Goal: Book appointment/travel/reservation

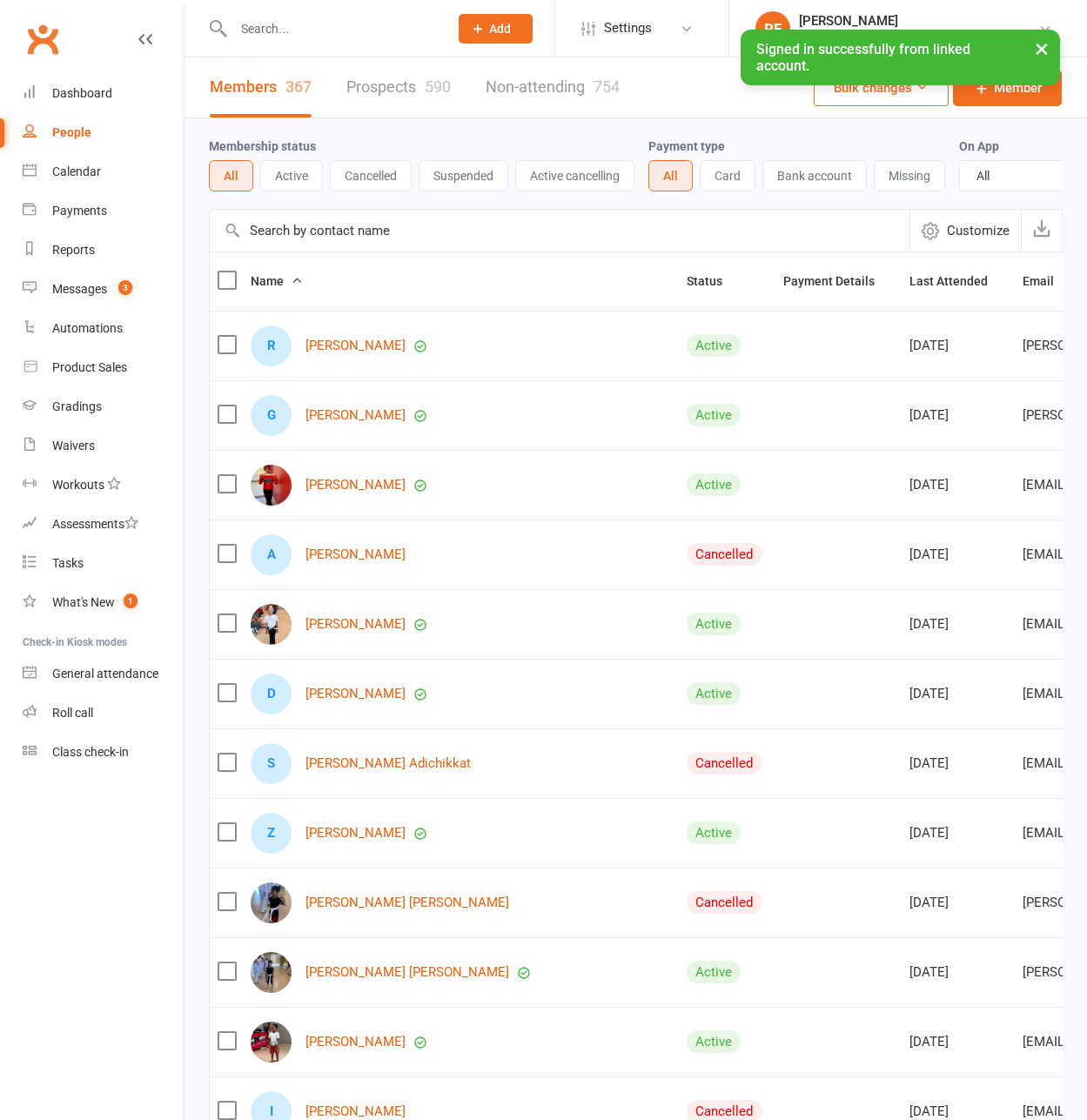
select select "100"
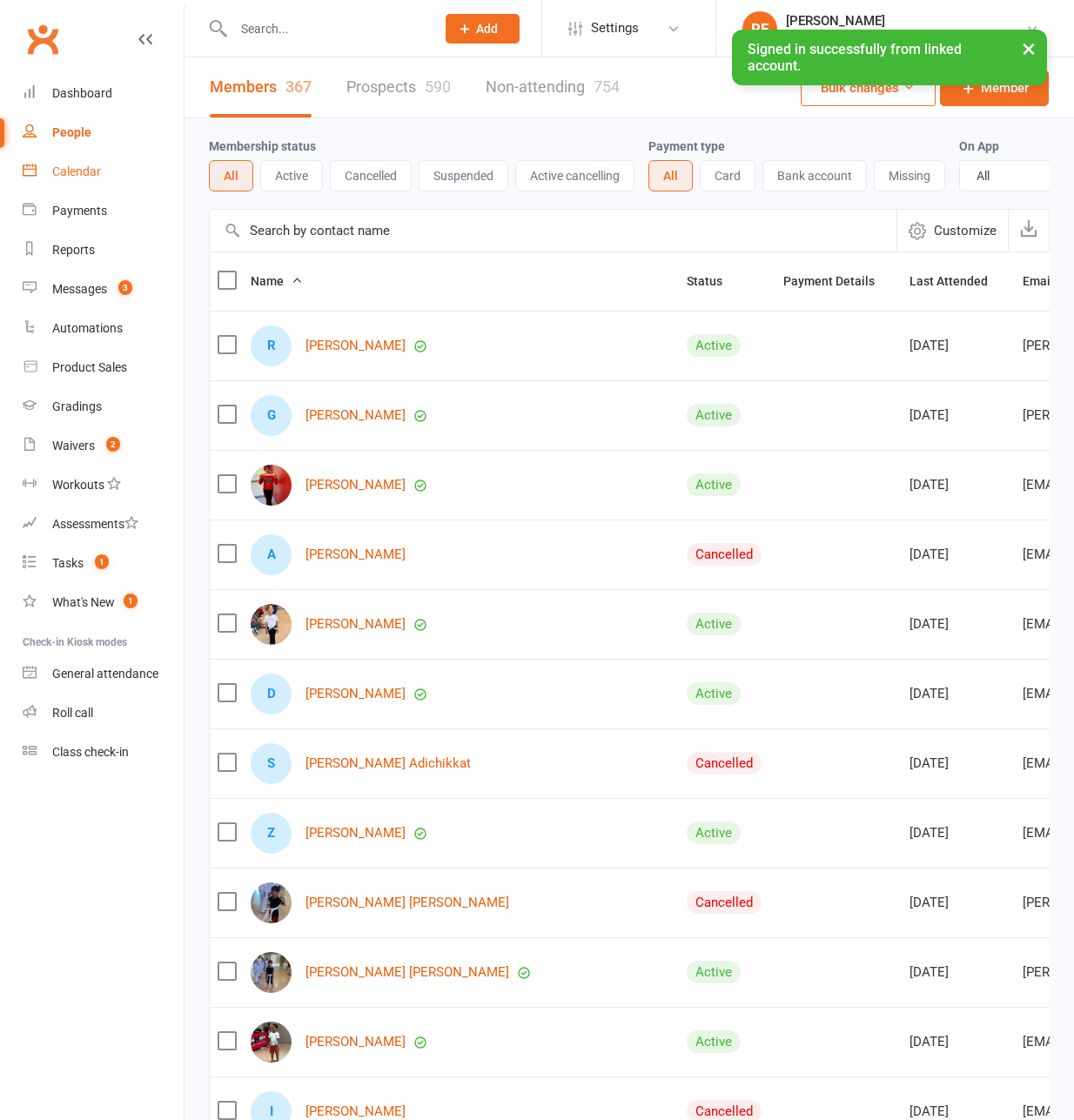
click at [81, 172] on div "Calendar" at bounding box center [77, 171] width 49 height 14
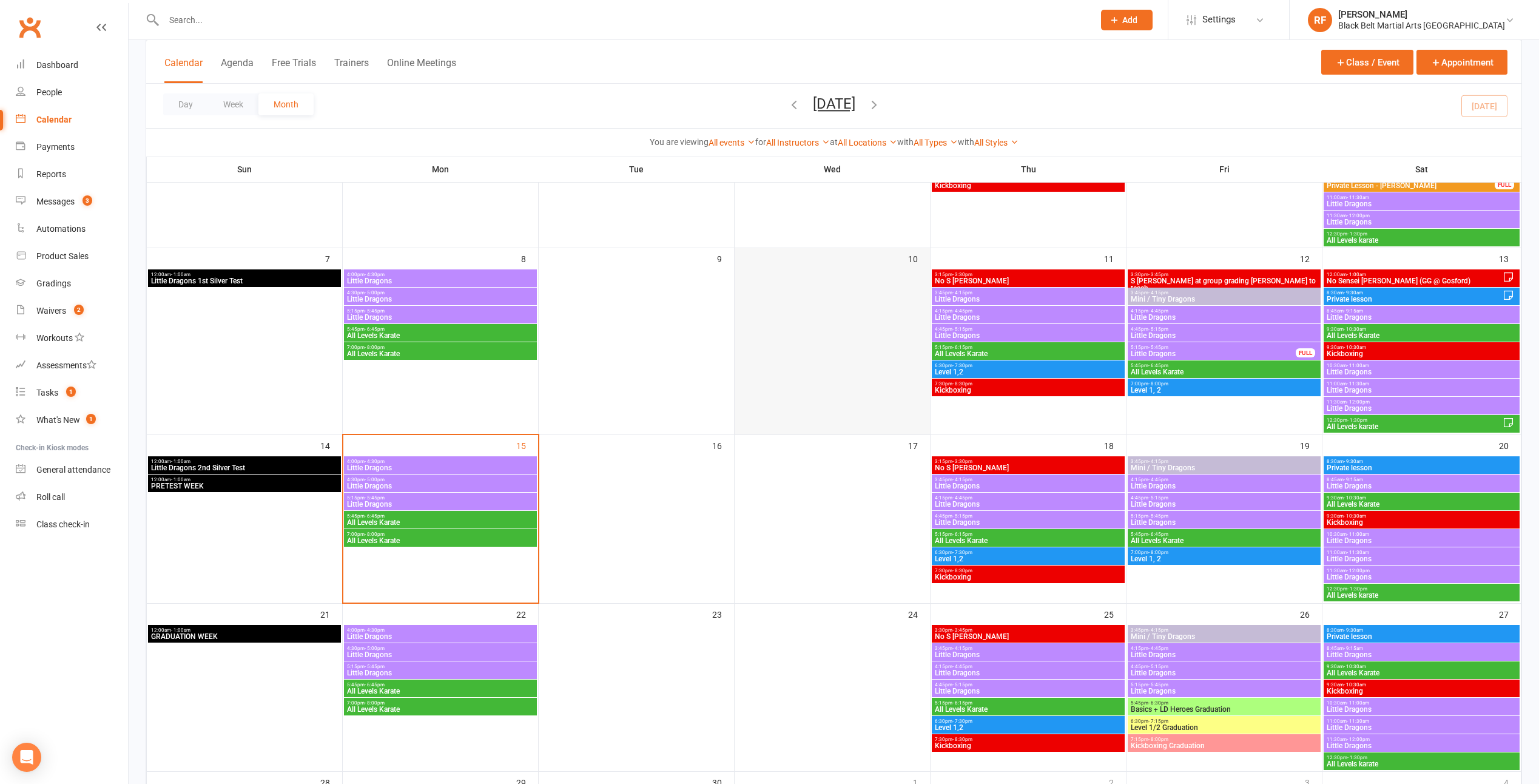
scroll to position [206, 0]
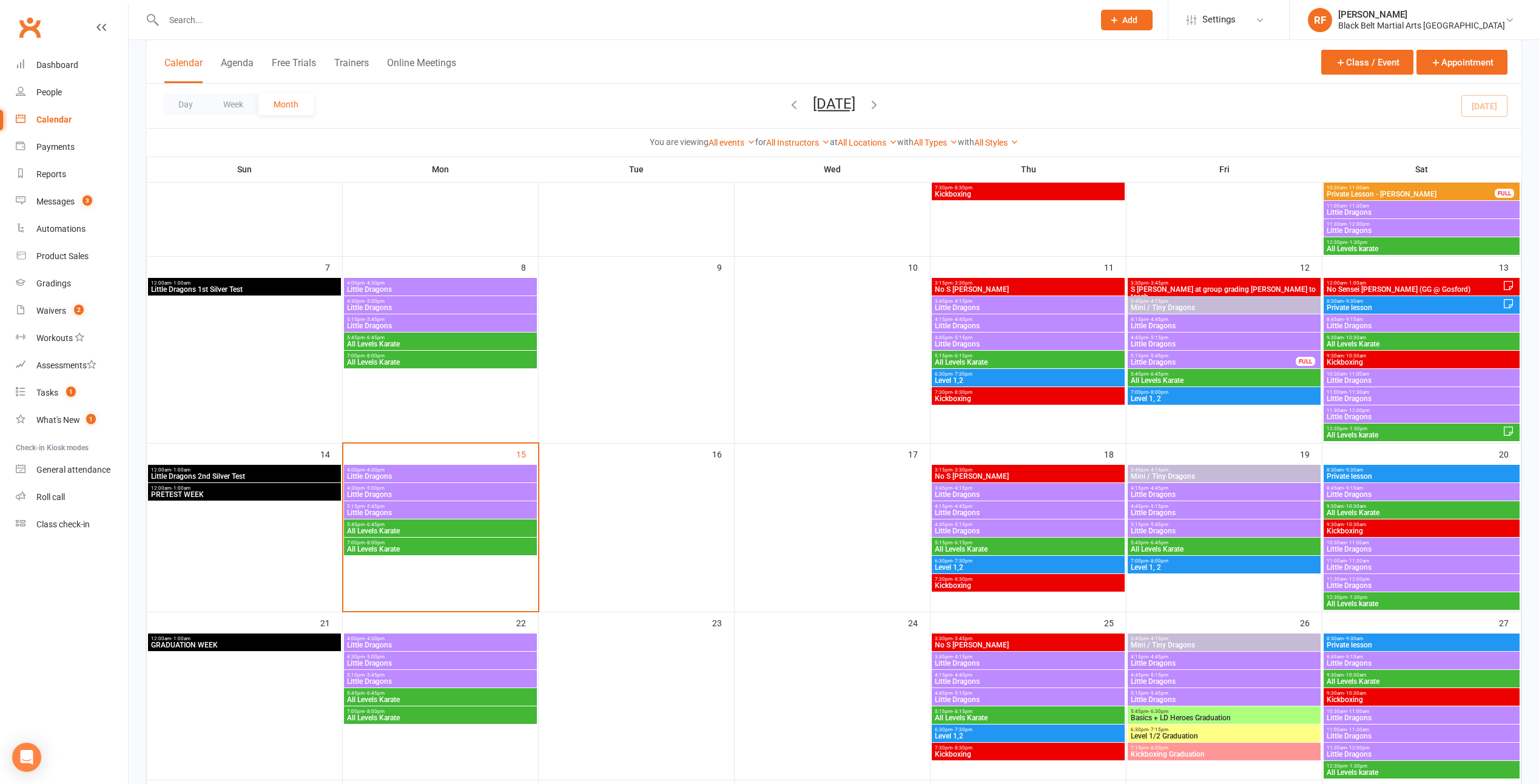
click at [525, 471] on span "4:00pm - 4:30pm" at bounding box center [440, 470] width 188 height 6
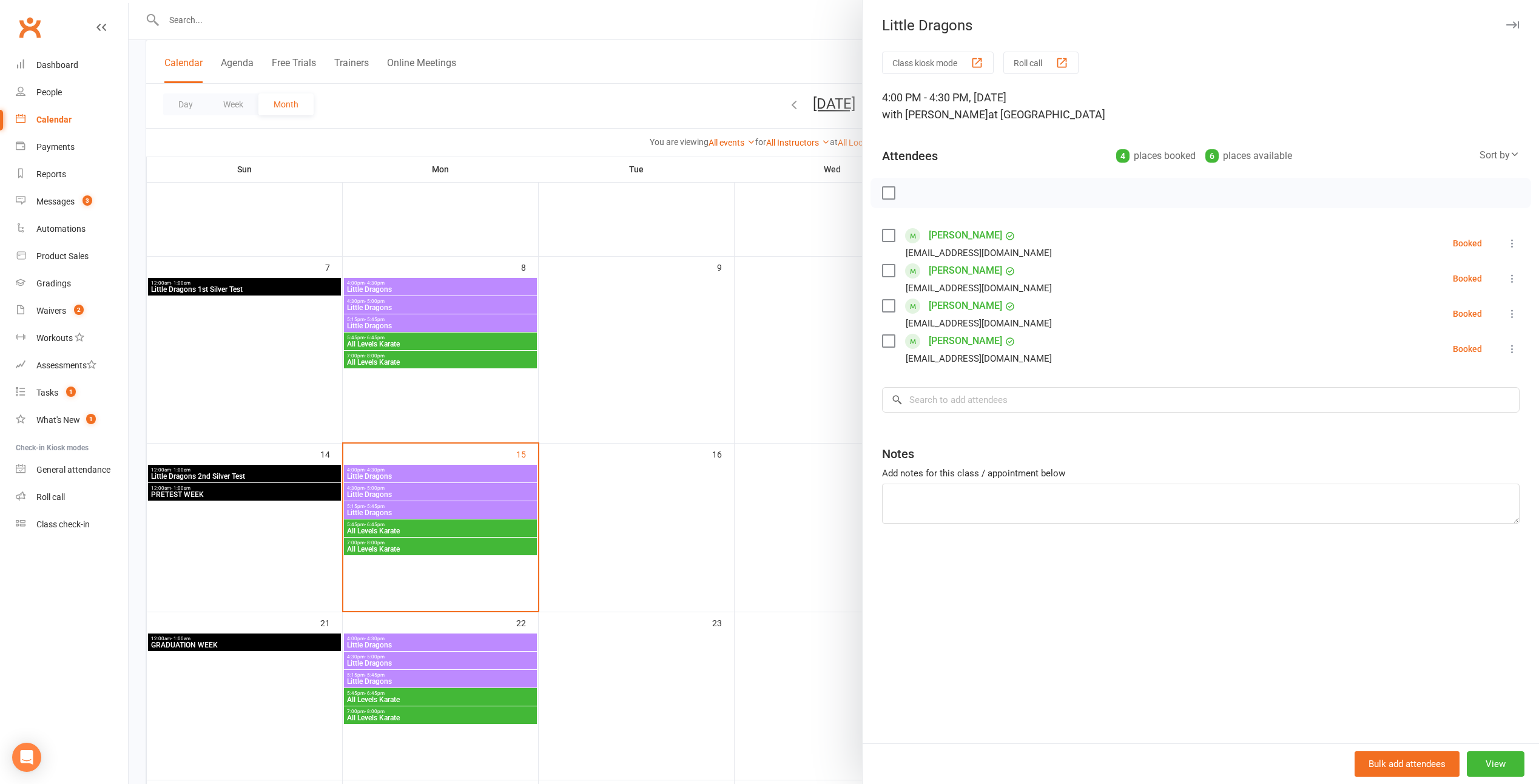
click at [738, 338] on div at bounding box center [834, 392] width 1411 height 784
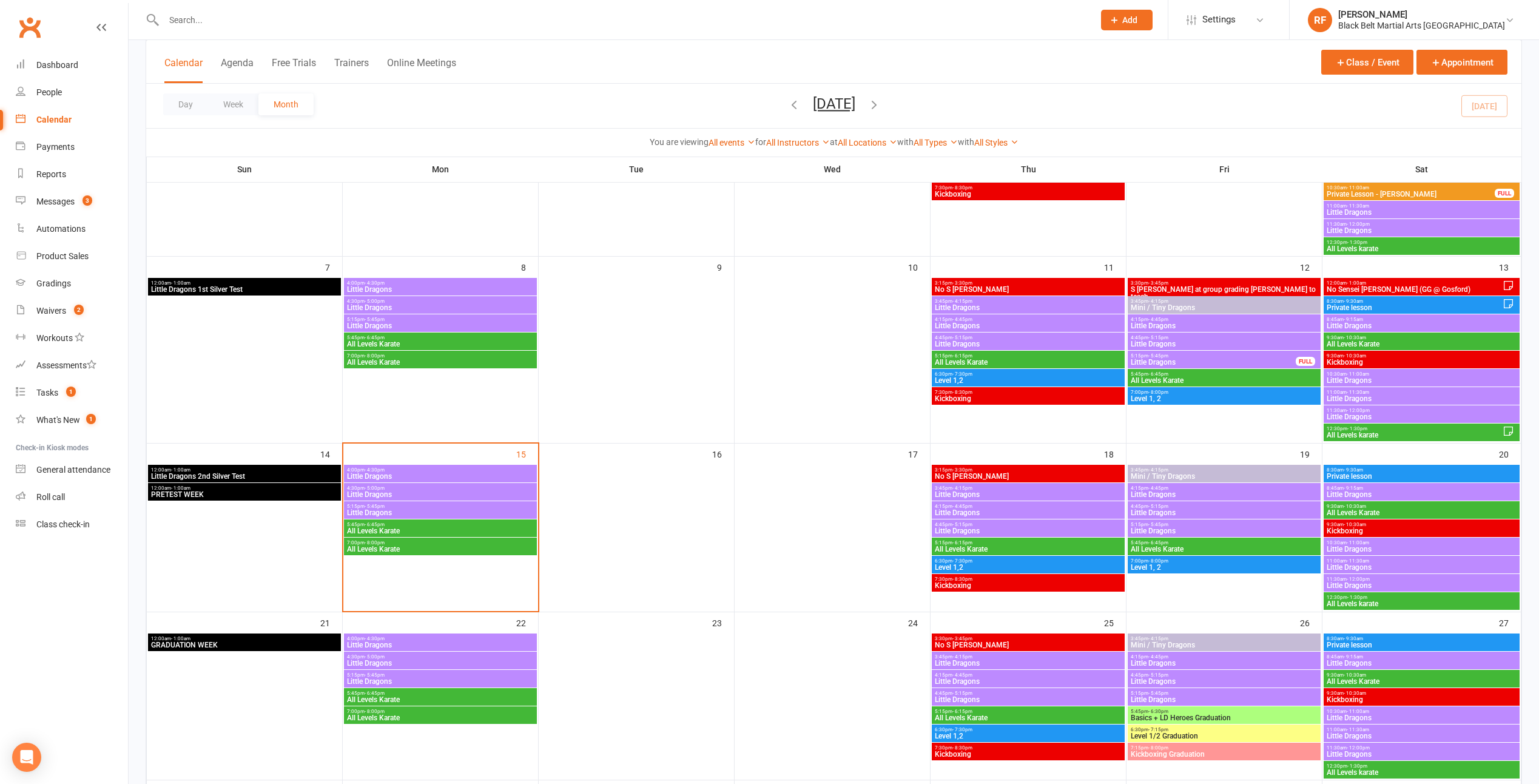
click at [476, 509] on span "Little Dragons" at bounding box center [440, 513] width 188 height 8
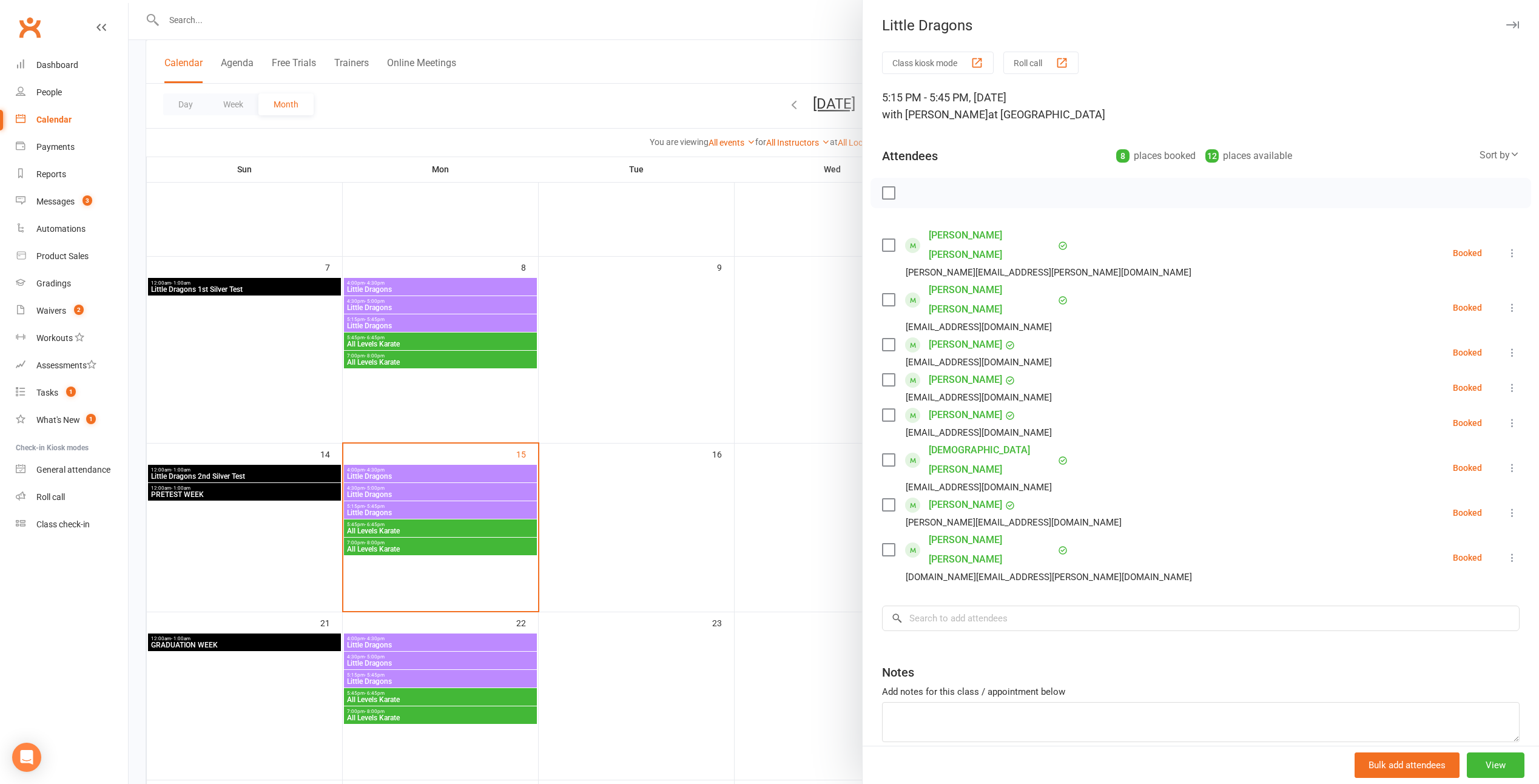
click at [758, 374] on label at bounding box center [888, 380] width 12 height 12
click at [758, 349] on div at bounding box center [834, 392] width 1411 height 784
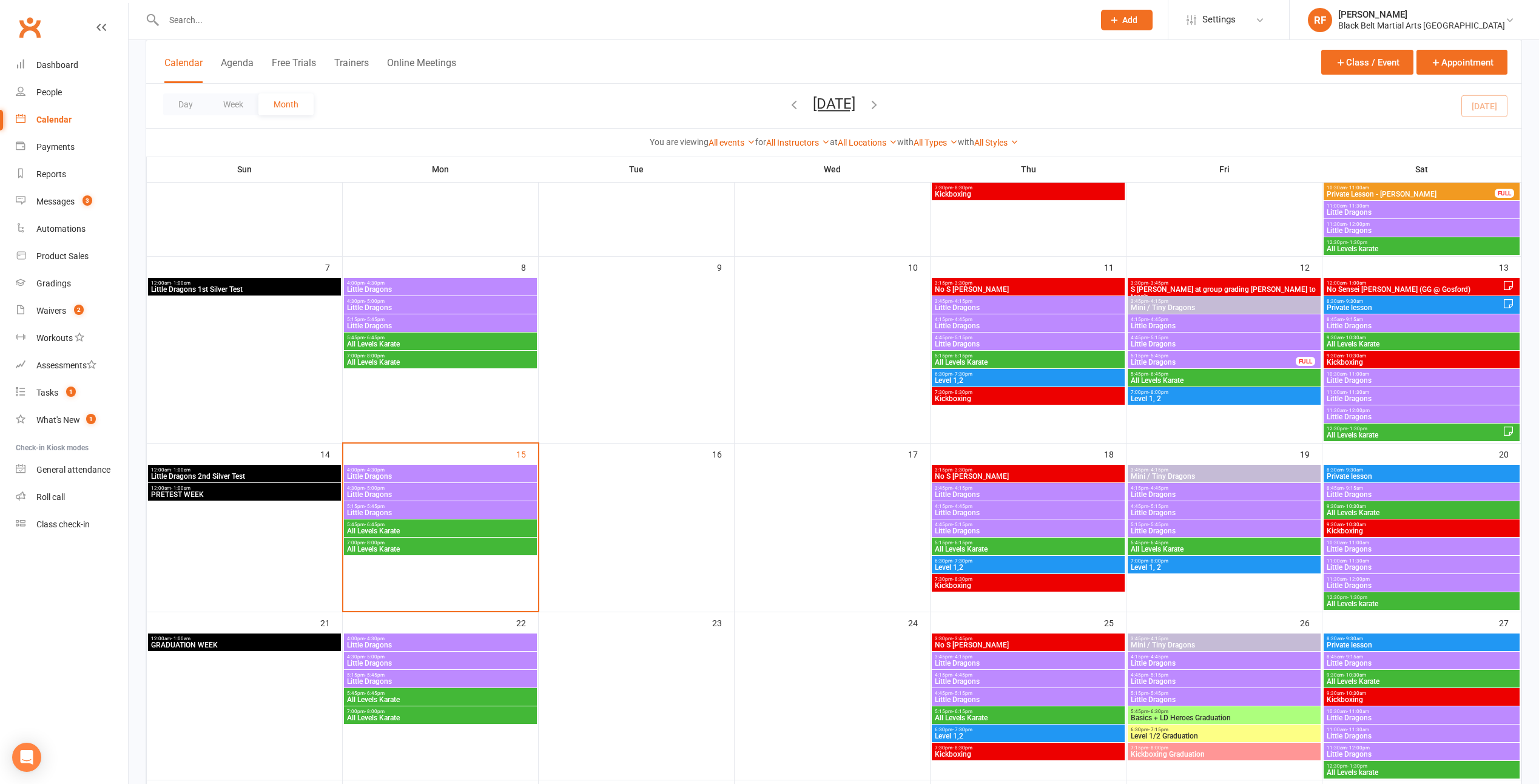
click at [421, 510] on span "Little Dragons" at bounding box center [440, 513] width 188 height 8
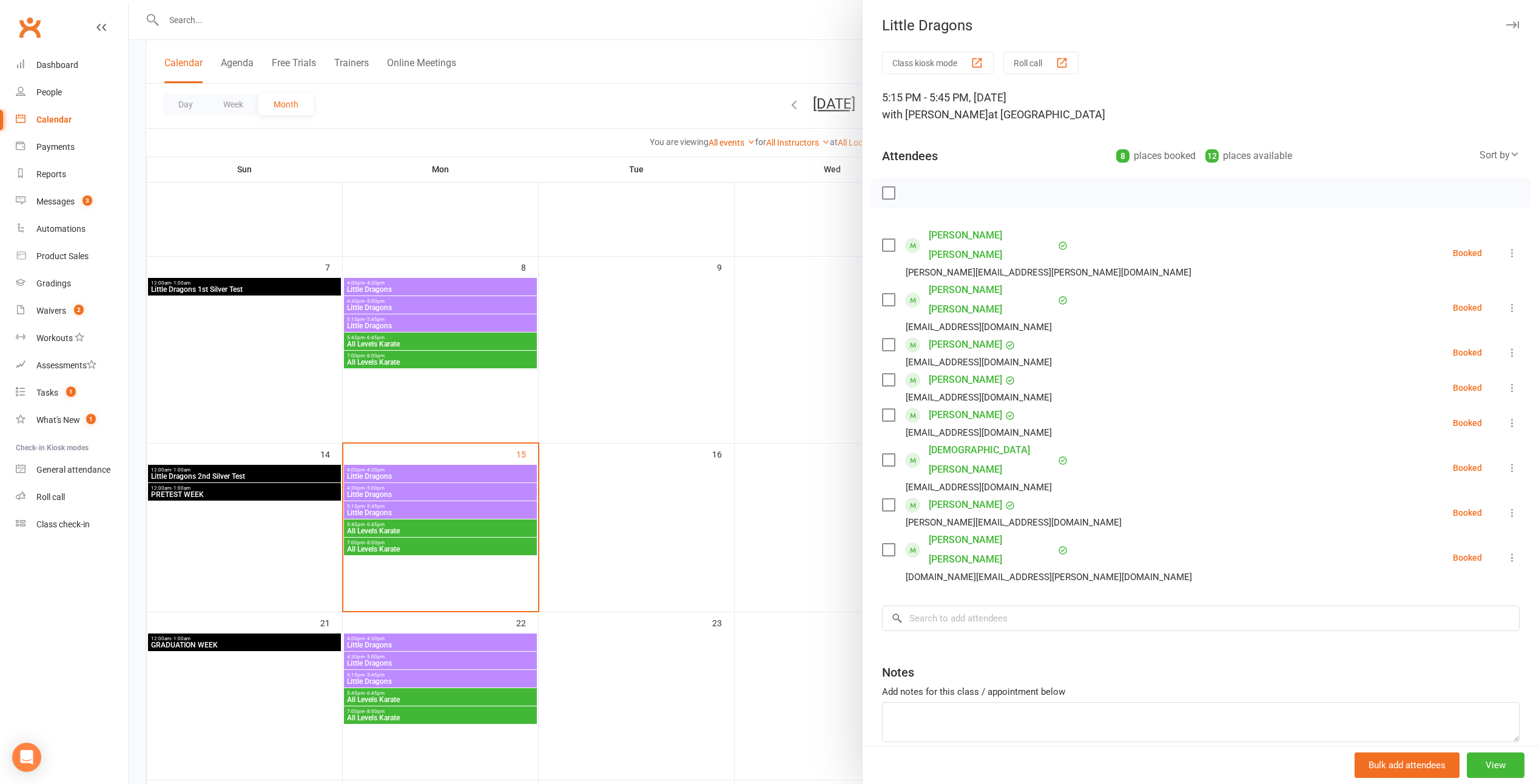
click at [758, 374] on label at bounding box center [888, 380] width 12 height 12
click at [758, 190] on button "button" at bounding box center [915, 193] width 21 height 21
click at [683, 411] on div at bounding box center [834, 392] width 1411 height 784
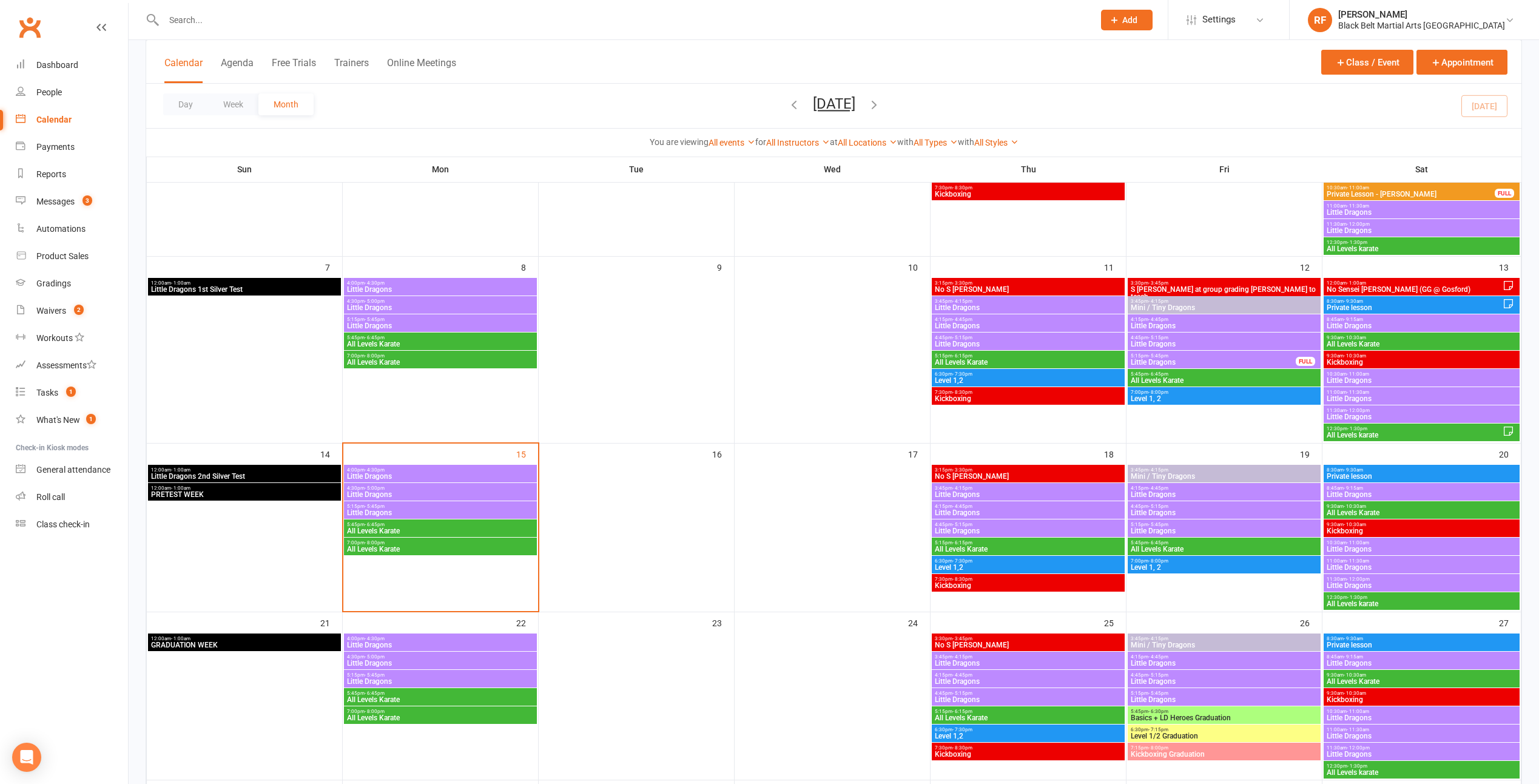
click at [491, 489] on span "4:30pm - 5:00pm" at bounding box center [440, 488] width 188 height 6
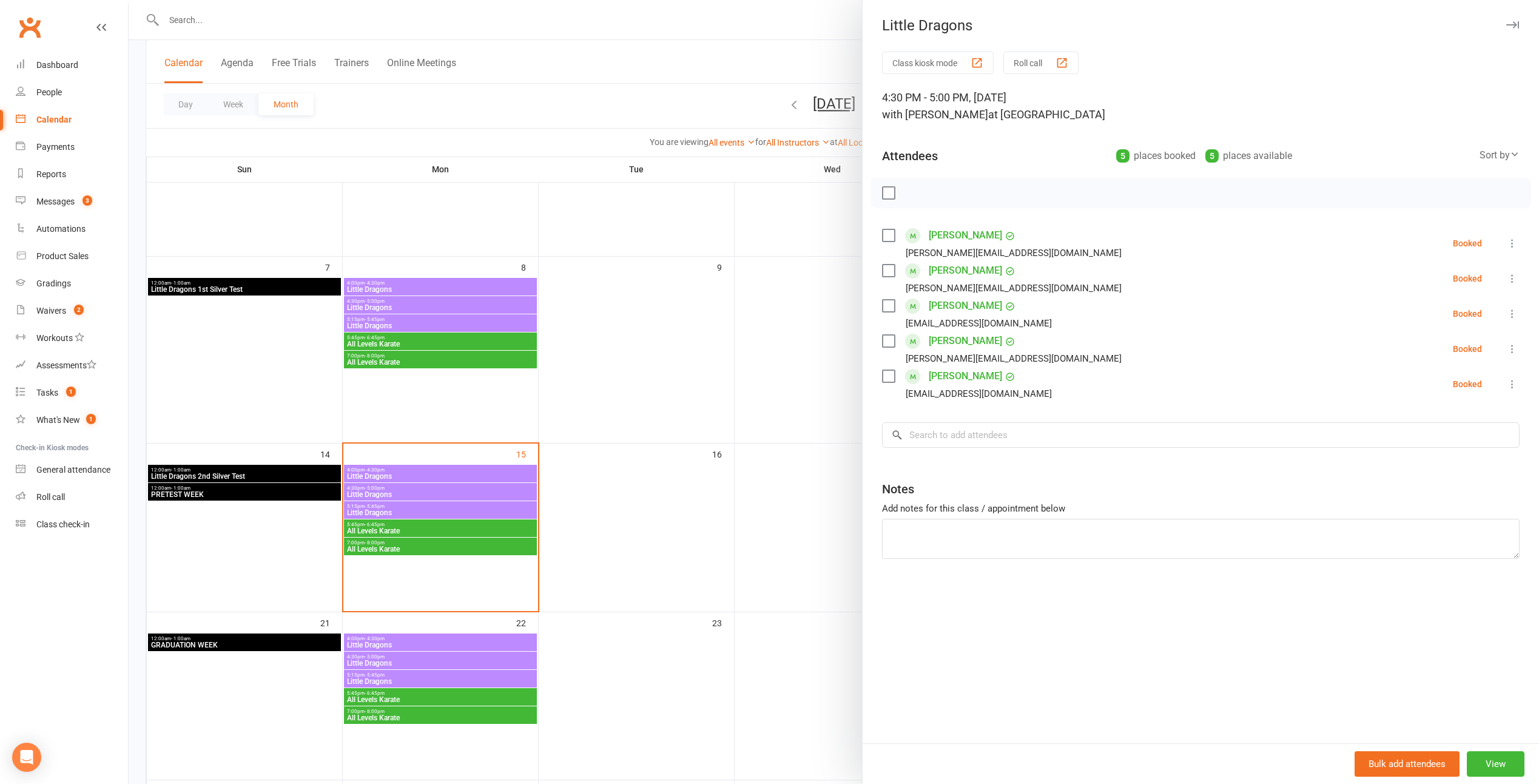
click at [650, 440] on div at bounding box center [834, 392] width 1411 height 784
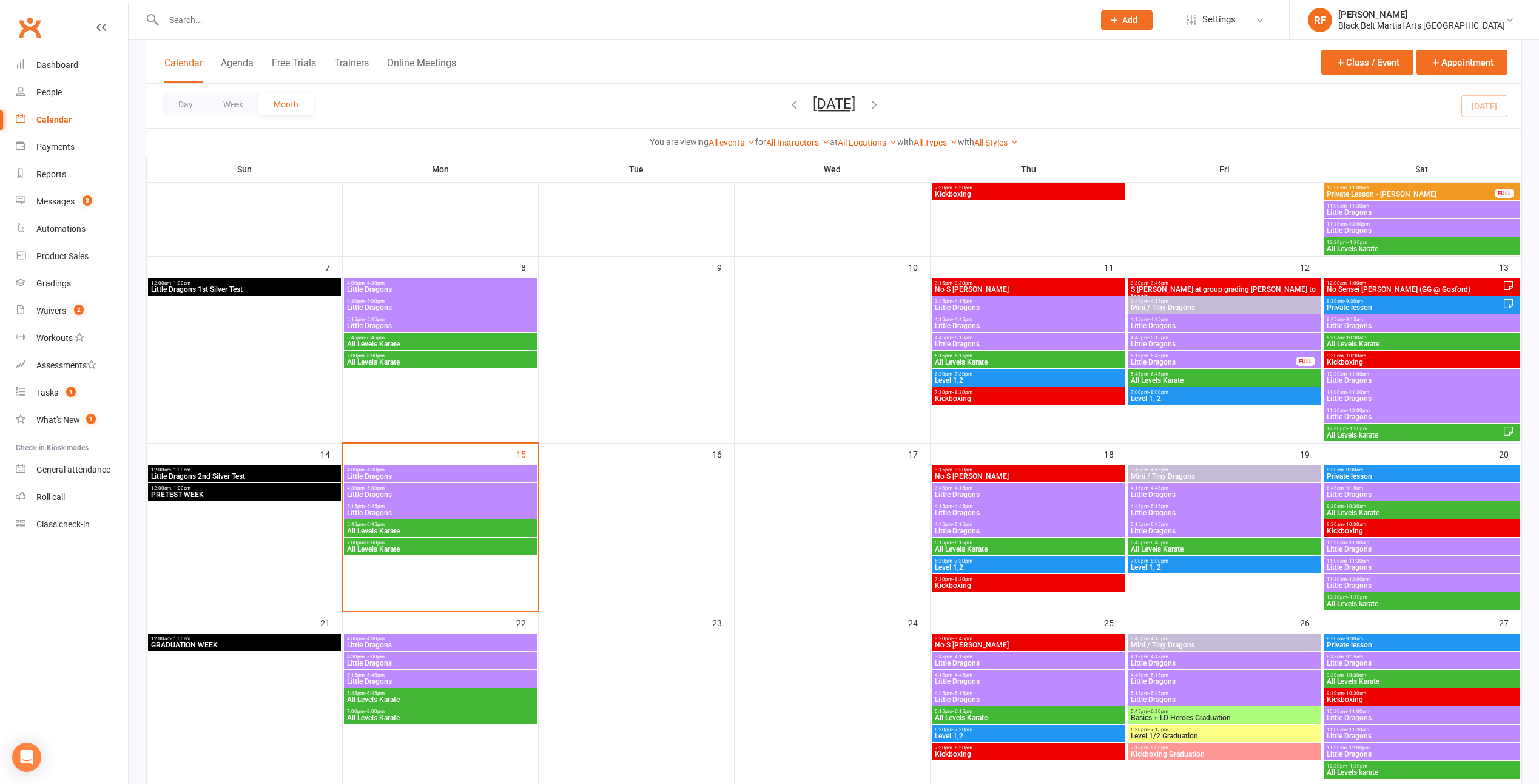
click at [488, 469] on span "4:00pm - 4:30pm" at bounding box center [440, 470] width 188 height 6
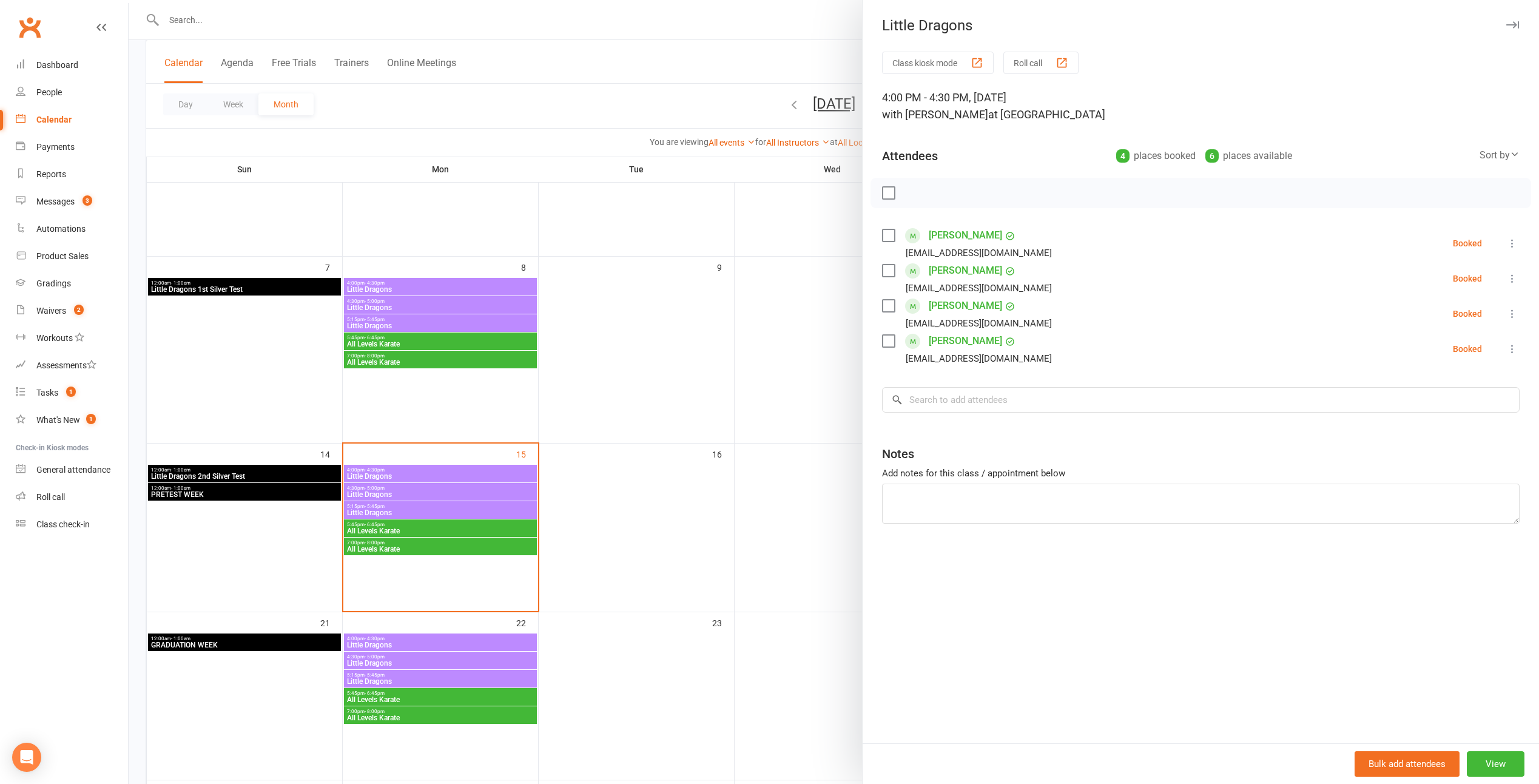
drag, startPoint x: 660, startPoint y: 471, endPoint x: 647, endPoint y: 473, distance: 13.2
click at [661, 471] on div at bounding box center [834, 392] width 1411 height 784
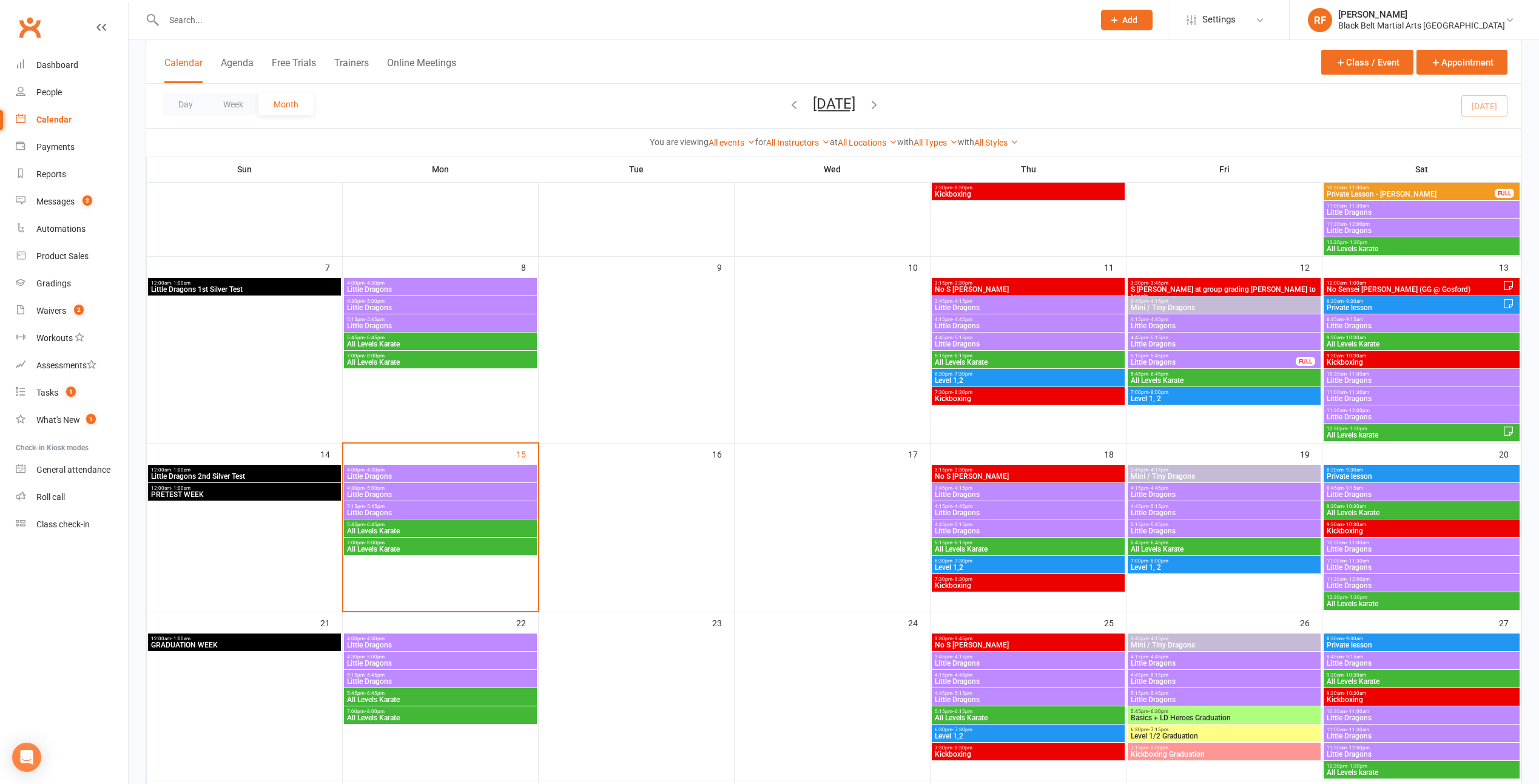
click at [483, 504] on span "5:15pm - 5:45pm" at bounding box center [440, 506] width 188 height 6
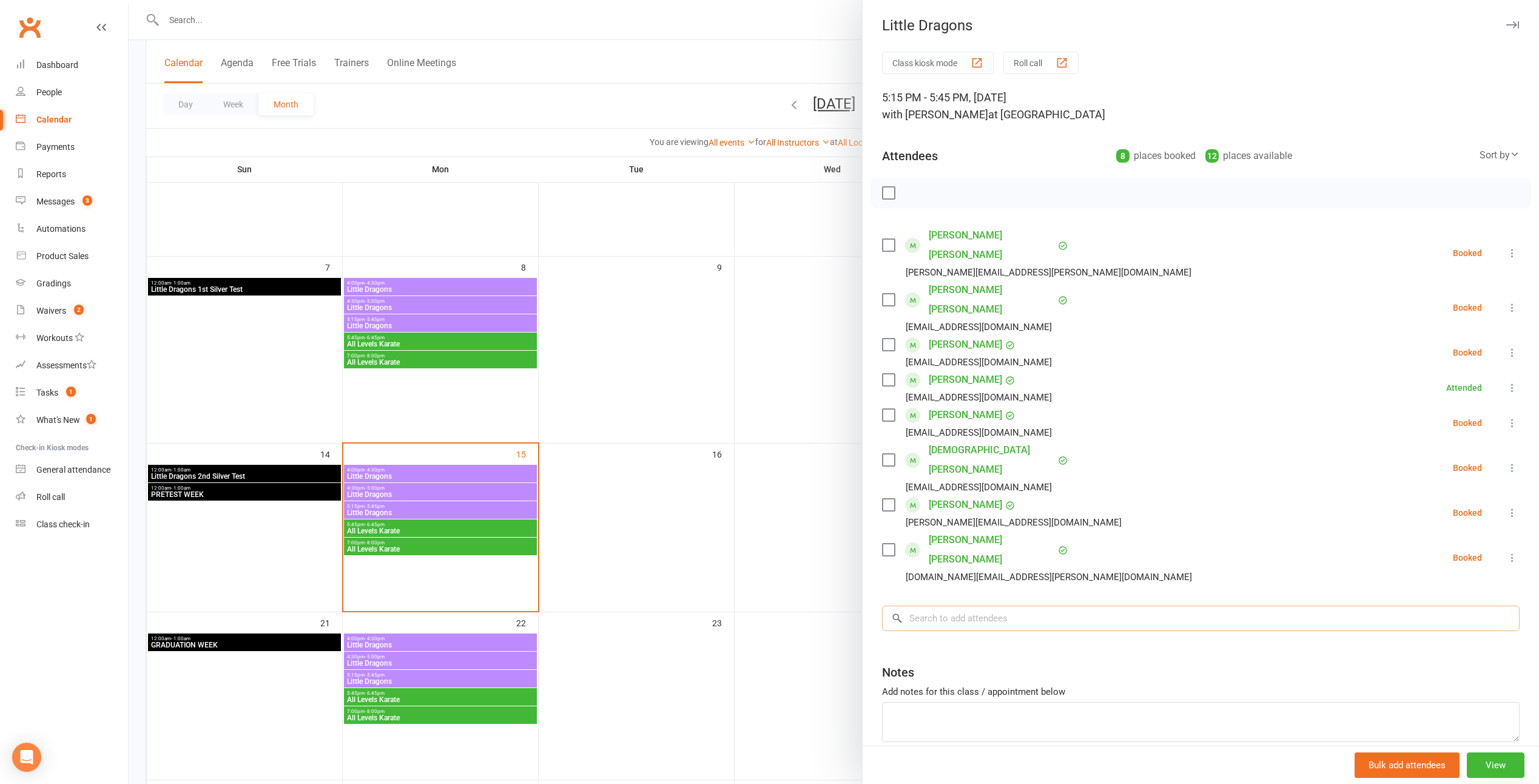
click at [758, 606] on input "search" at bounding box center [1201, 618] width 638 height 25
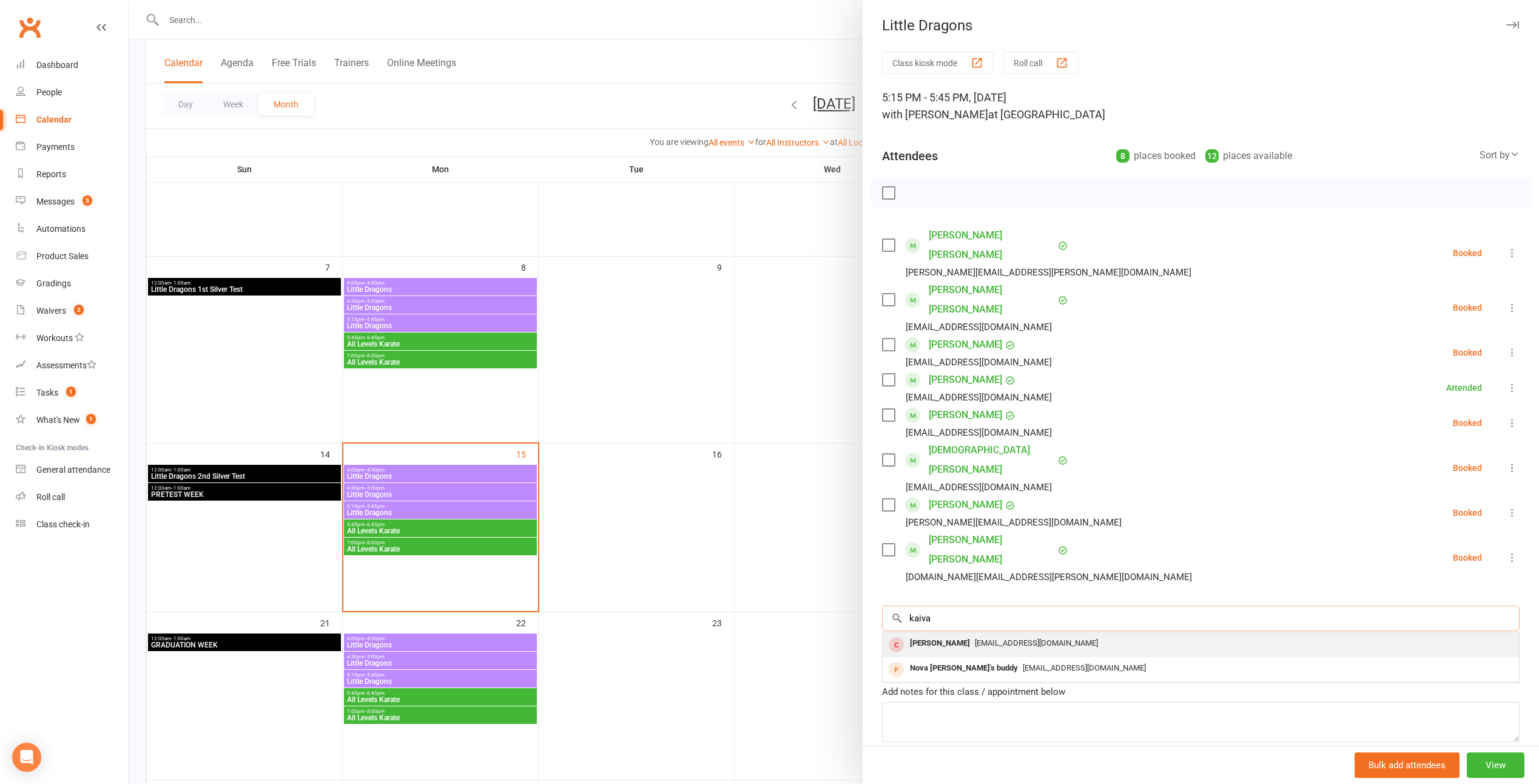
type input "kaiva"
click at [758, 635] on div "Kaira Rana" at bounding box center [940, 643] width 70 height 18
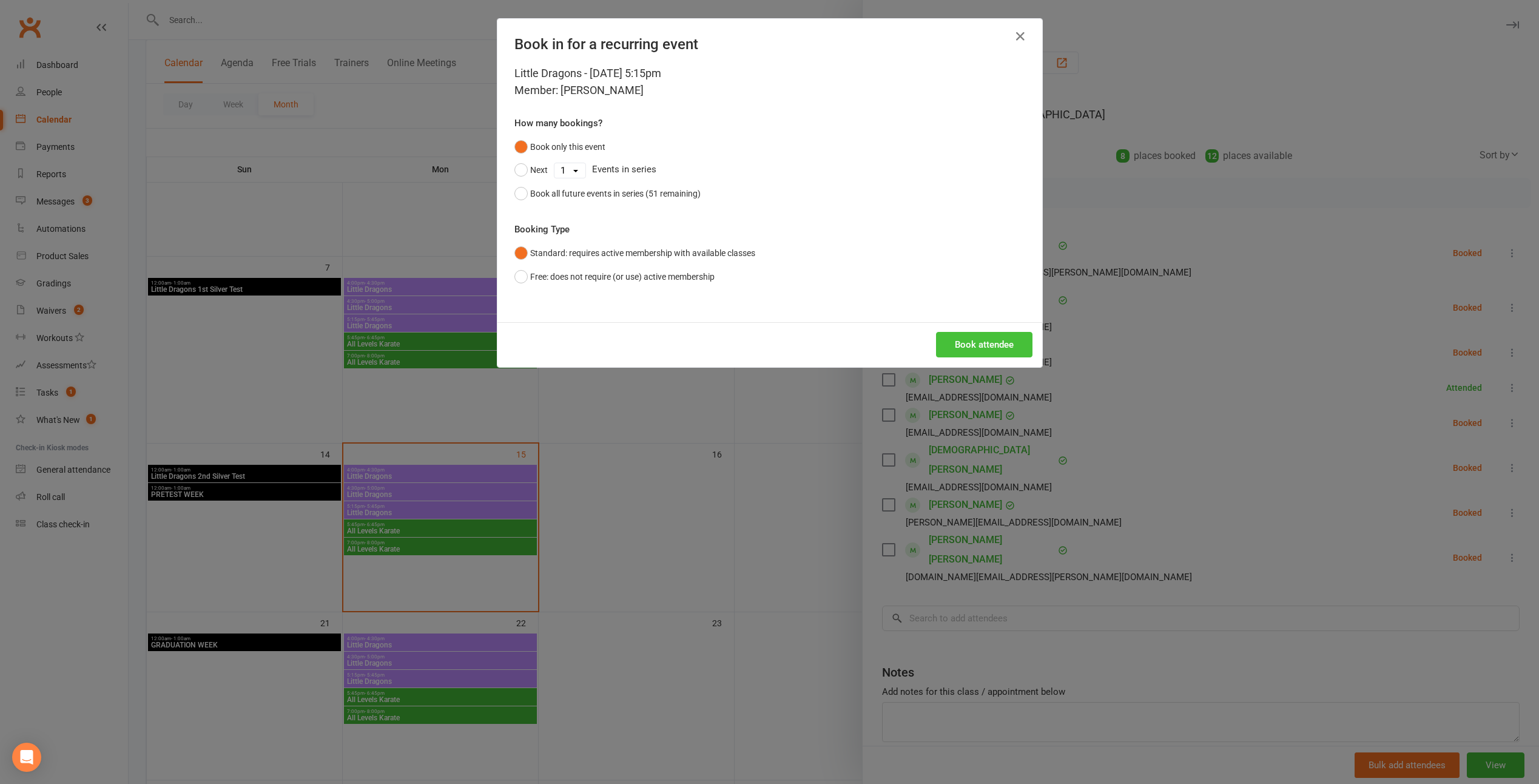
click at [758, 348] on button "Book attendee" at bounding box center [984, 344] width 97 height 25
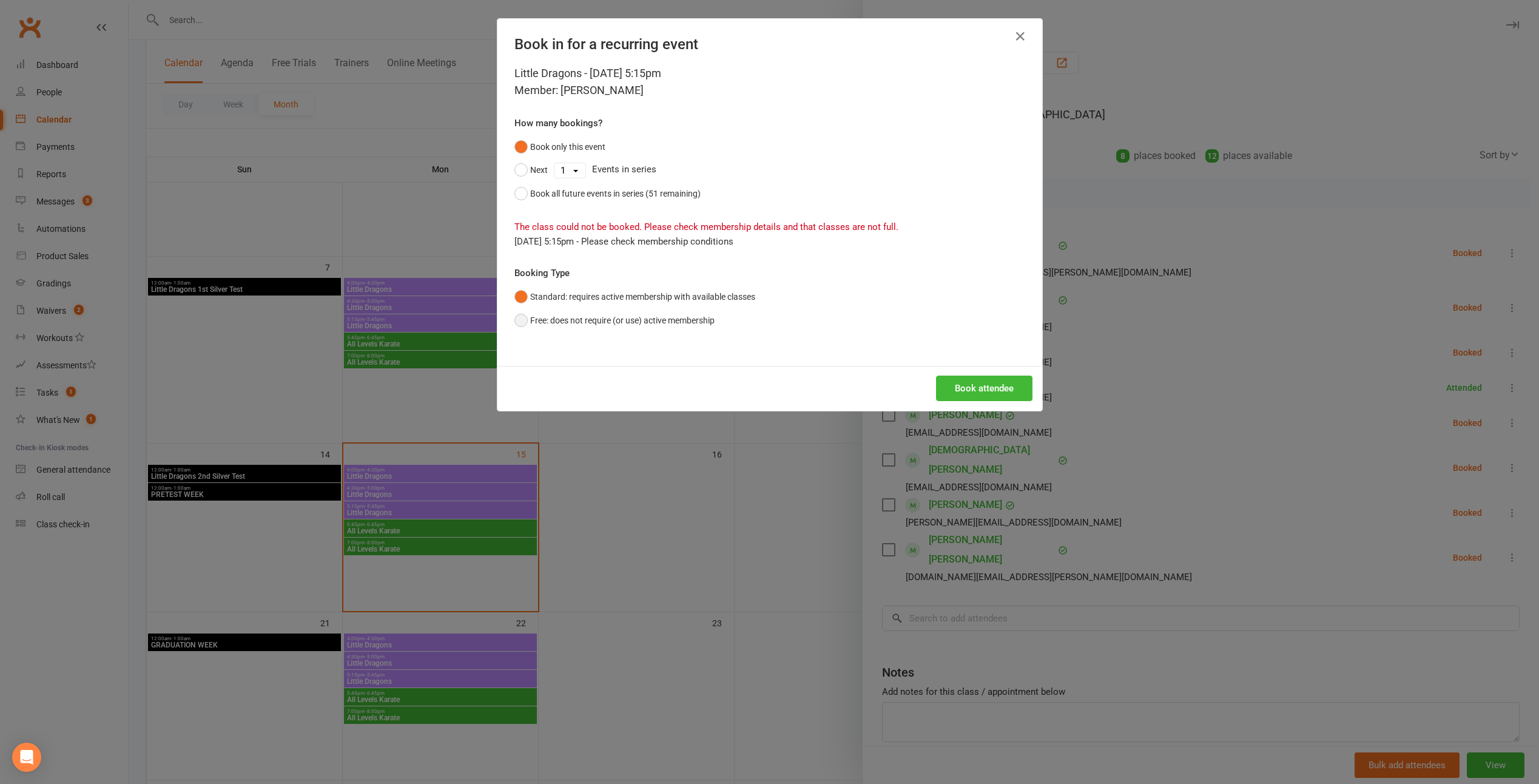
click at [689, 321] on button "Free: does not require (or use) active membership" at bounding box center [614, 320] width 200 height 23
click at [758, 406] on div "Book attendee" at bounding box center [770, 388] width 545 height 45
click at [758, 394] on button "Book attendee" at bounding box center [984, 388] width 97 height 25
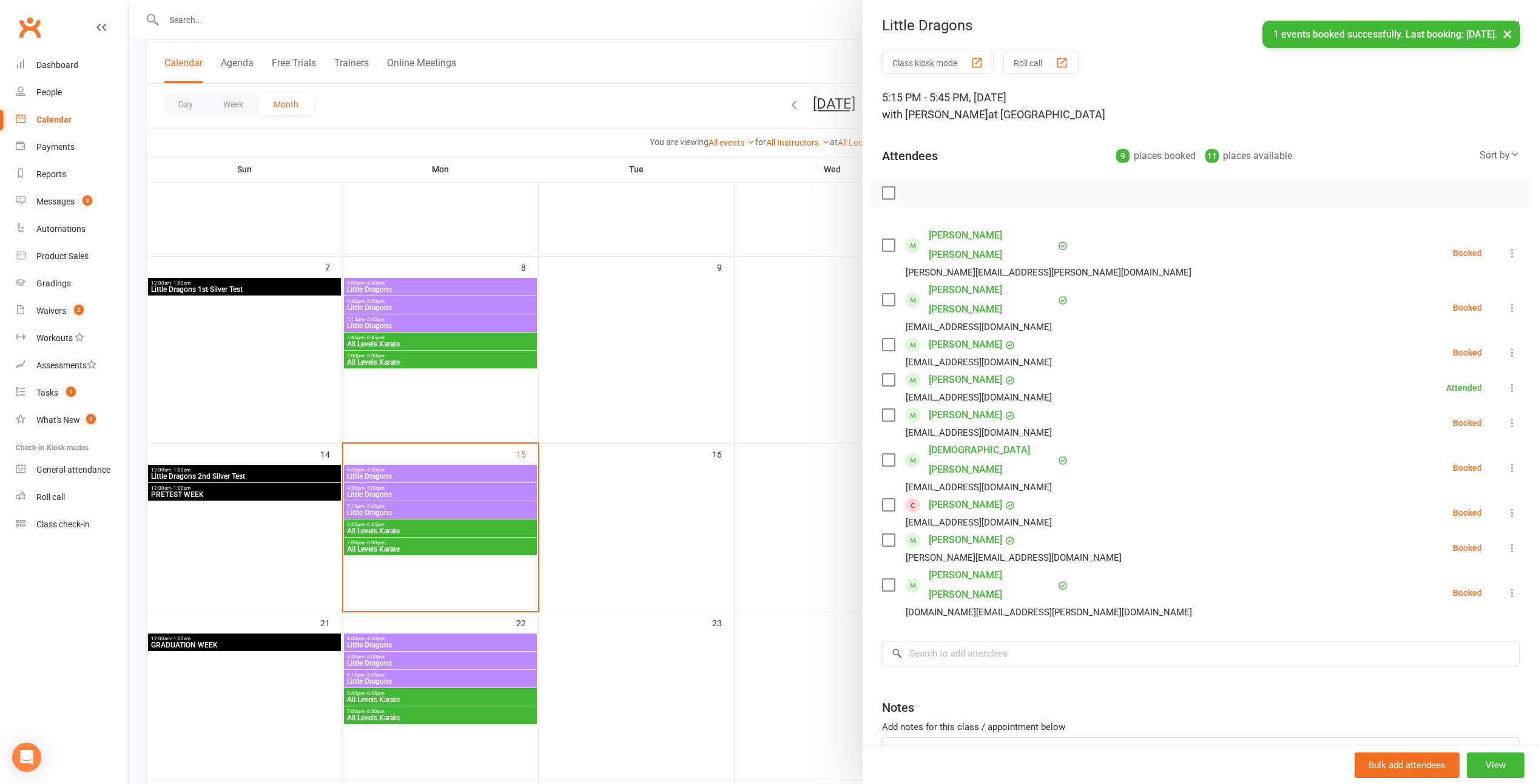
click at [758, 499] on label at bounding box center [888, 505] width 12 height 12
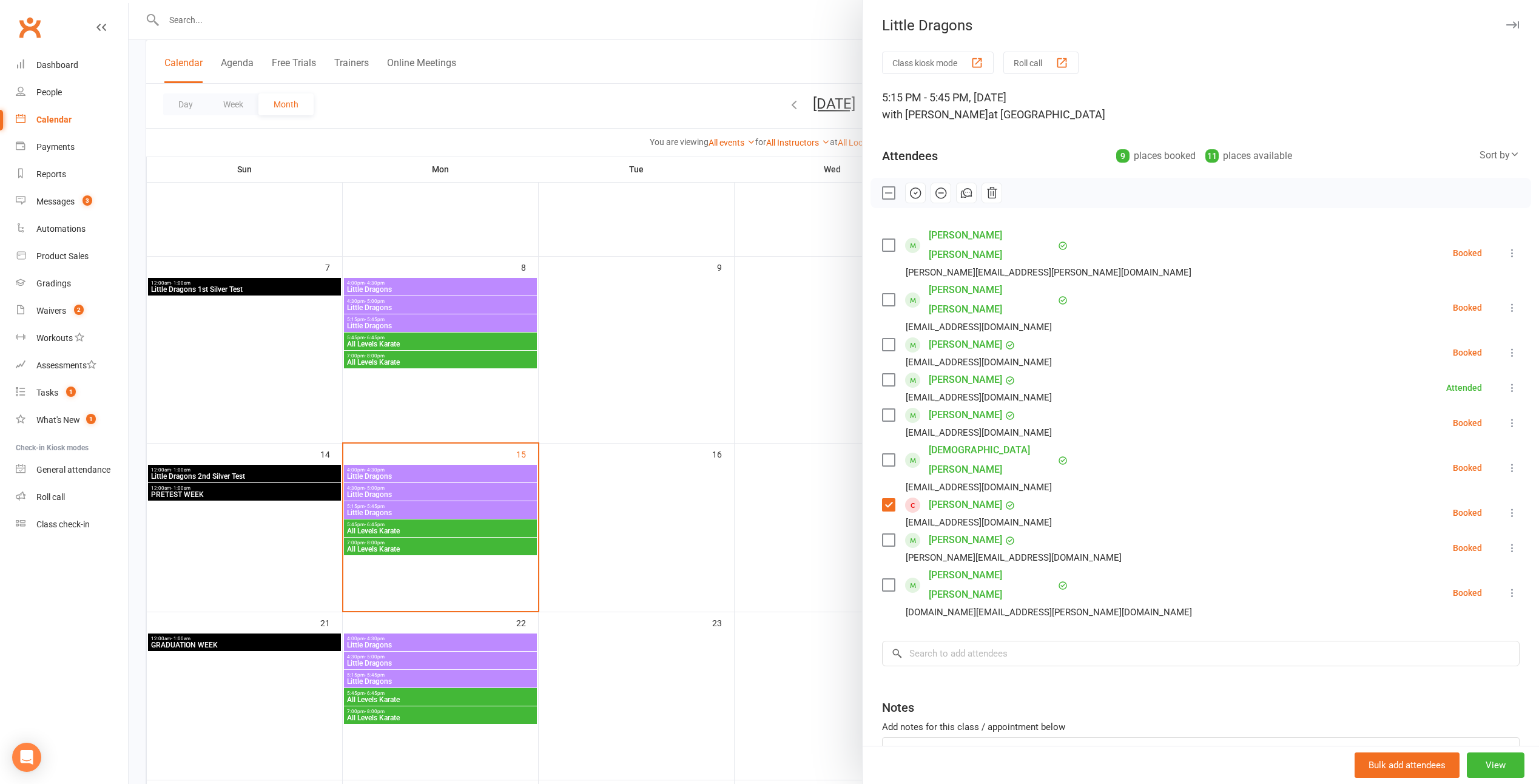
click at [758, 506] on icon at bounding box center [1513, 512] width 12 height 12
click at [758, 549] on link "Remove" at bounding box center [1454, 561] width 131 height 24
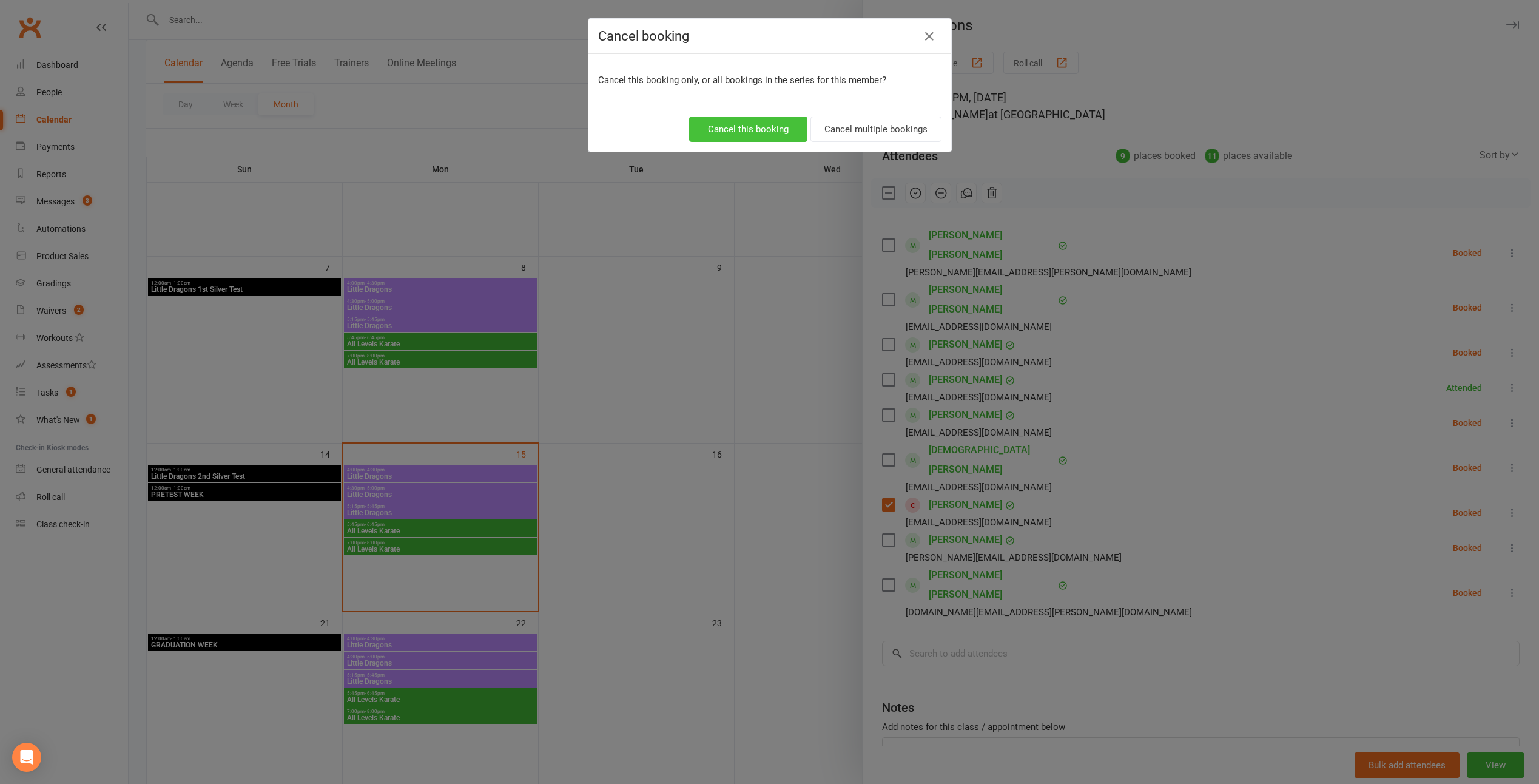
click at [744, 129] on button "Cancel this booking" at bounding box center [749, 129] width 119 height 25
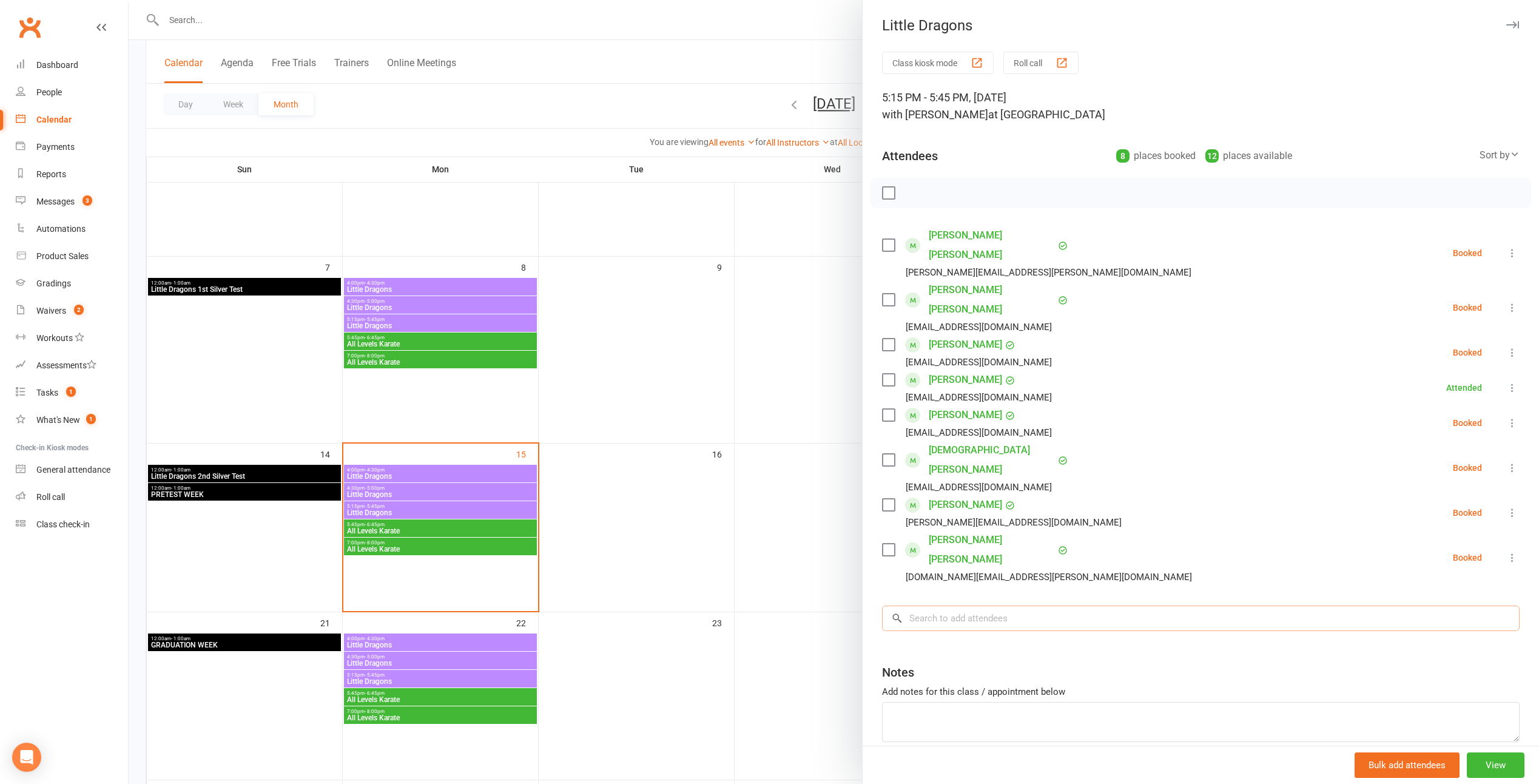
click at [758, 606] on input "search" at bounding box center [1201, 618] width 638 height 25
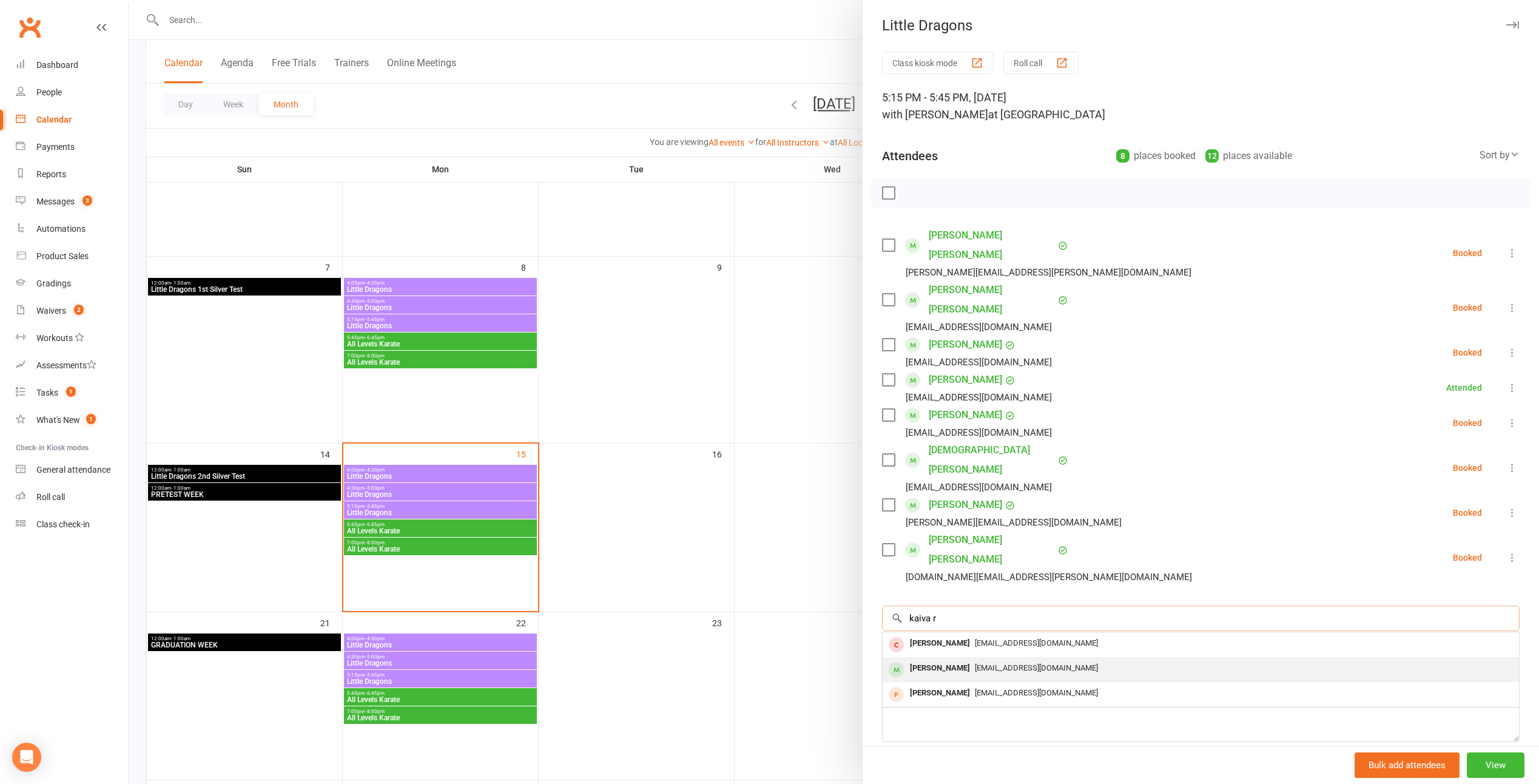
type input "kaiva r"
click at [758, 660] on div "Kaira Rana" at bounding box center [940, 669] width 70 height 18
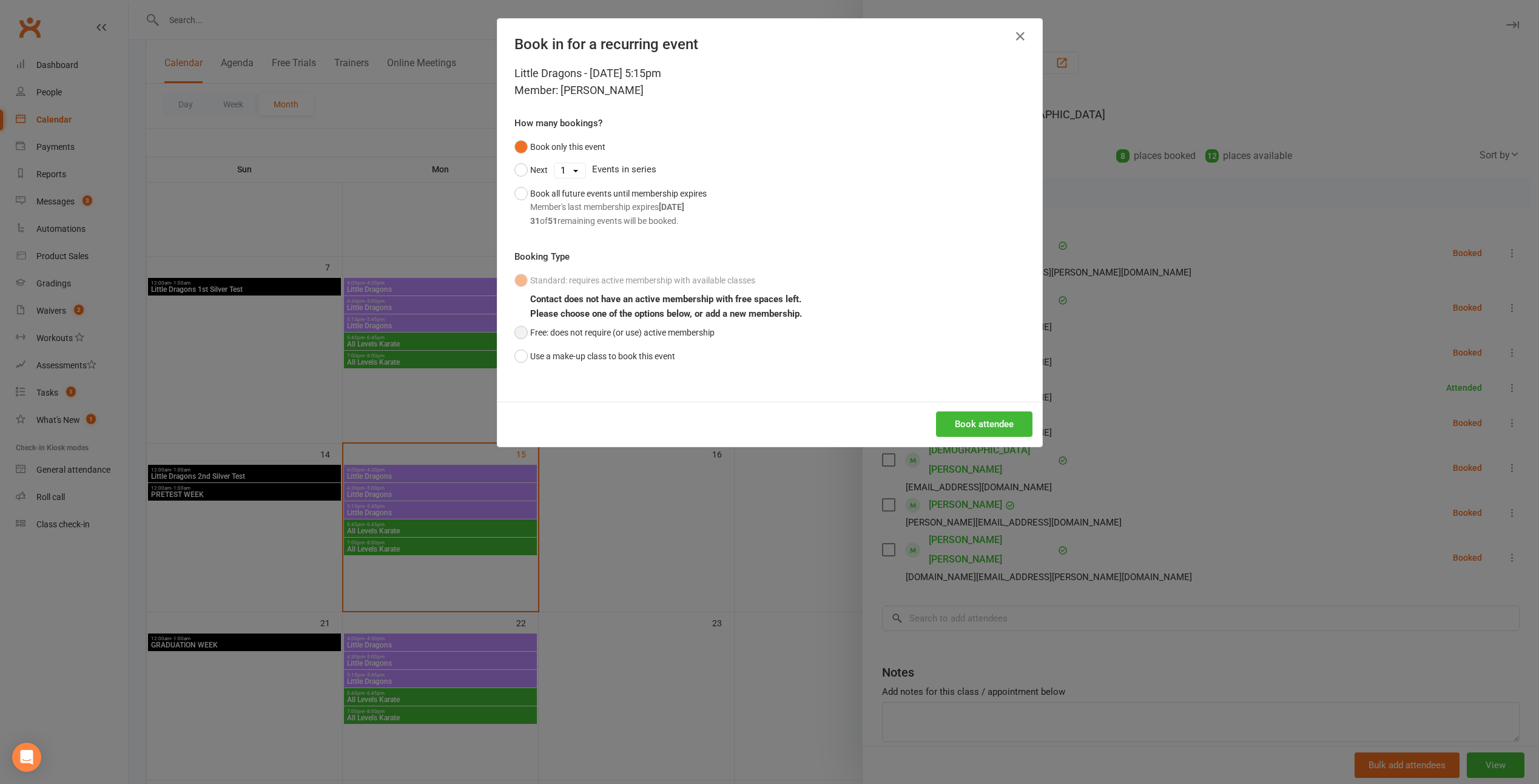
click at [633, 322] on button "Free: does not require (or use) active membership" at bounding box center [614, 332] width 200 height 23
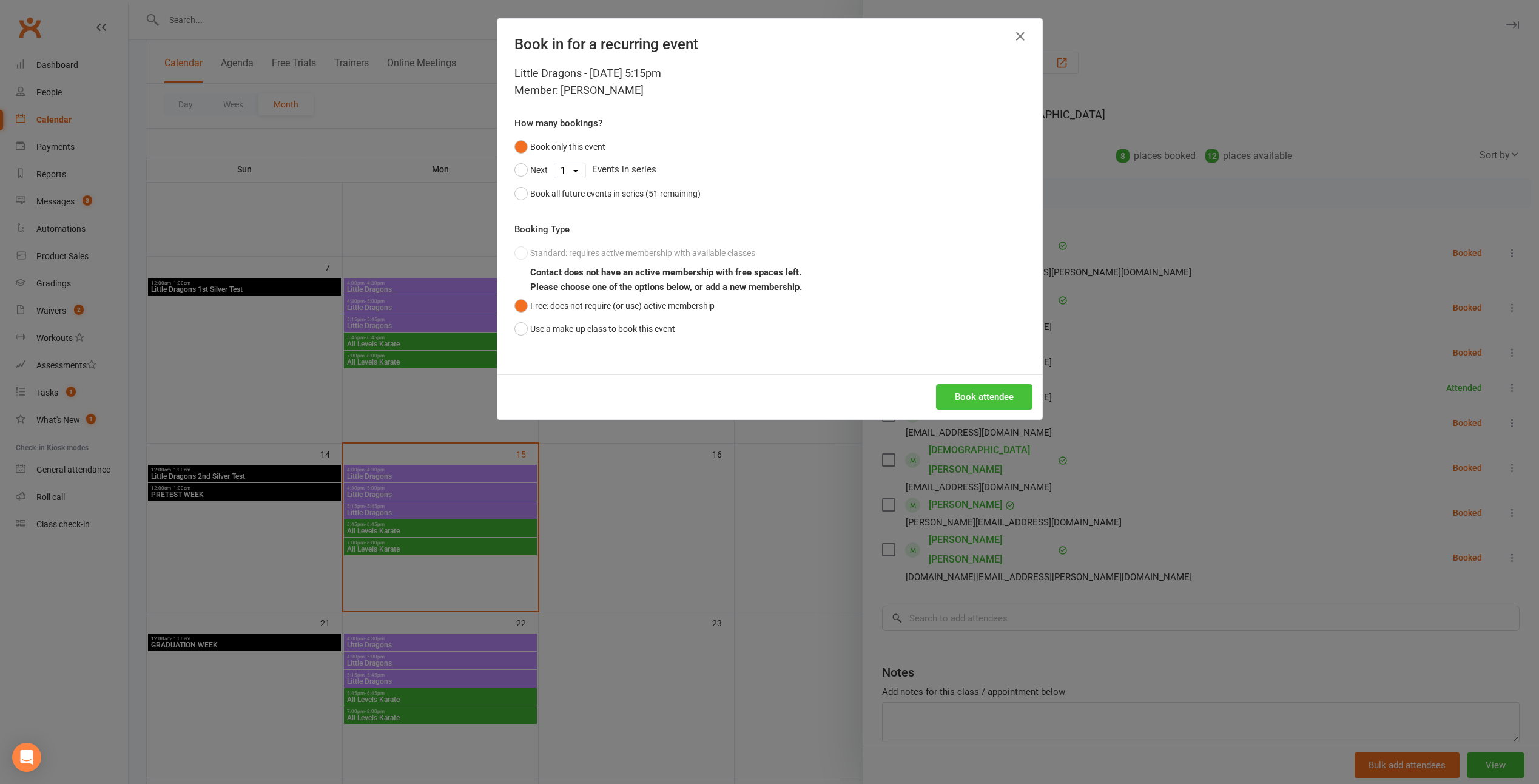
click at [758, 385] on button "Book attendee" at bounding box center [984, 397] width 97 height 25
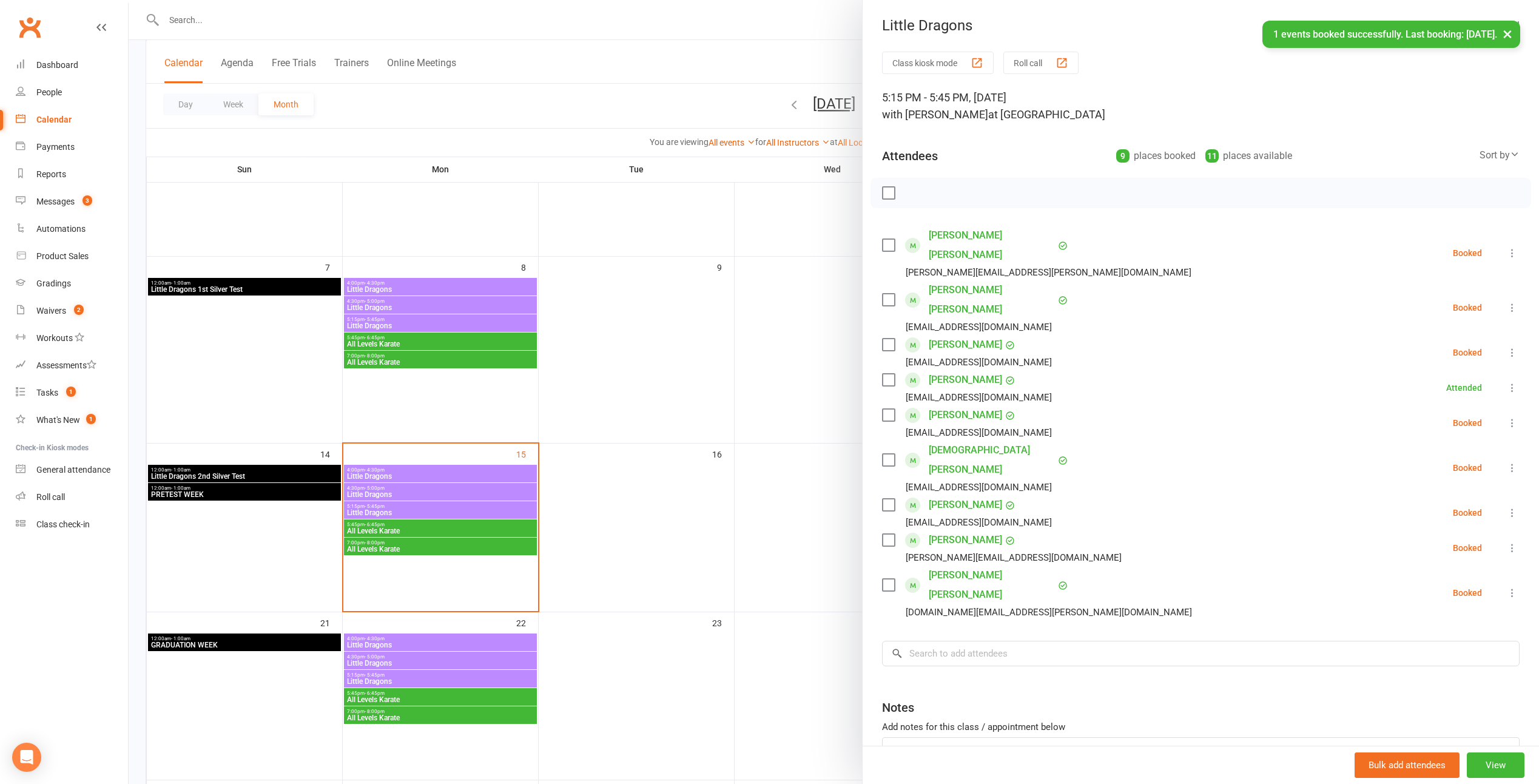
click at [758, 499] on label at bounding box center [888, 505] width 12 height 12
click at [758, 186] on icon "button" at bounding box center [915, 192] width 13 height 13
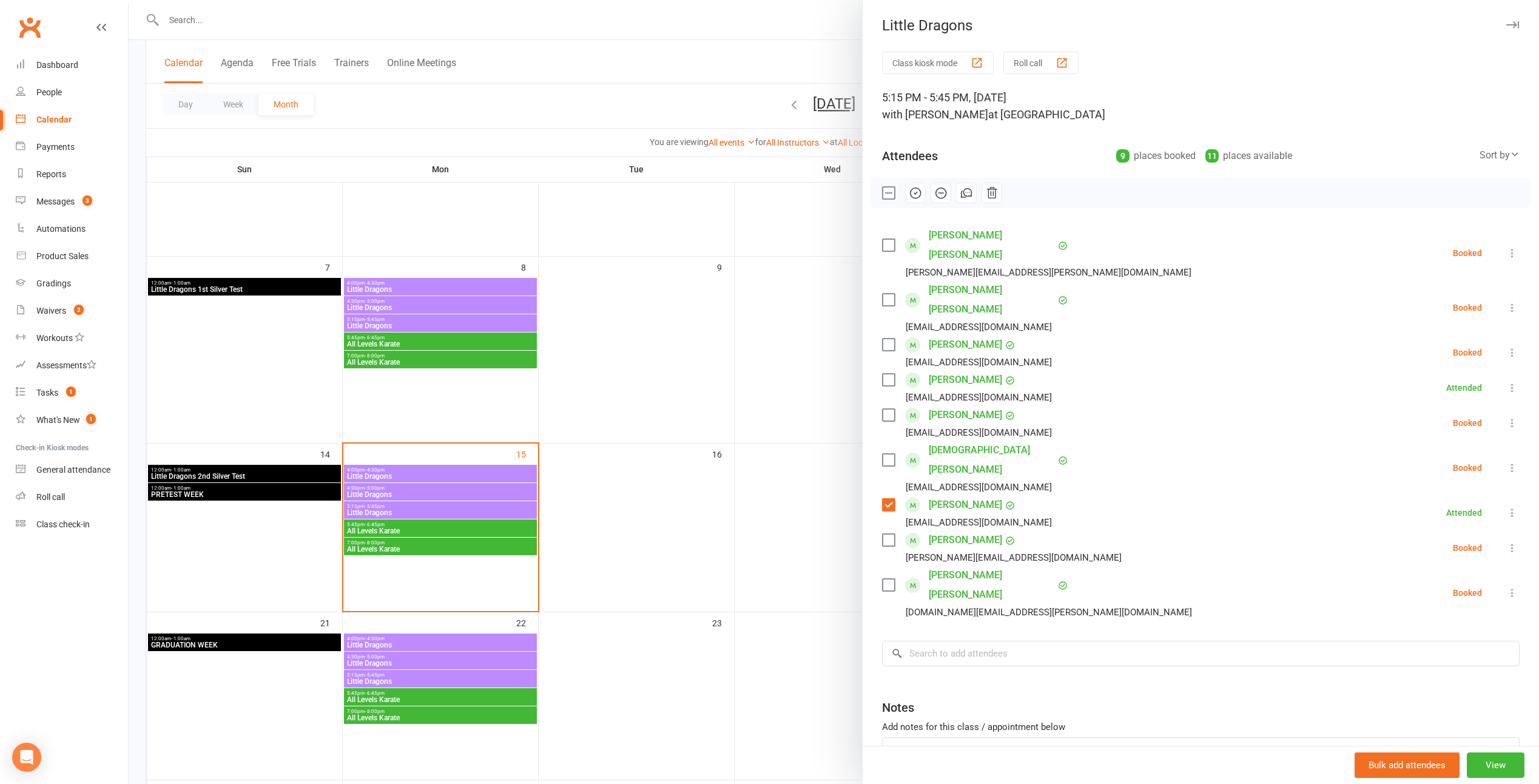
click at [758, 534] on label at bounding box center [888, 540] width 12 height 12
click at [758, 197] on icon "button" at bounding box center [916, 193] width 10 height 10
click at [758, 506] on icon at bounding box center [1513, 512] width 12 height 12
click at [758, 549] on link "Remove" at bounding box center [1454, 561] width 131 height 24
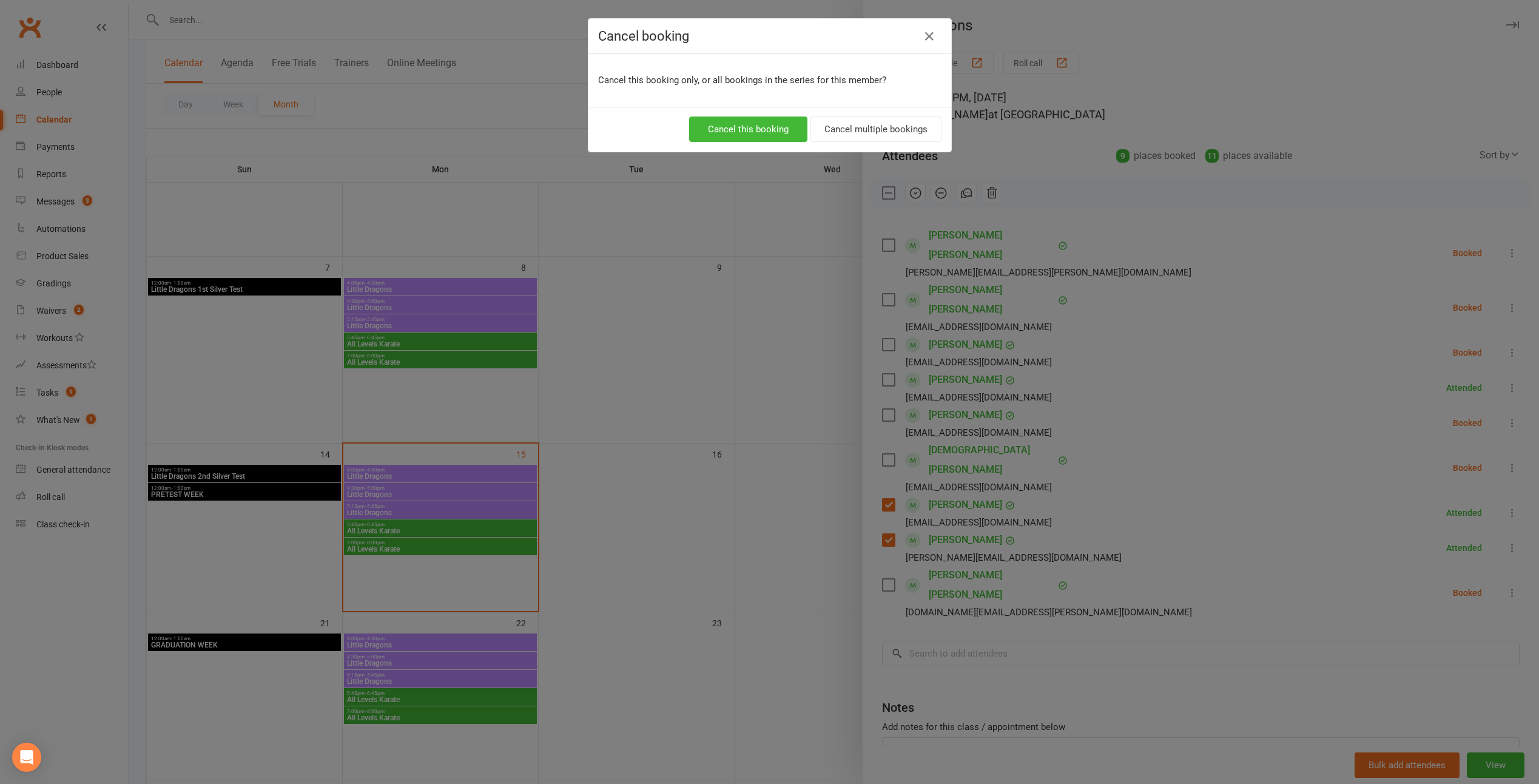
click at [758, 442] on div "Cancel booking Cancel this booking only, or all bookings in the series for this…" at bounding box center [770, 392] width 1539 height 784
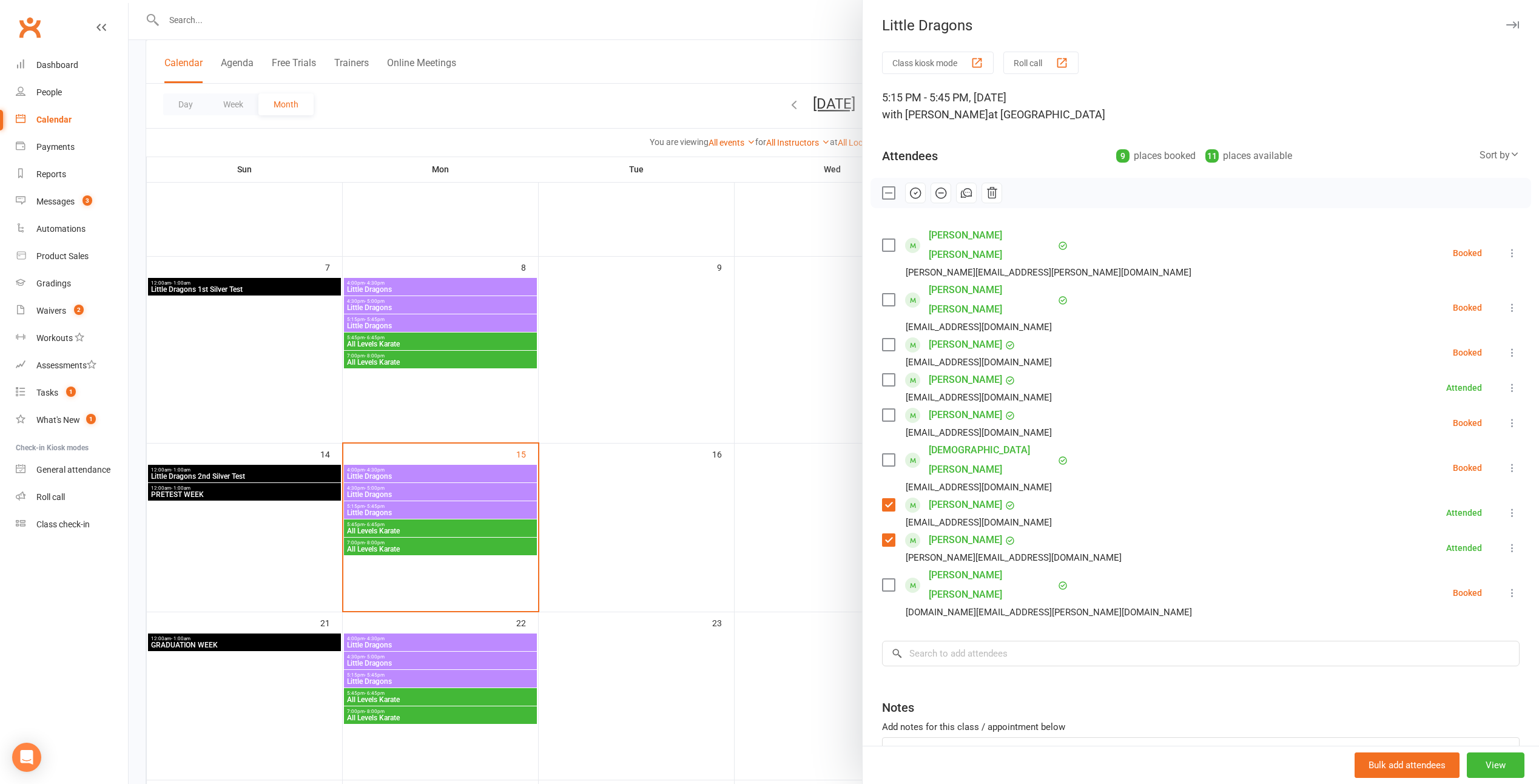
click at [758, 506] on icon at bounding box center [1513, 512] width 12 height 12
click at [758, 597] on link "Undo check-in" at bounding box center [1454, 609] width 131 height 24
click at [758, 506] on icon at bounding box center [1513, 512] width 12 height 12
click at [758, 549] on link "Remove" at bounding box center [1454, 561] width 131 height 24
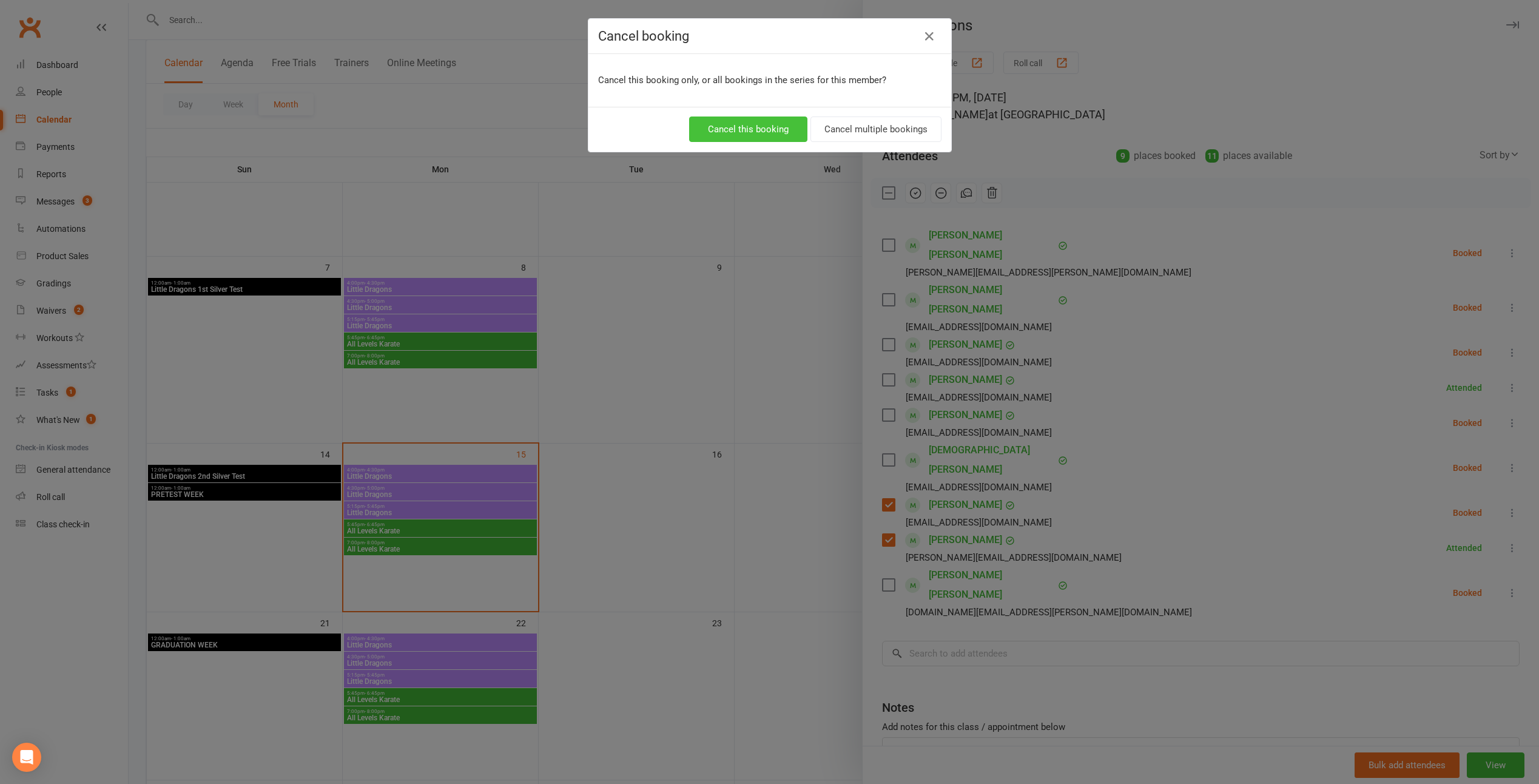
click at [758, 126] on button "Cancel this booking" at bounding box center [749, 129] width 119 height 25
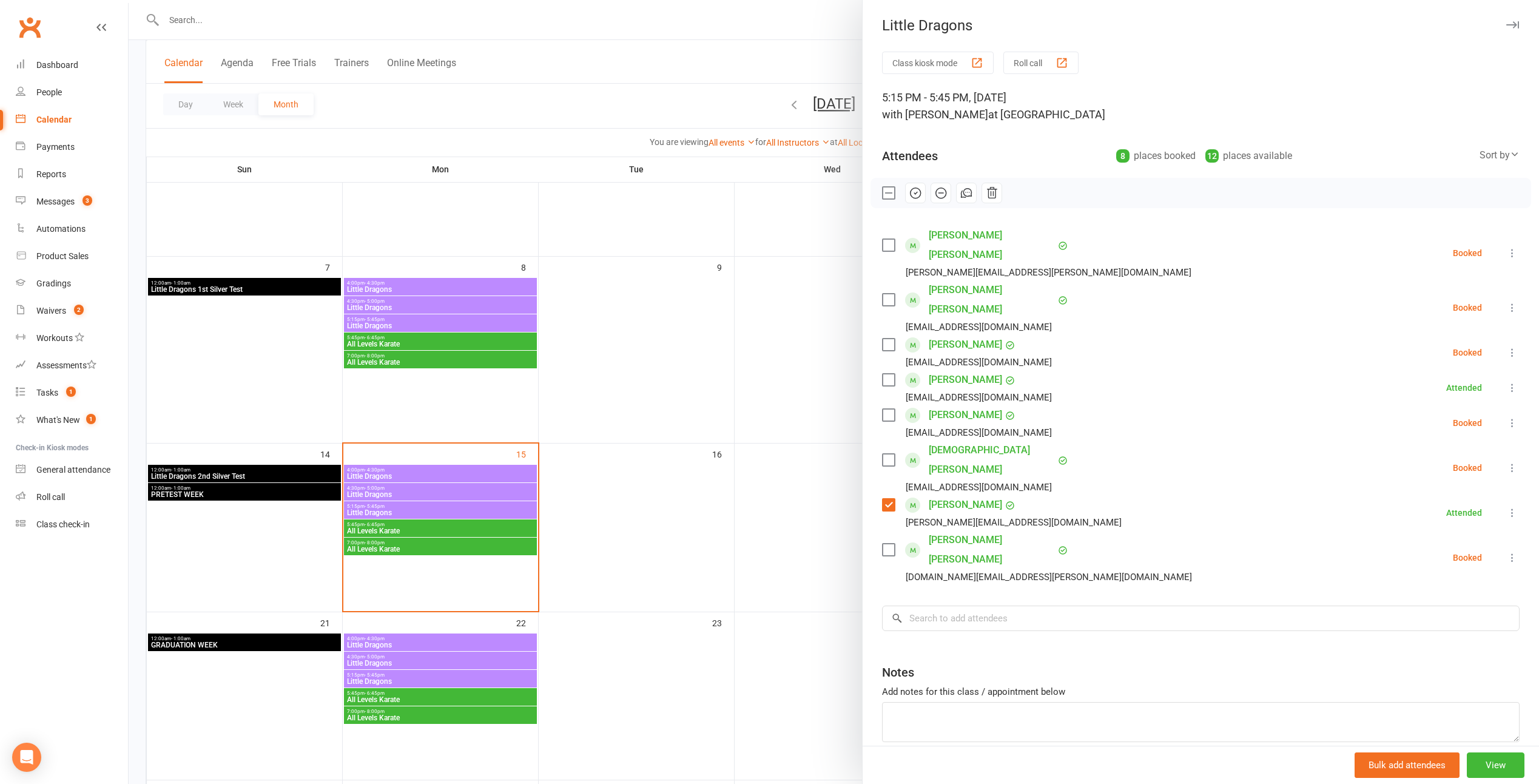
click at [758, 382] on icon at bounding box center [1513, 387] width 12 height 12
click at [758, 472] on link "Undo check-in" at bounding box center [1454, 484] width 131 height 24
click at [758, 294] on label at bounding box center [888, 300] width 12 height 12
click at [758, 202] on button "button" at bounding box center [915, 193] width 21 height 21
drag, startPoint x: 679, startPoint y: 193, endPoint x: 671, endPoint y: 247, distance: 54.6
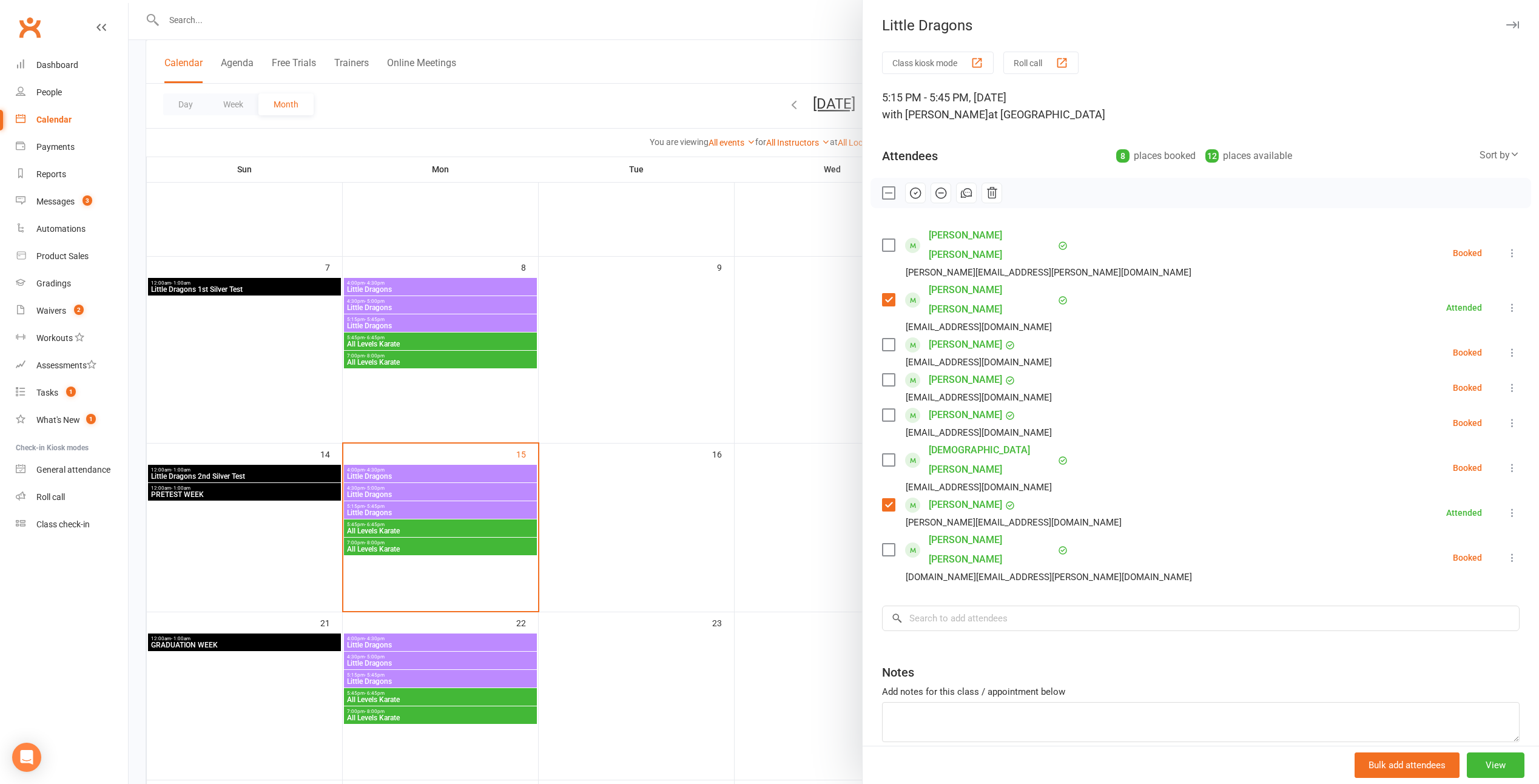
click at [692, 204] on div at bounding box center [834, 392] width 1411 height 784
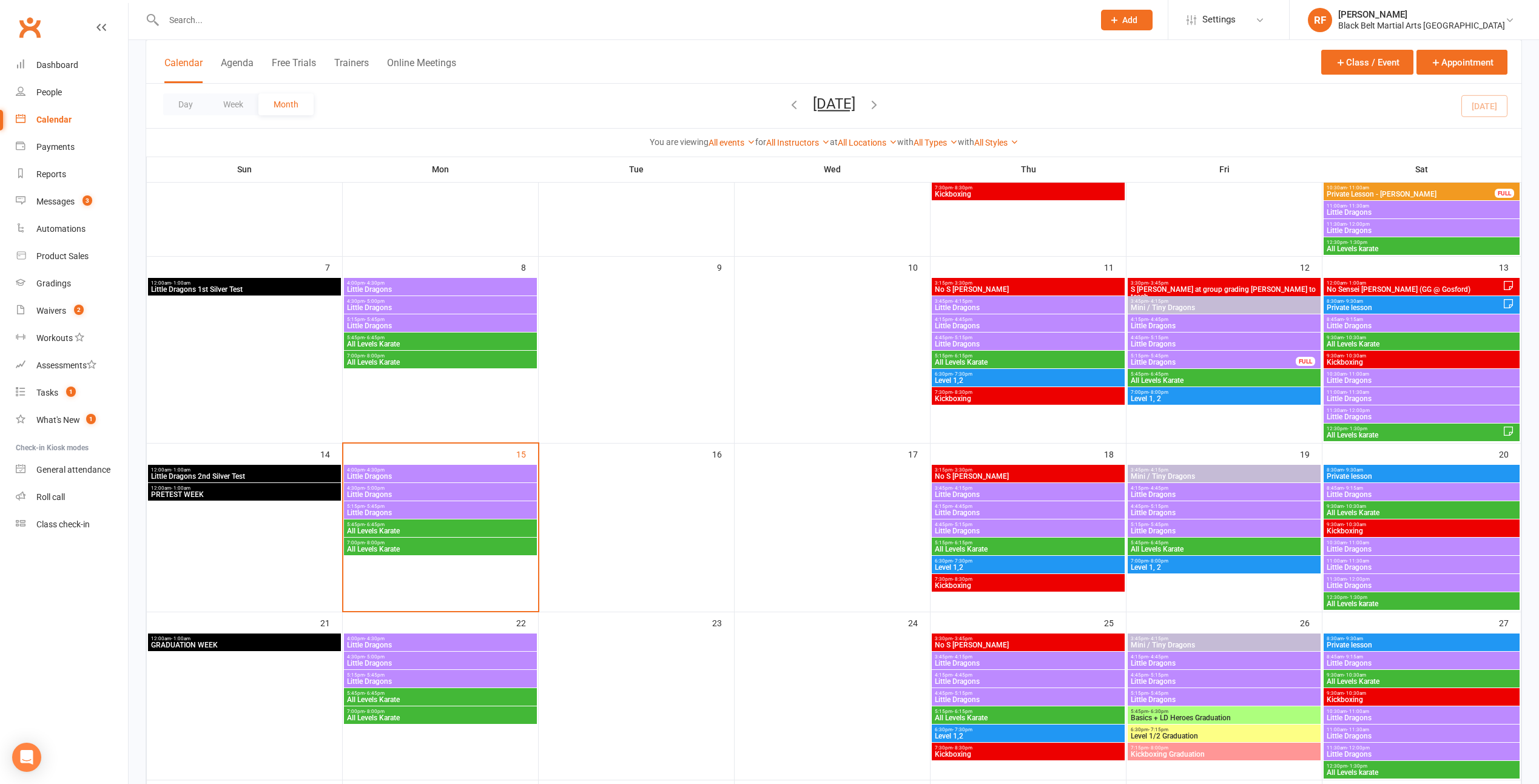
click at [520, 488] on span "4:30pm - 5:00pm" at bounding box center [440, 488] width 188 height 6
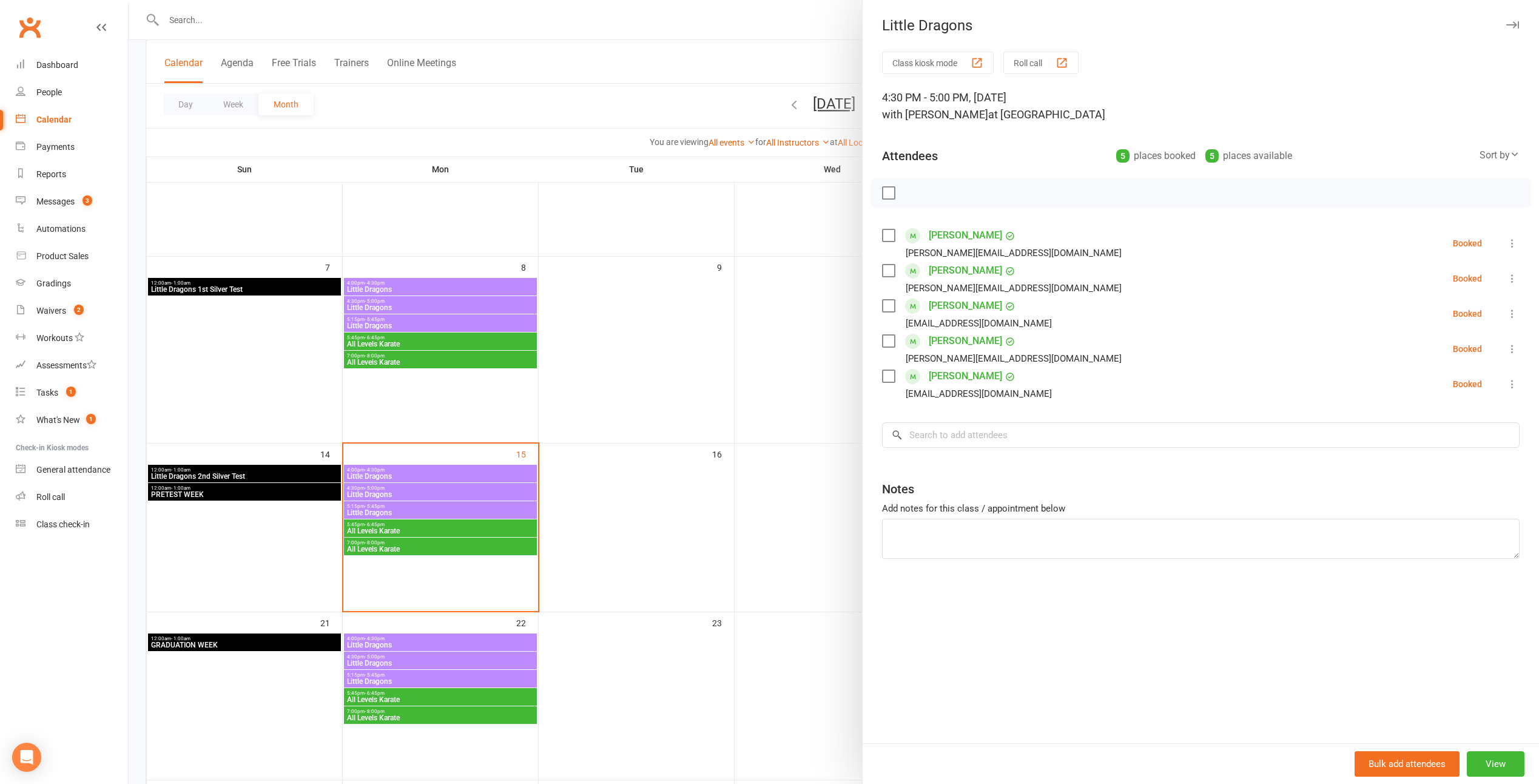
click at [758, 308] on label at bounding box center [888, 305] width 12 height 12
click at [758, 235] on label at bounding box center [888, 235] width 12 height 12
click at [758, 187] on icon "button" at bounding box center [915, 192] width 13 height 13
click at [596, 453] on div at bounding box center [834, 392] width 1411 height 784
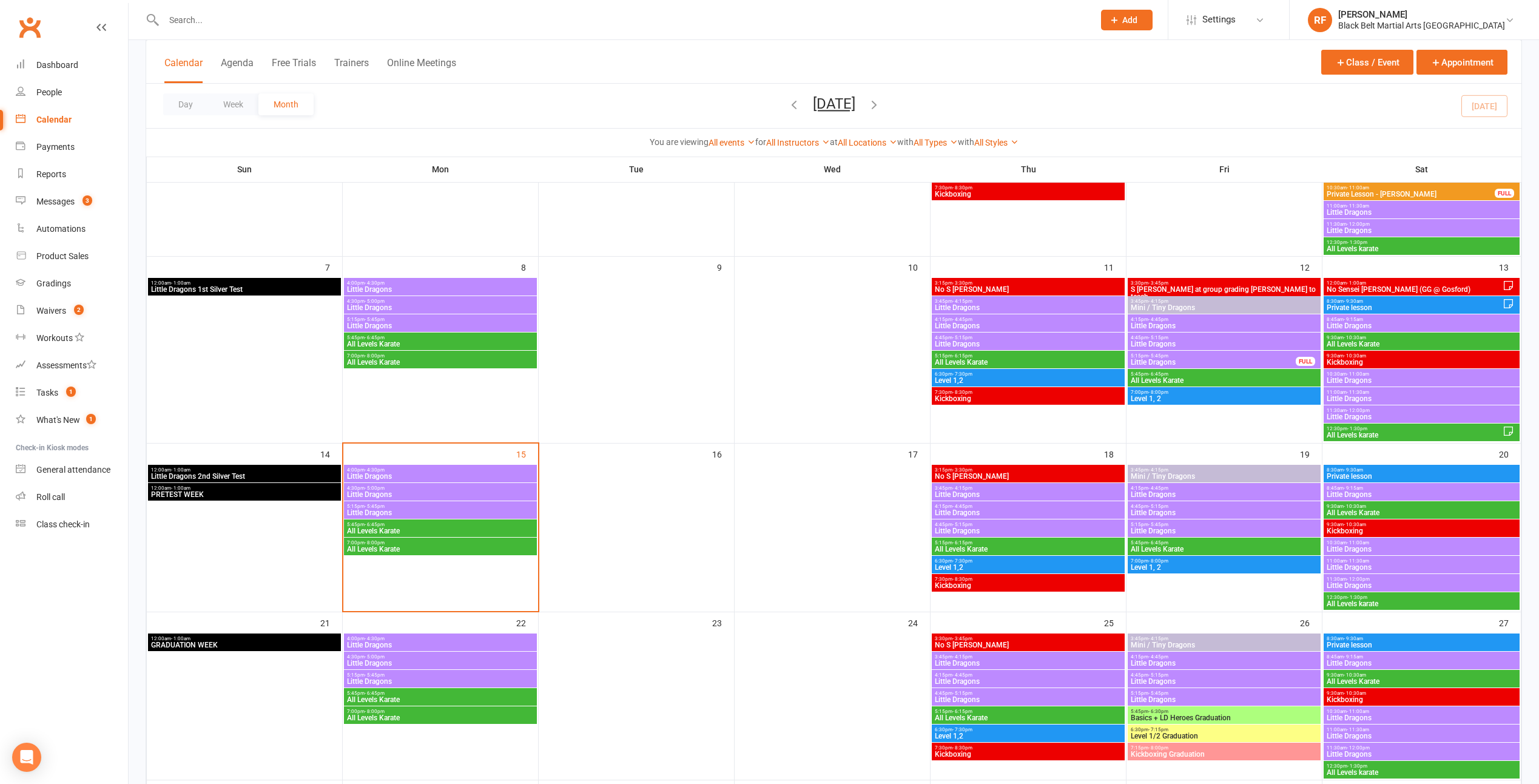
click at [503, 467] on span "4:00pm - 4:30pm" at bounding box center [440, 470] width 188 height 6
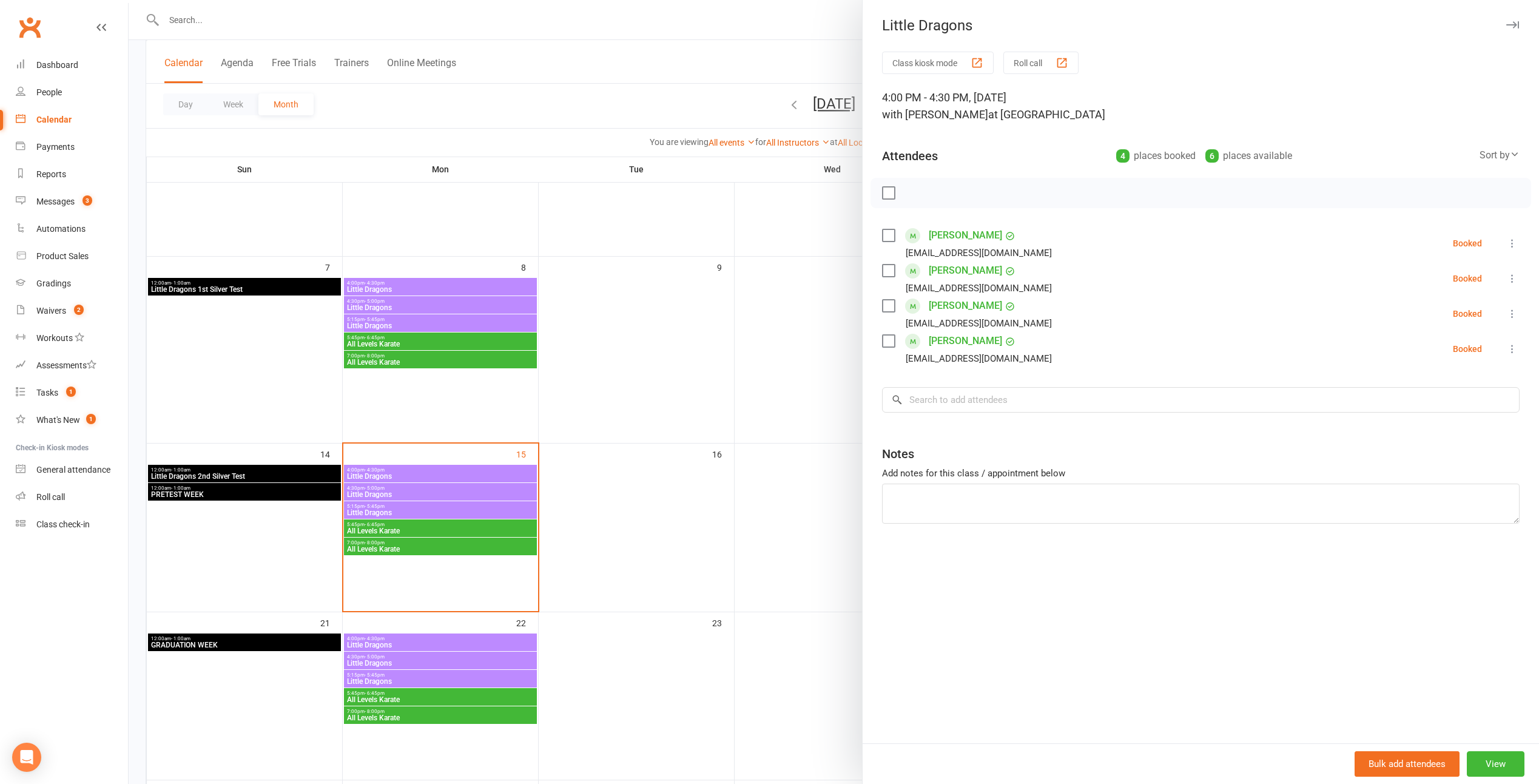
click at [758, 235] on label at bounding box center [888, 235] width 12 height 12
click at [758, 269] on label at bounding box center [888, 270] width 12 height 12
click at [758, 312] on label at bounding box center [888, 305] width 12 height 12
click at [758, 341] on label at bounding box center [888, 341] width 12 height 12
click at [758, 197] on icon "button" at bounding box center [915, 192] width 13 height 13
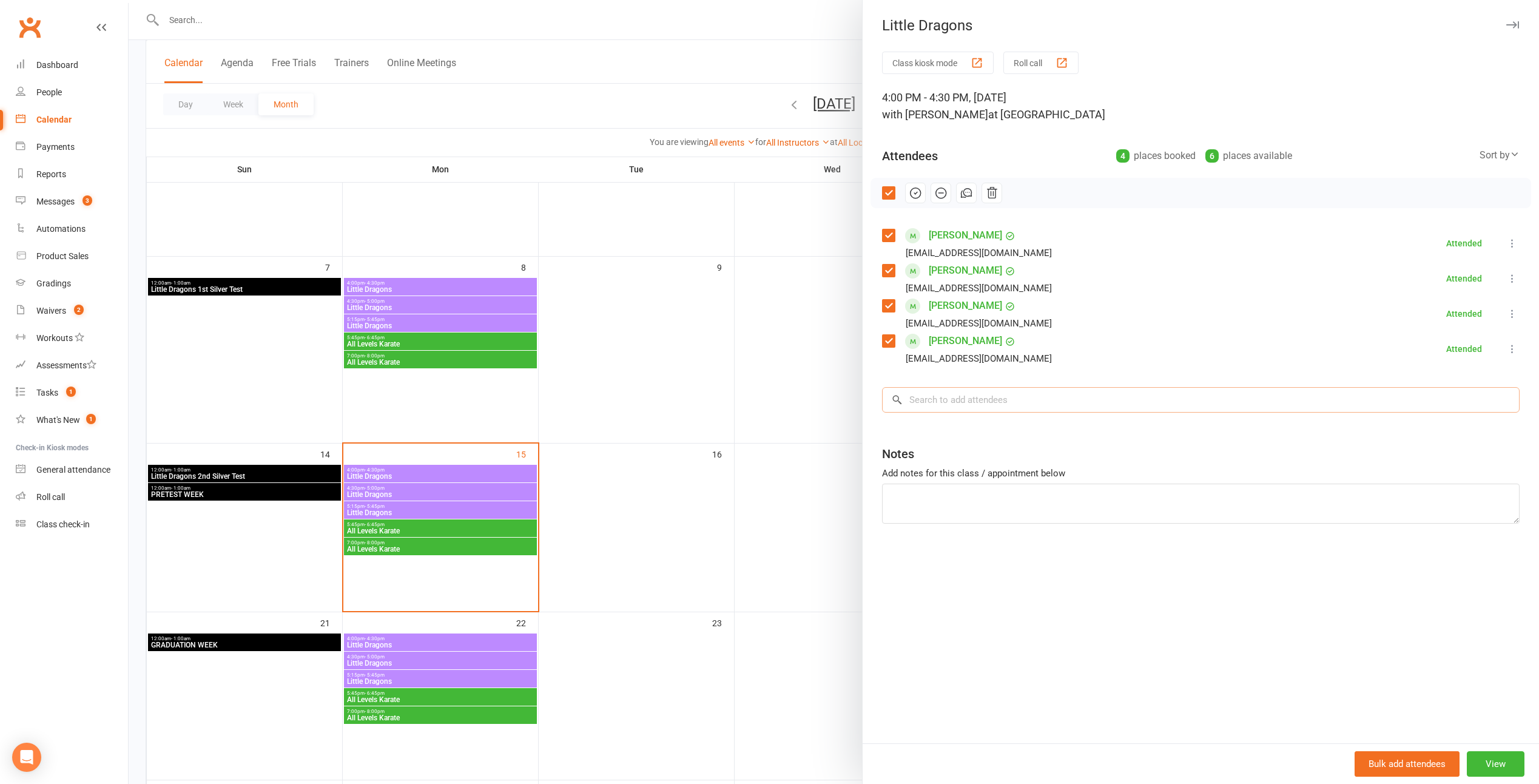
click at [758, 402] on input "search" at bounding box center [1201, 400] width 638 height 25
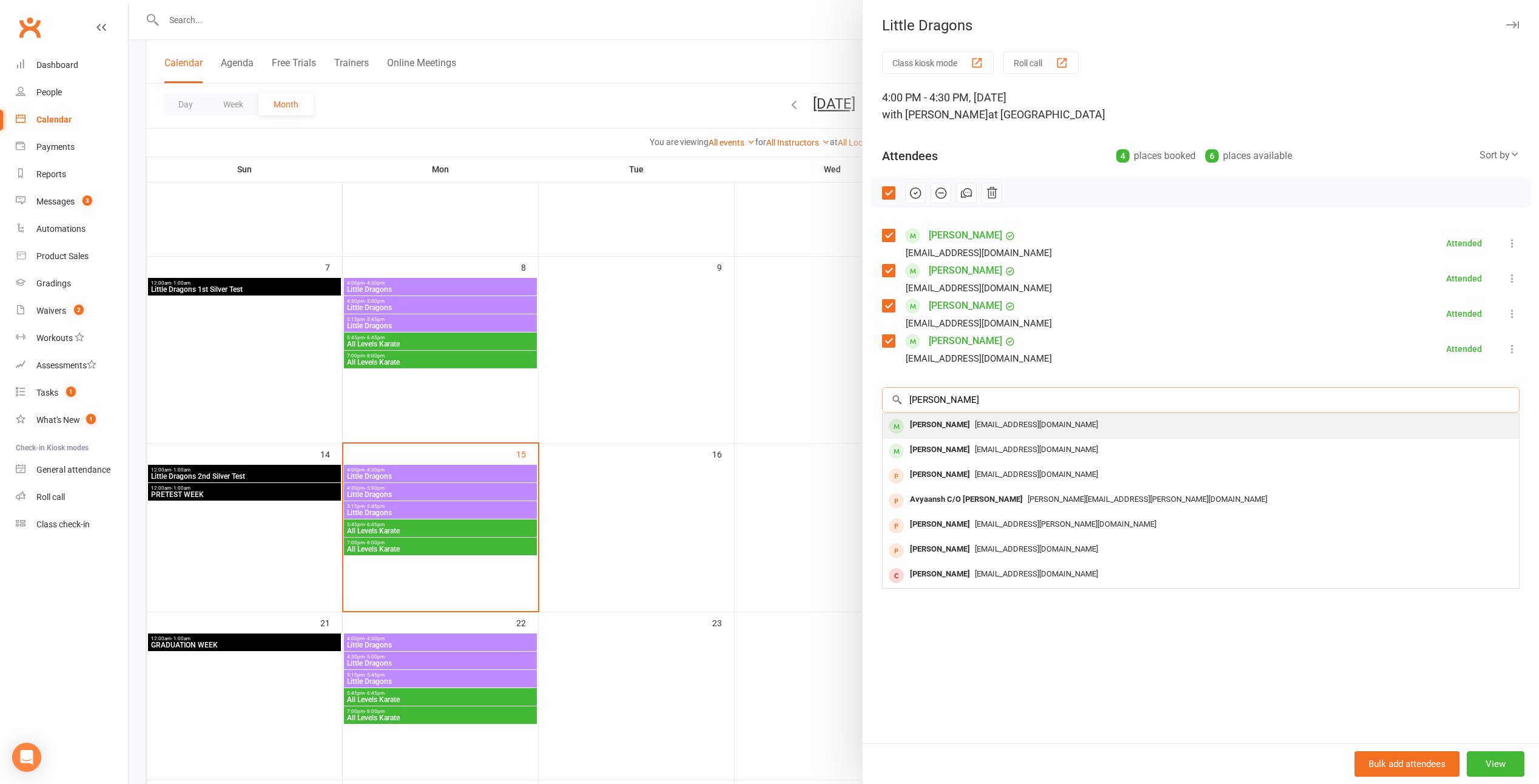
type input "avyaan"
click at [758, 424] on div "Avyaan Mehta" at bounding box center [940, 425] width 70 height 18
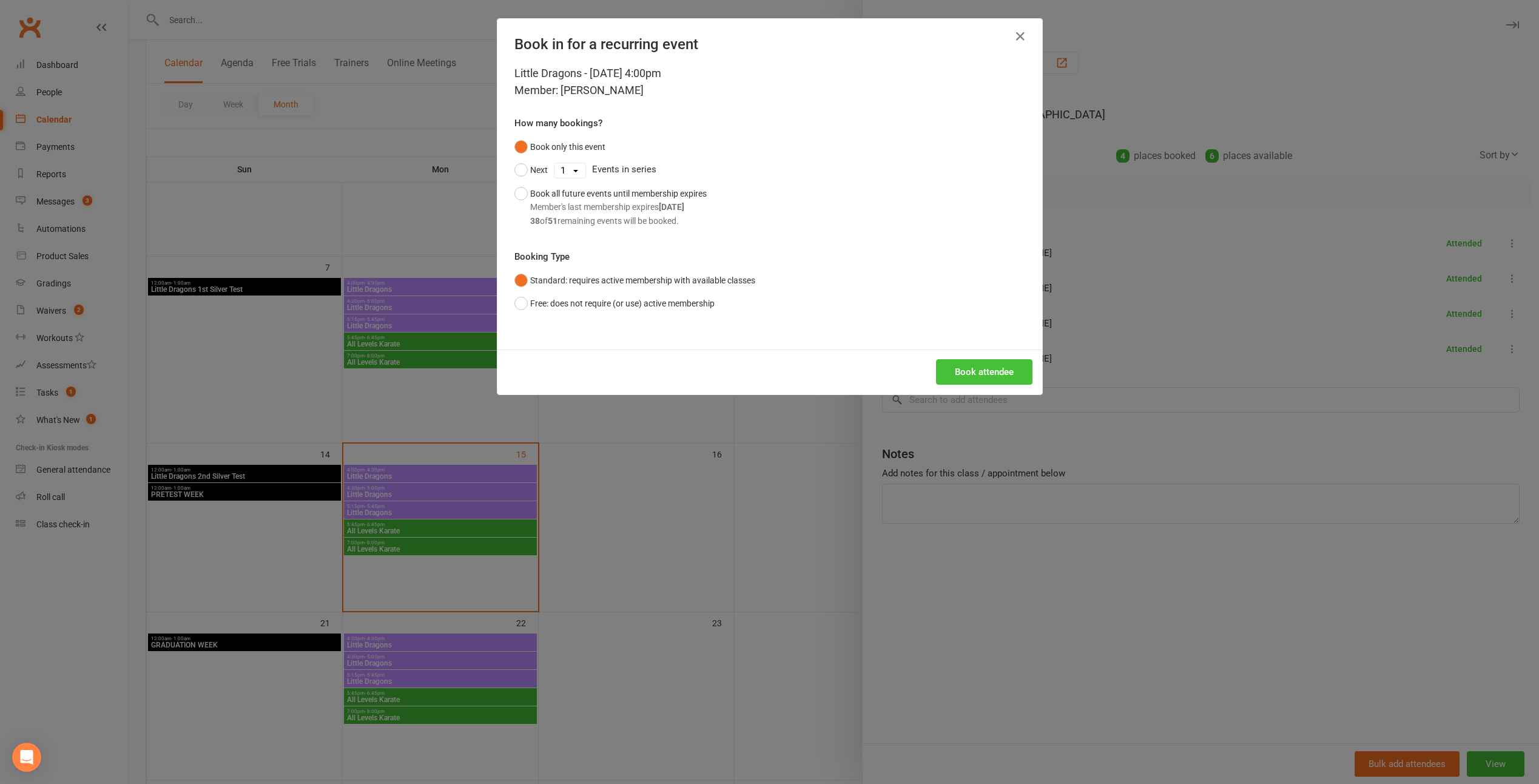
click at [758, 367] on button "Book attendee" at bounding box center [984, 372] width 97 height 25
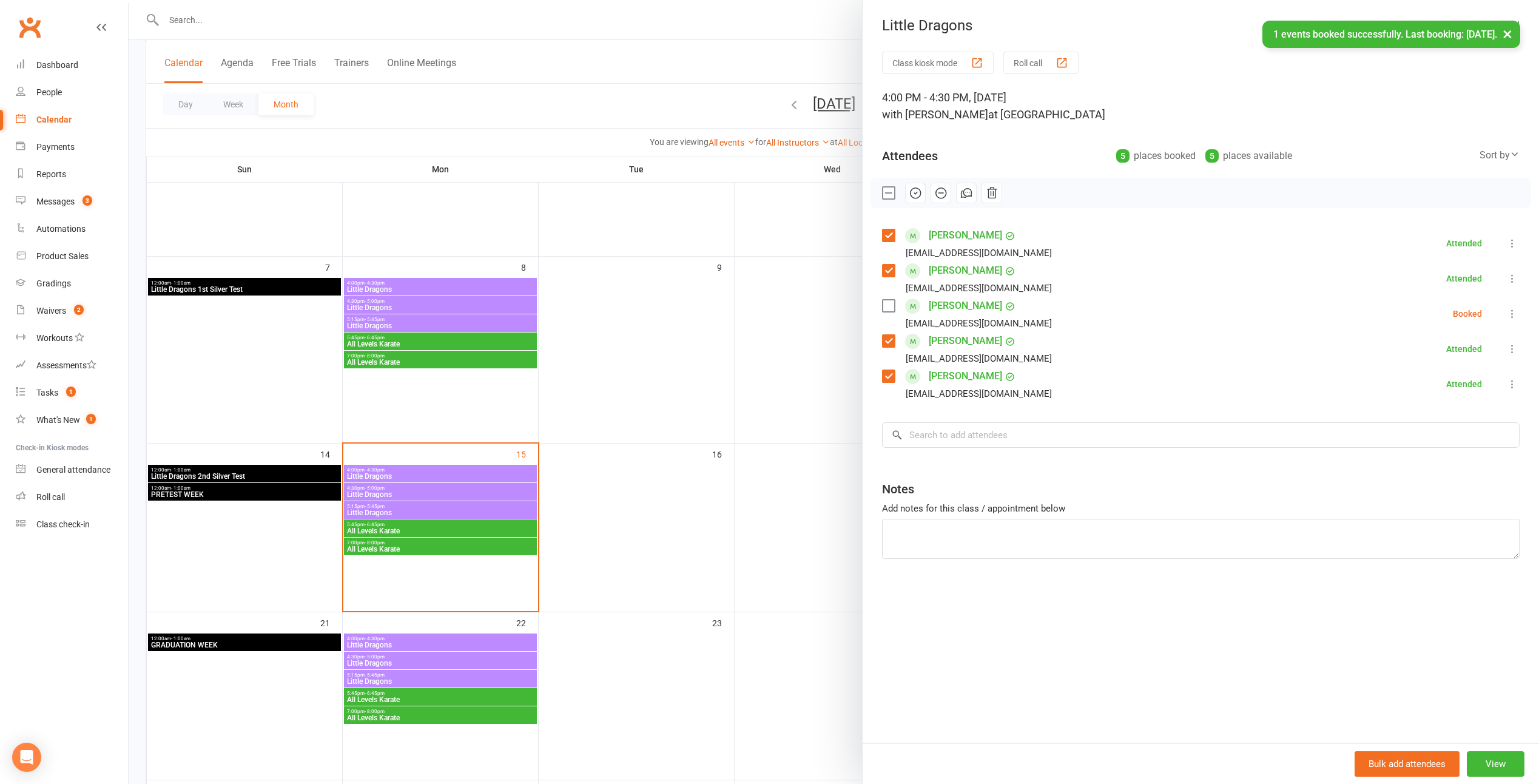
click at [758, 305] on label at bounding box center [888, 305] width 12 height 12
click at [758, 196] on icon "button" at bounding box center [915, 192] width 13 height 13
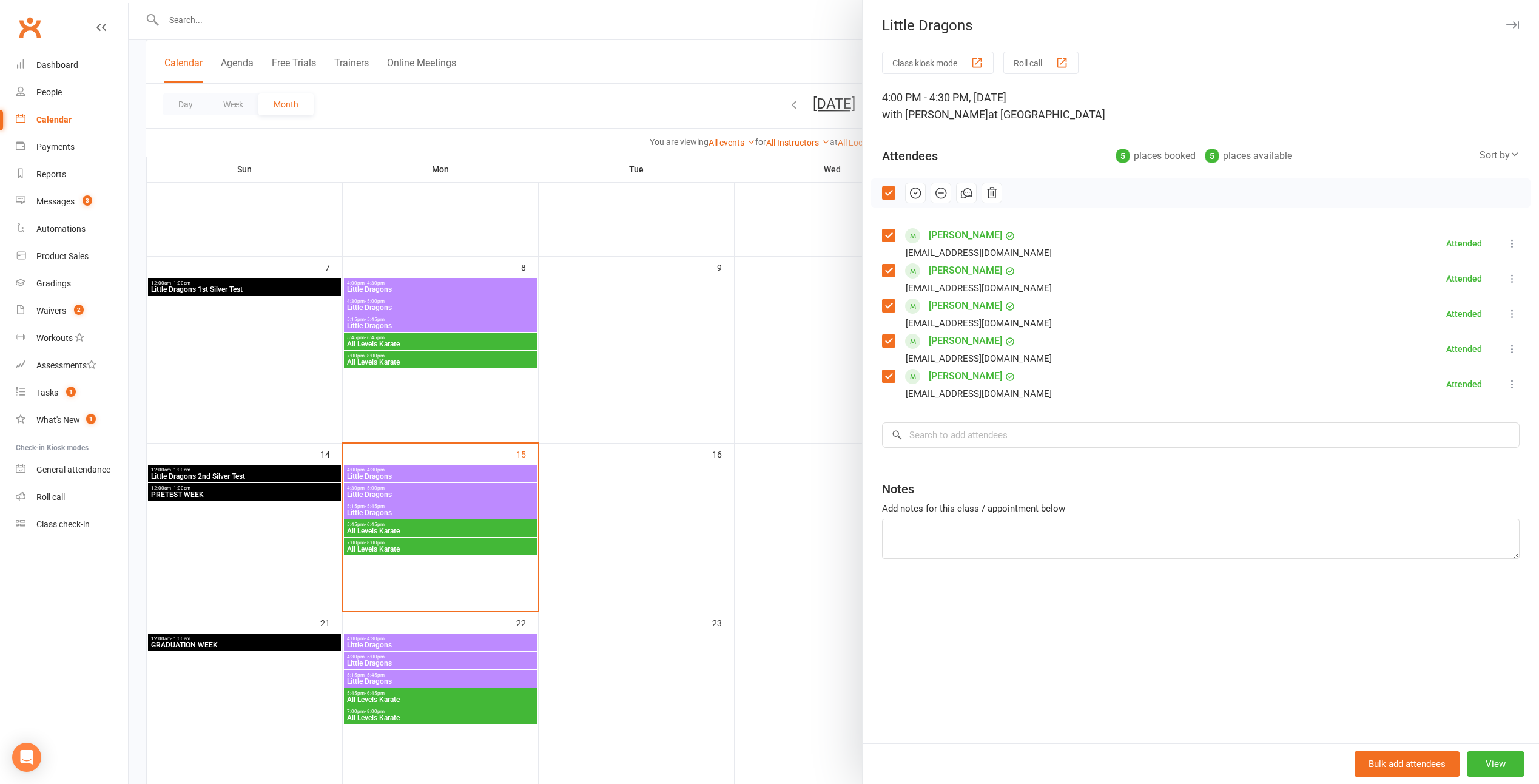
click at [758, 423] on div "Class kiosk mode Roll call 4:00 PM - 4:30 PM, Monday, September, 15, 2025 with …" at bounding box center [1201, 397] width 677 height 692
click at [758, 433] on input "search" at bounding box center [1201, 435] width 638 height 25
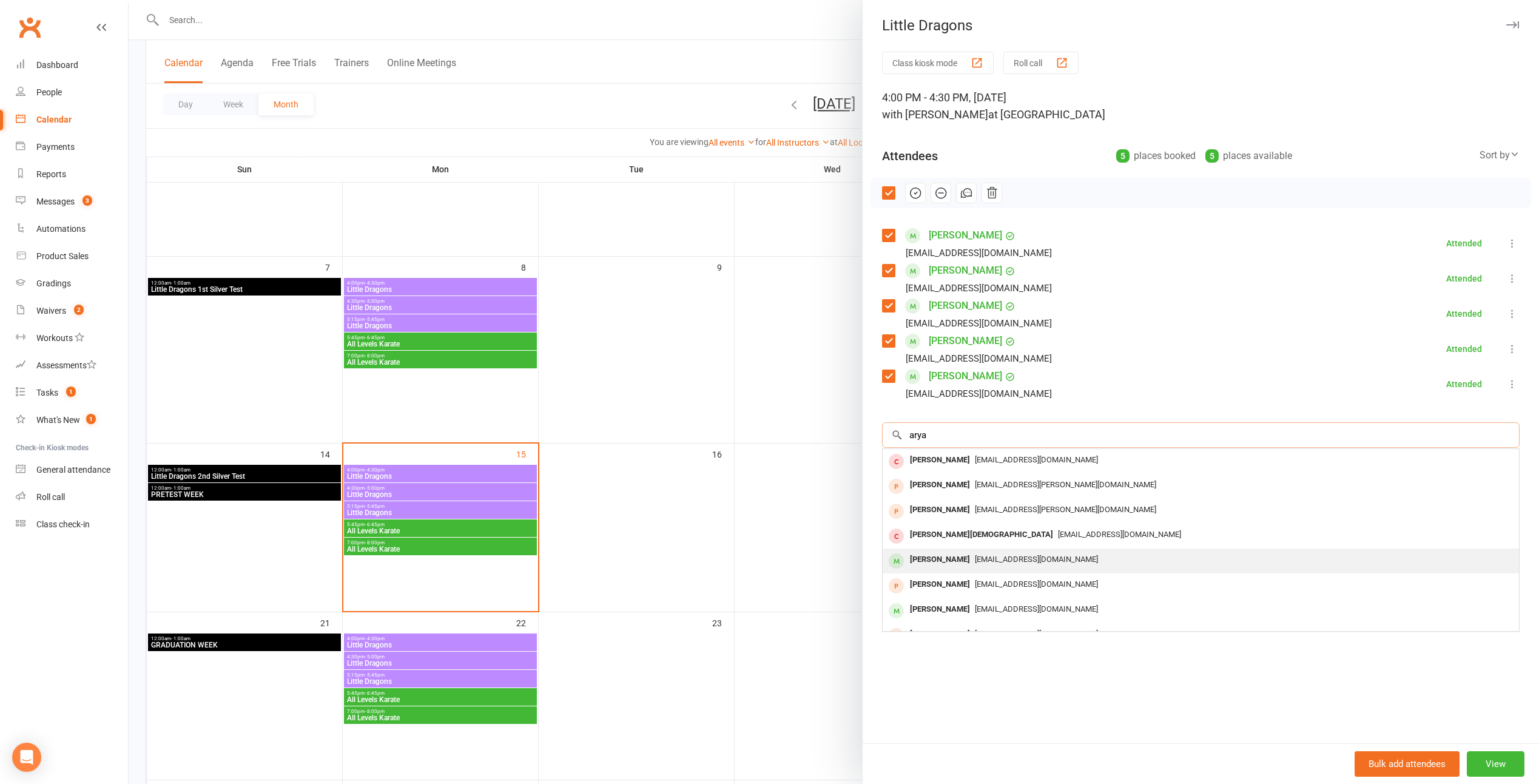
type input "arya"
click at [758, 561] on div "Arya Roy Rajan" at bounding box center [940, 559] width 70 height 18
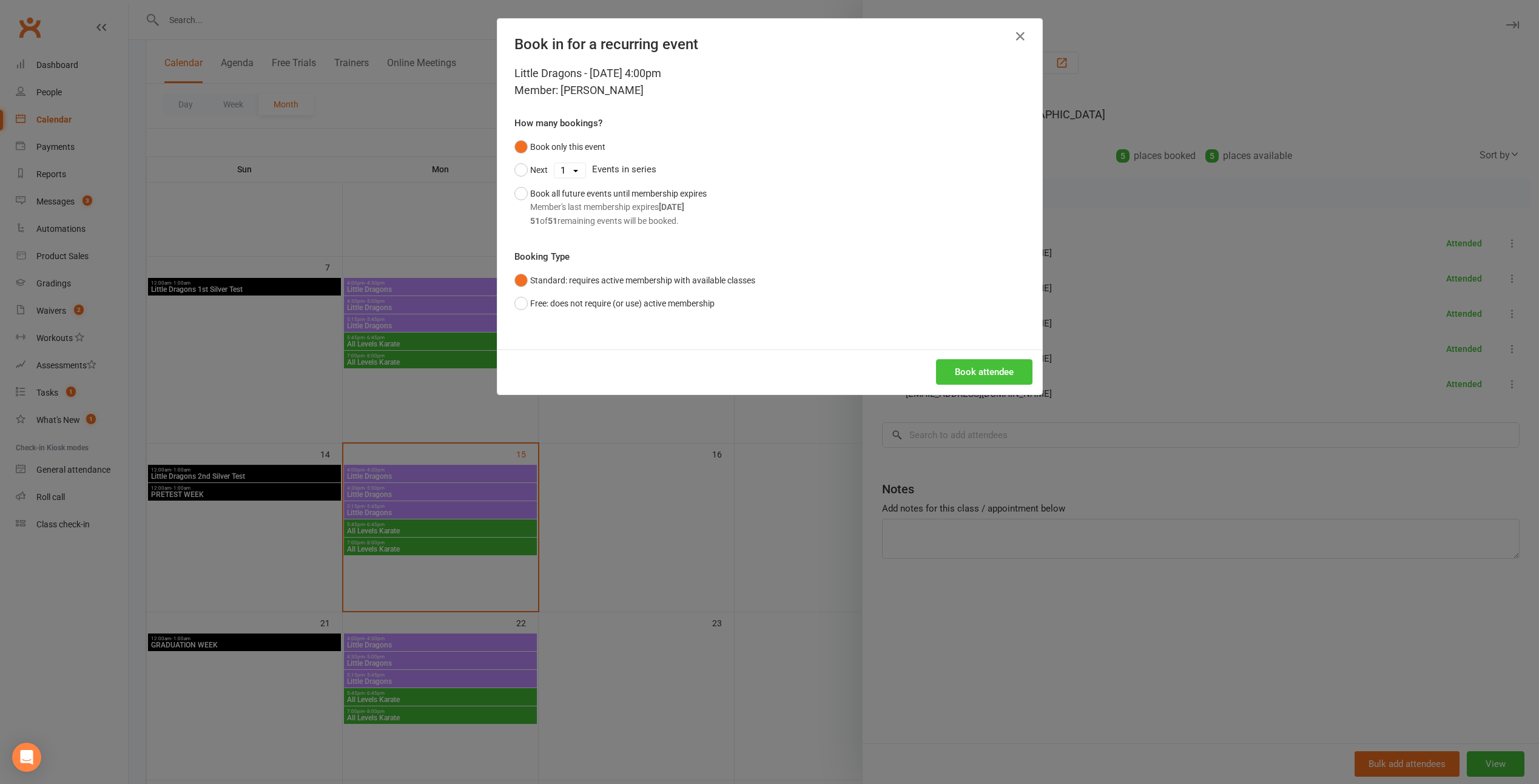
click at [758, 378] on button "Book attendee" at bounding box center [984, 372] width 97 height 25
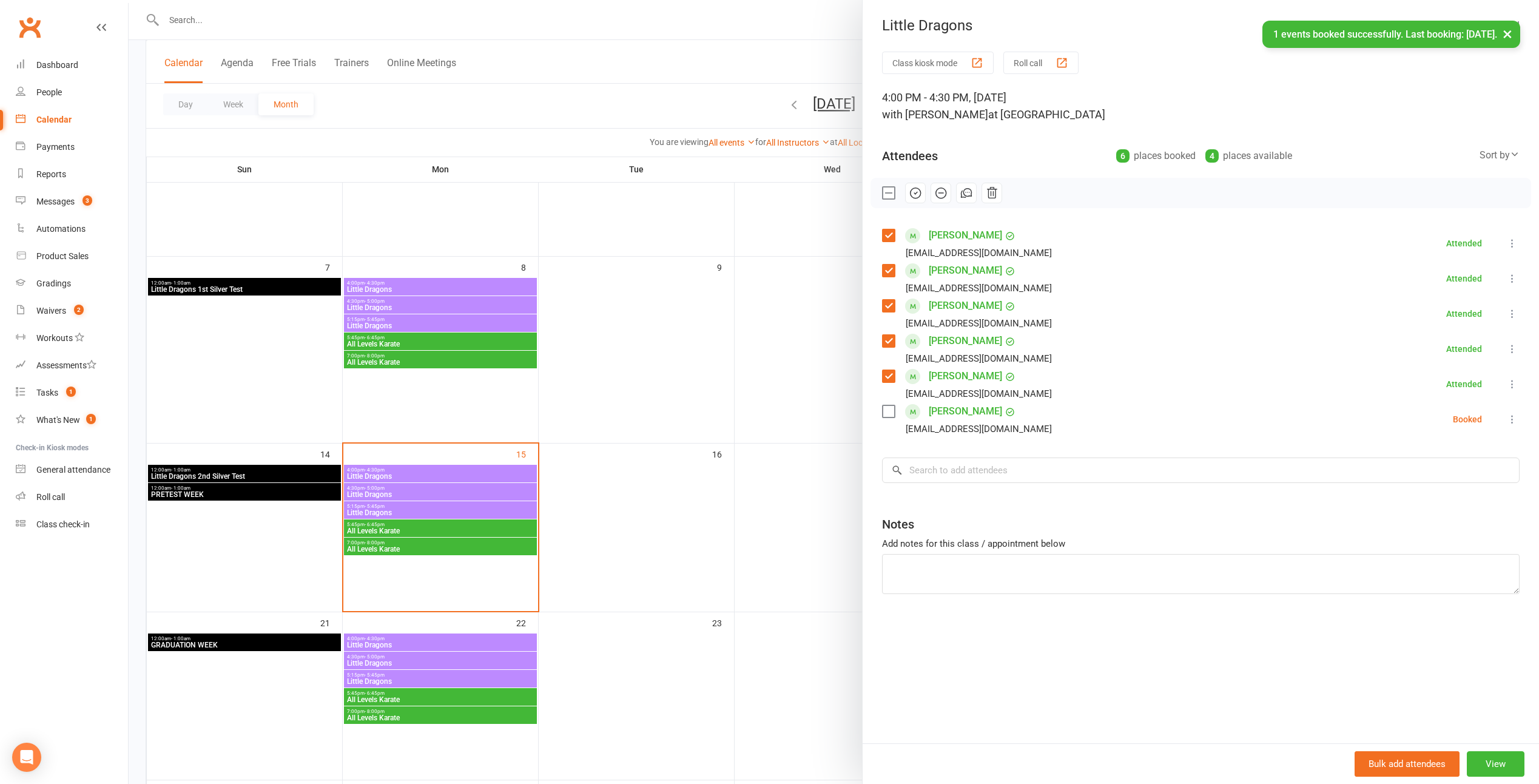
click at [758, 414] on label at bounding box center [888, 411] width 12 height 12
click at [758, 202] on button "button" at bounding box center [915, 193] width 21 height 21
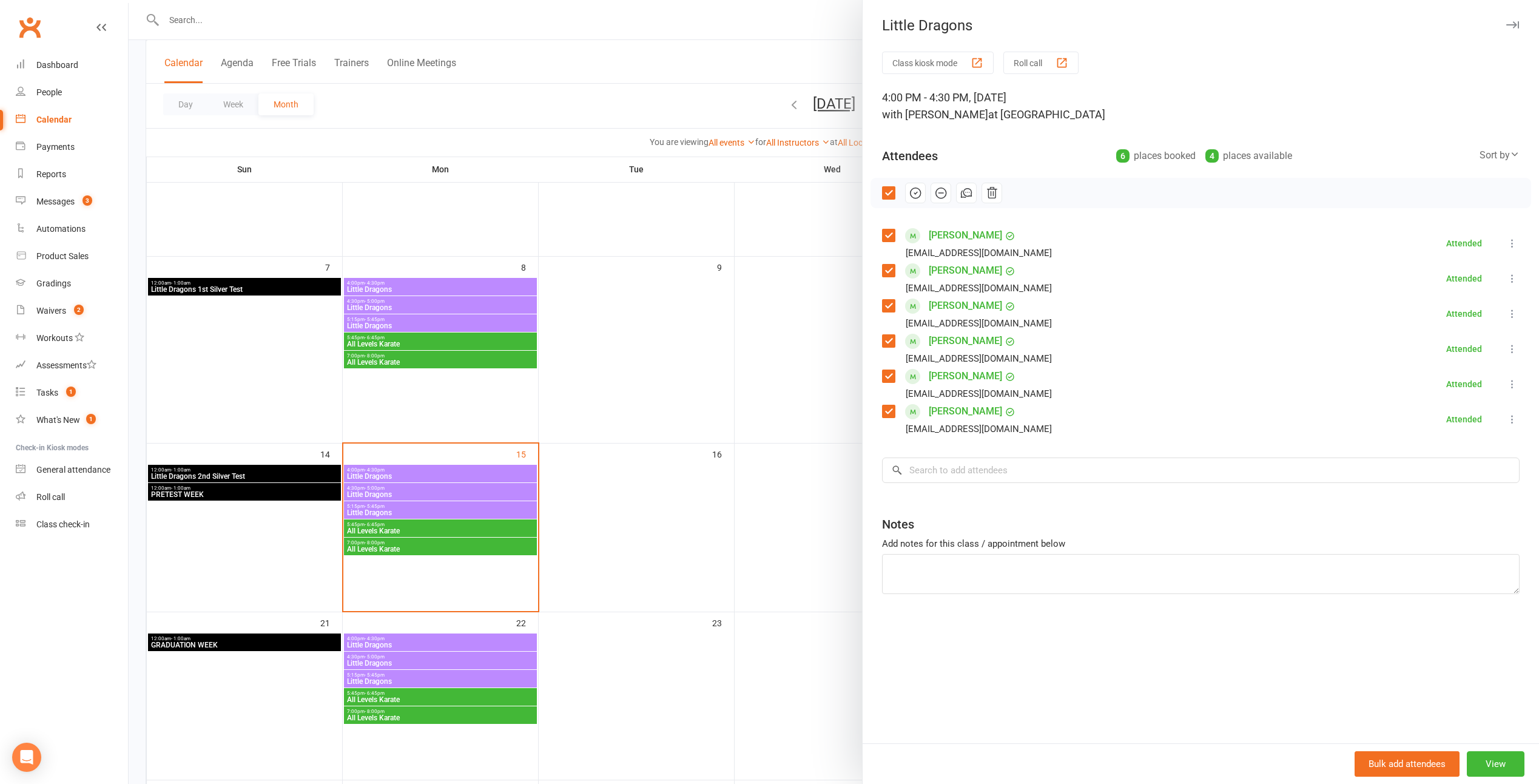
click at [703, 151] on div at bounding box center [834, 392] width 1411 height 784
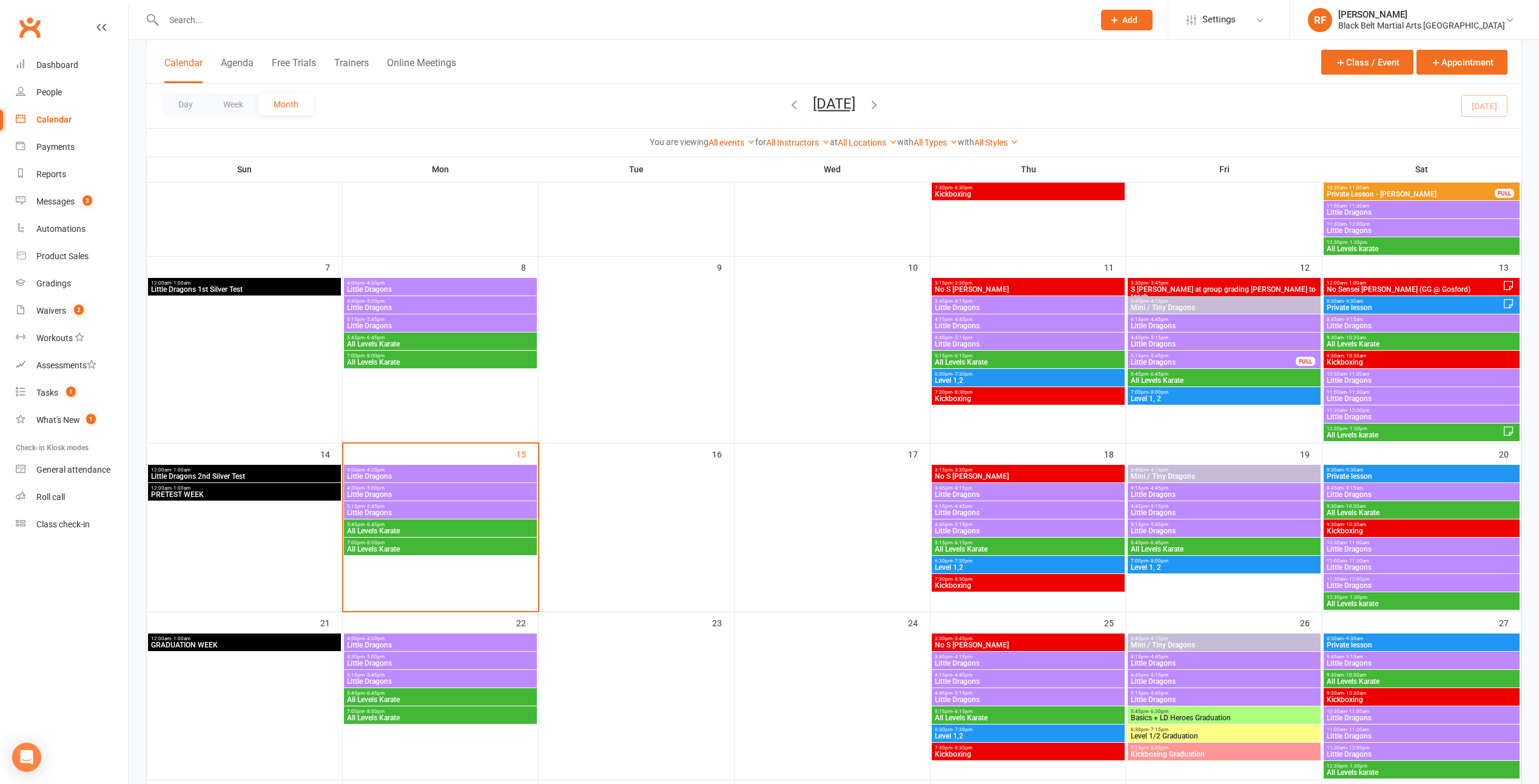
click at [520, 509] on span "Little Dragons" at bounding box center [440, 513] width 188 height 8
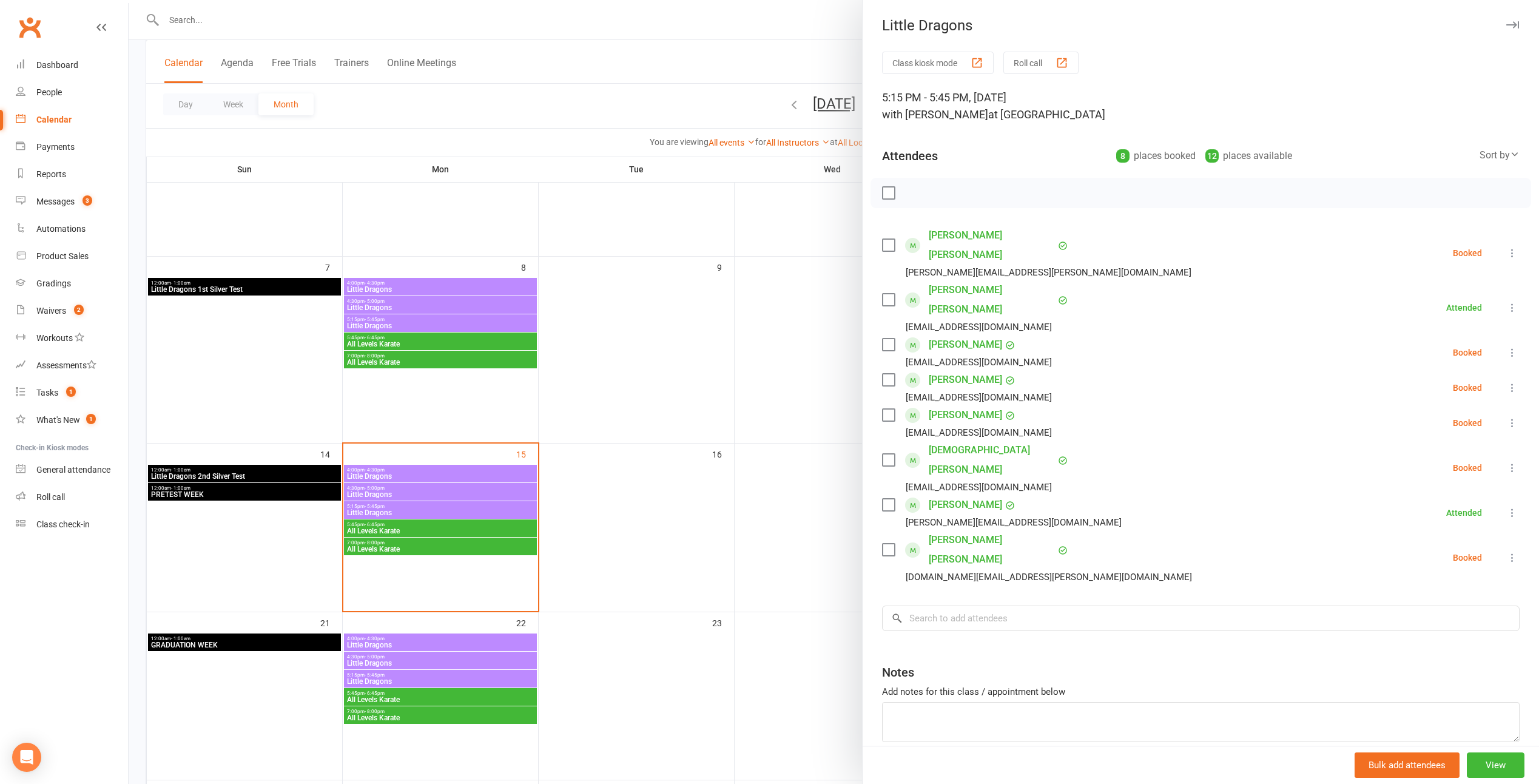
click at [758, 454] on label at bounding box center [888, 460] width 12 height 12
click at [758, 339] on label at bounding box center [888, 344] width 12 height 12
click at [758, 499] on label at bounding box center [888, 505] width 12 height 12
click at [758, 544] on label at bounding box center [888, 549] width 12 height 12
click at [758, 196] on icon "button" at bounding box center [915, 192] width 13 height 13
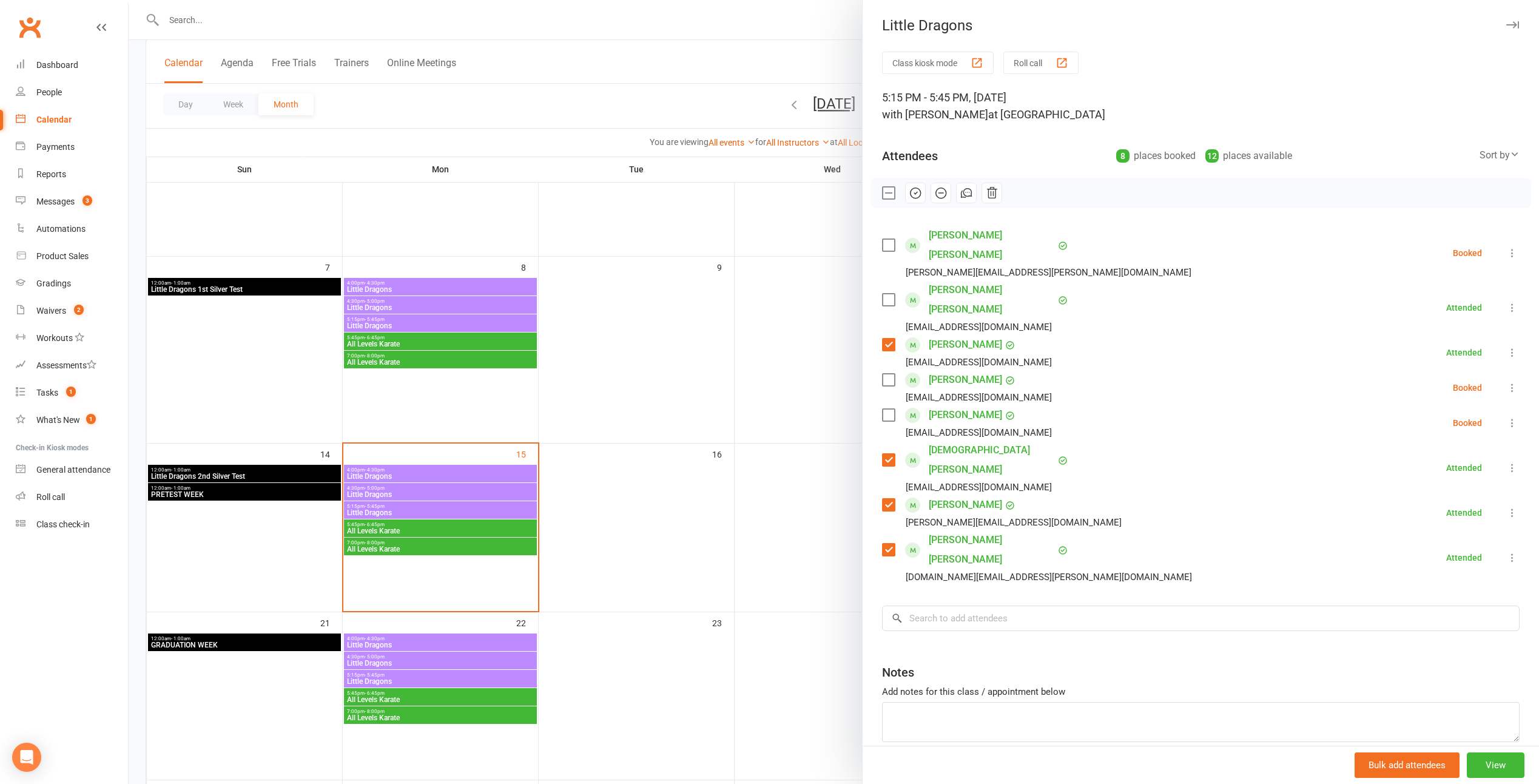
click at [742, 349] on div at bounding box center [834, 392] width 1411 height 784
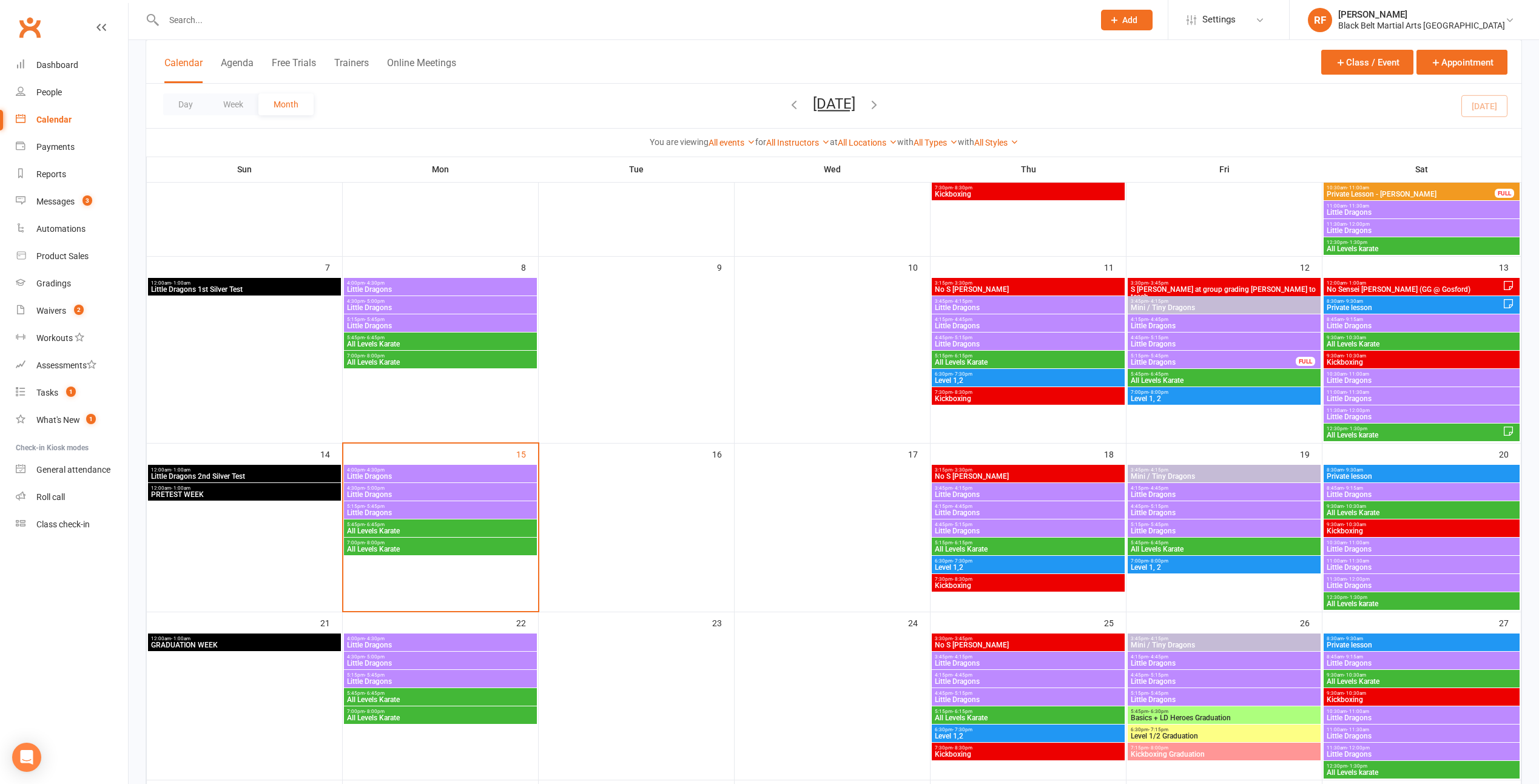
click at [486, 493] on span "Little Dragons" at bounding box center [440, 494] width 188 height 8
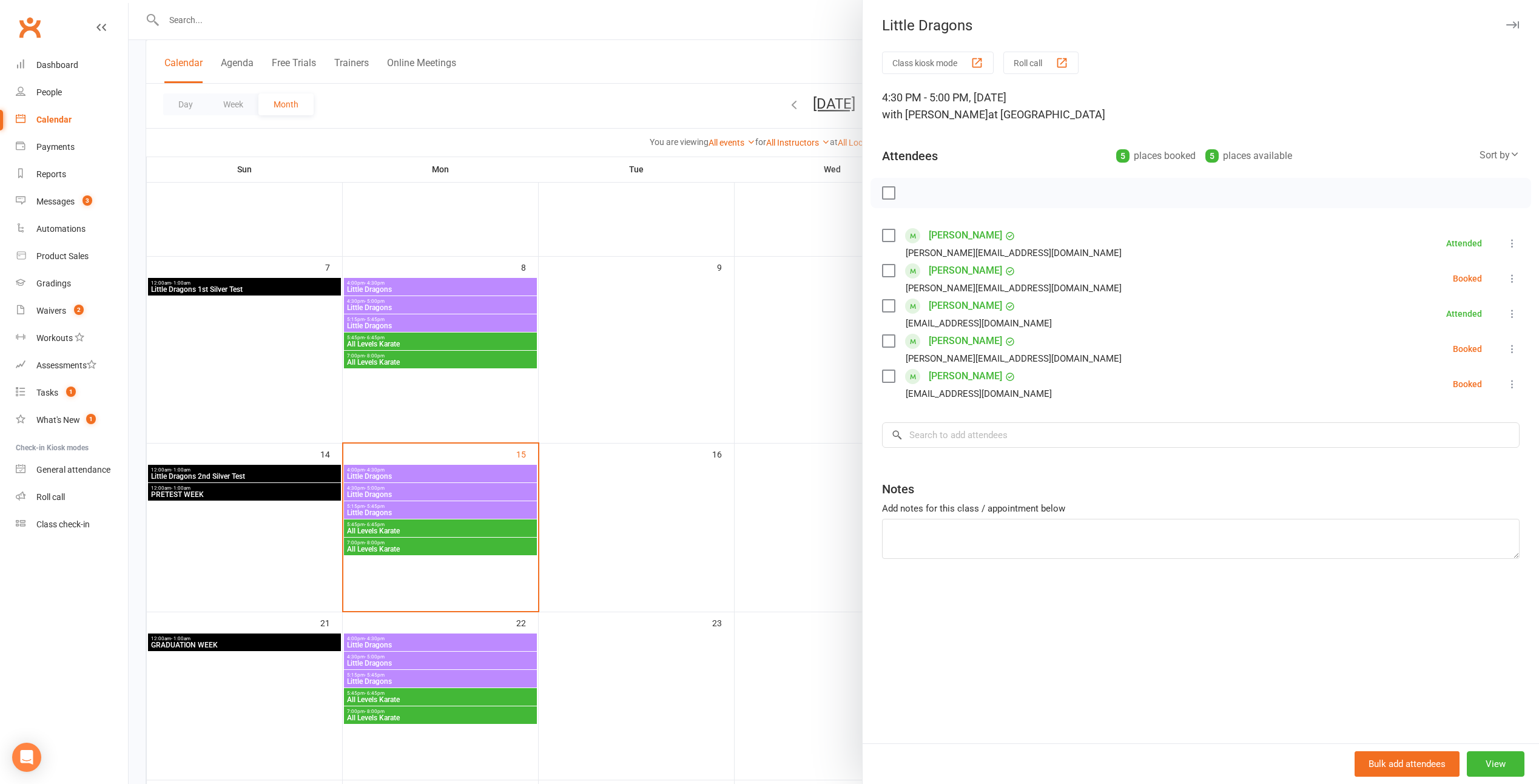
click at [758, 341] on label at bounding box center [888, 341] width 12 height 12
click at [758, 187] on icon "button" at bounding box center [915, 192] width 13 height 13
click at [758, 378] on icon at bounding box center [1513, 383] width 12 height 12
click at [758, 433] on link "Remove" at bounding box center [1454, 432] width 131 height 24
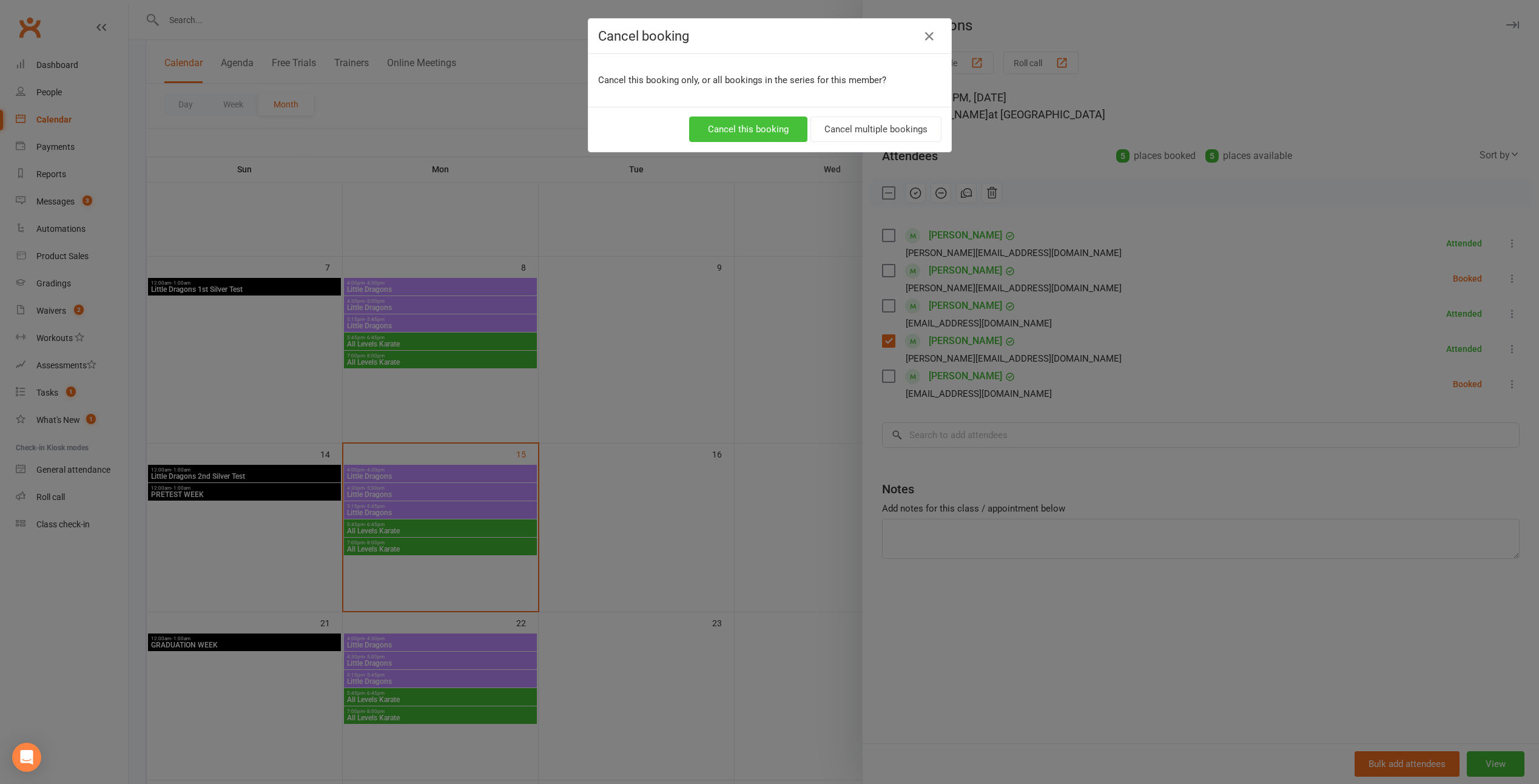
click at [742, 128] on button "Cancel this booking" at bounding box center [749, 129] width 119 height 25
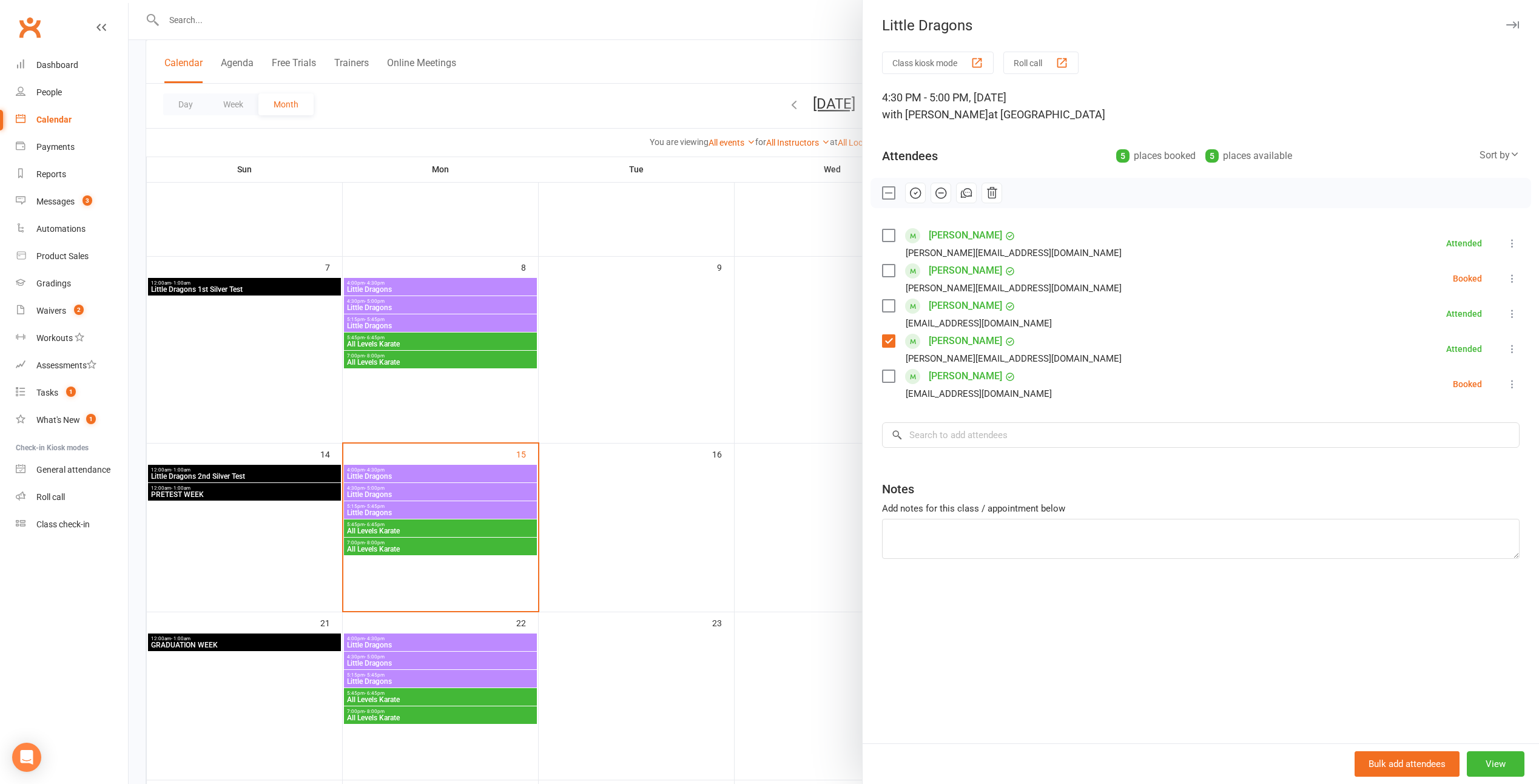
drag, startPoint x: 672, startPoint y: 431, endPoint x: 600, endPoint y: 453, distance: 75.3
click at [672, 432] on div at bounding box center [834, 392] width 1411 height 784
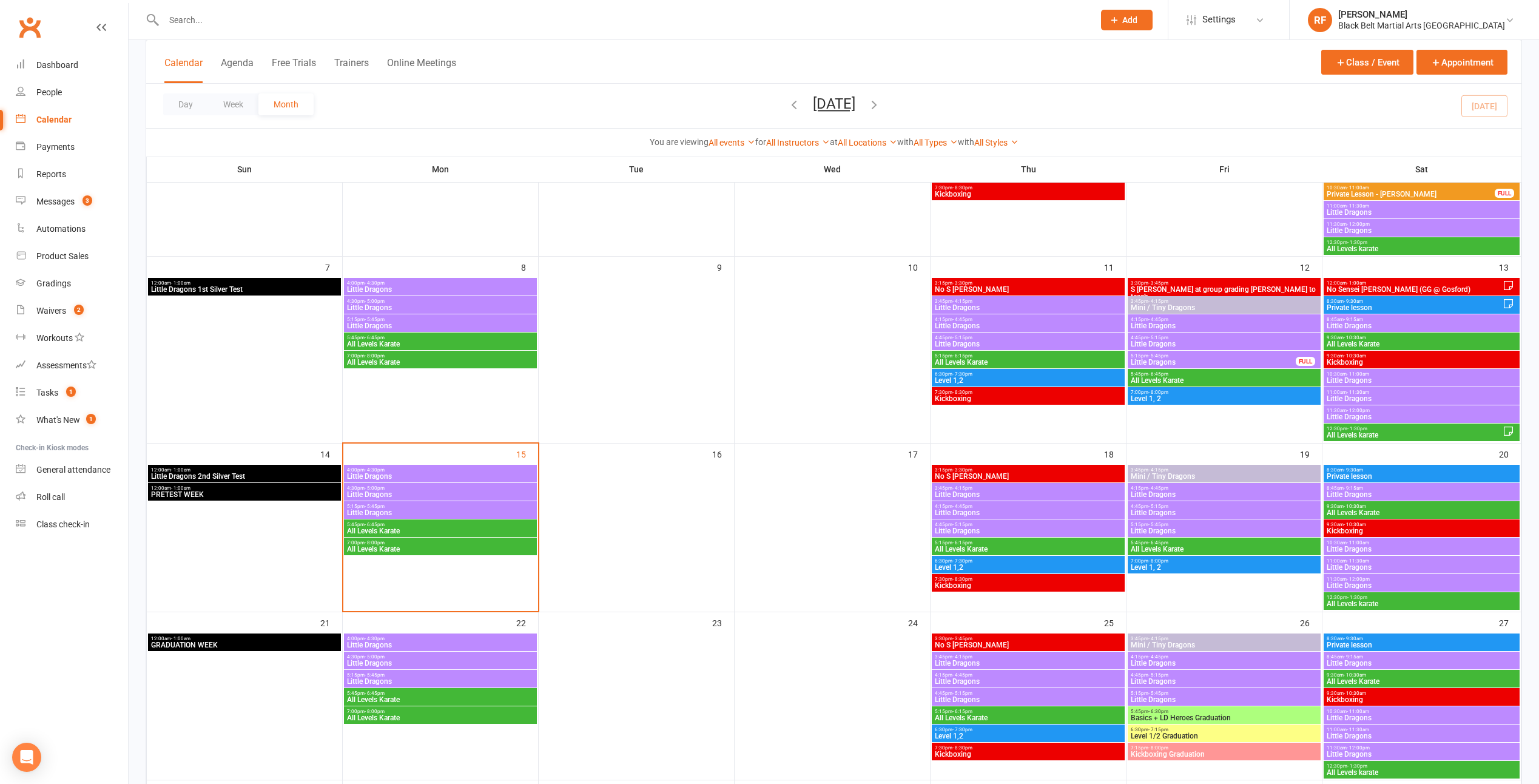
click at [494, 476] on span "Little Dragons" at bounding box center [440, 476] width 188 height 8
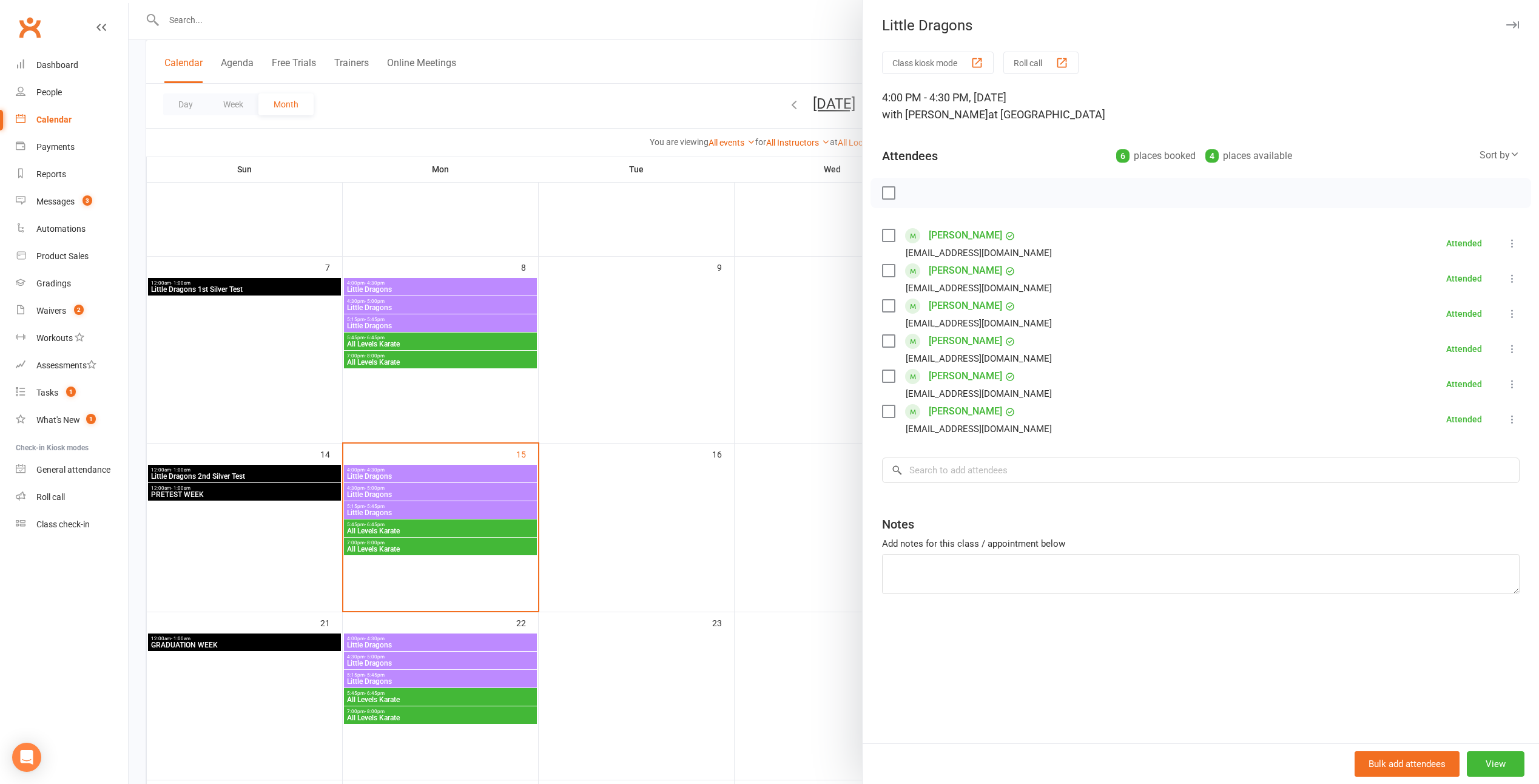
click at [632, 466] on div at bounding box center [834, 392] width 1411 height 784
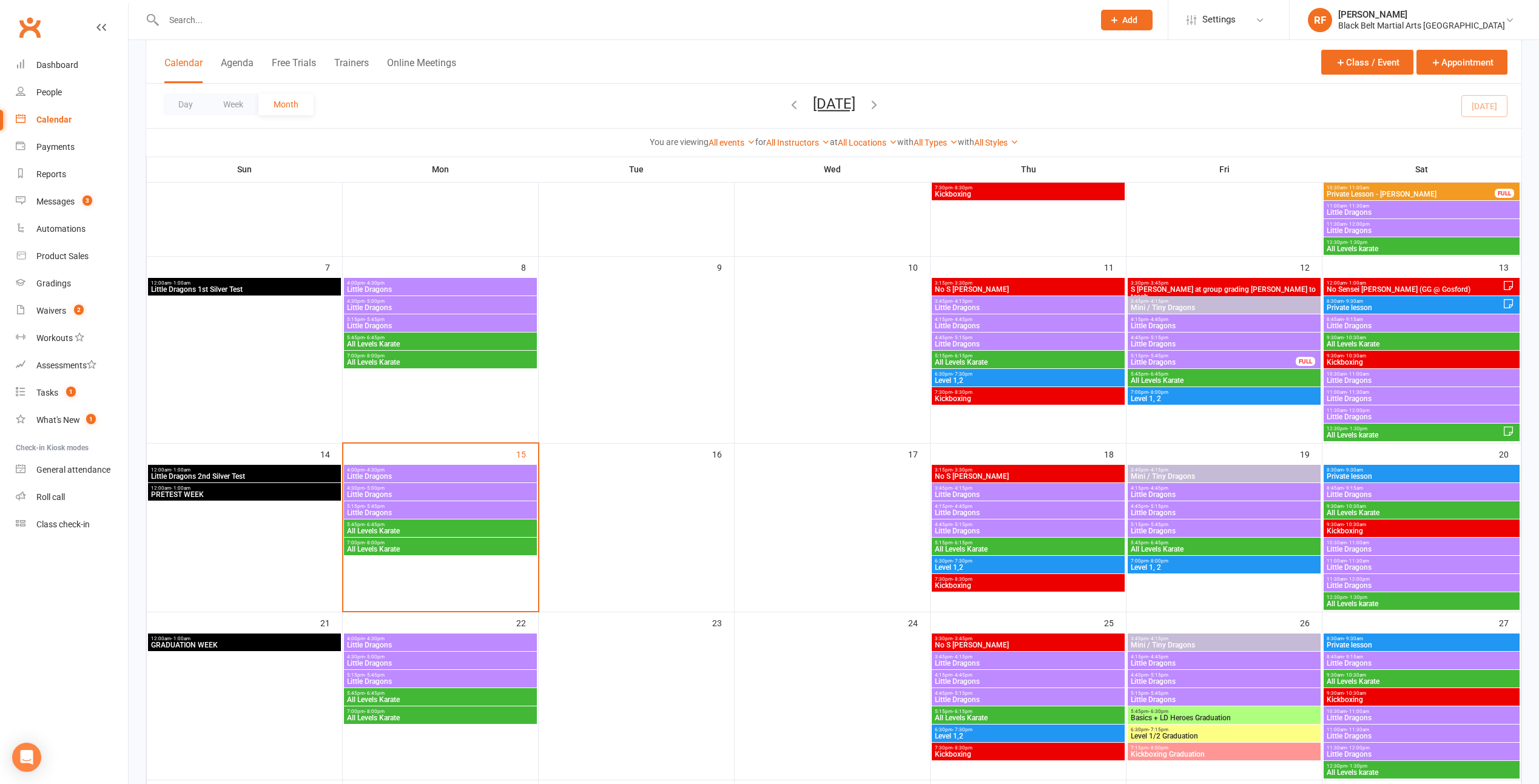
click at [505, 505] on span "5:15pm - 5:45pm" at bounding box center [440, 506] width 188 height 6
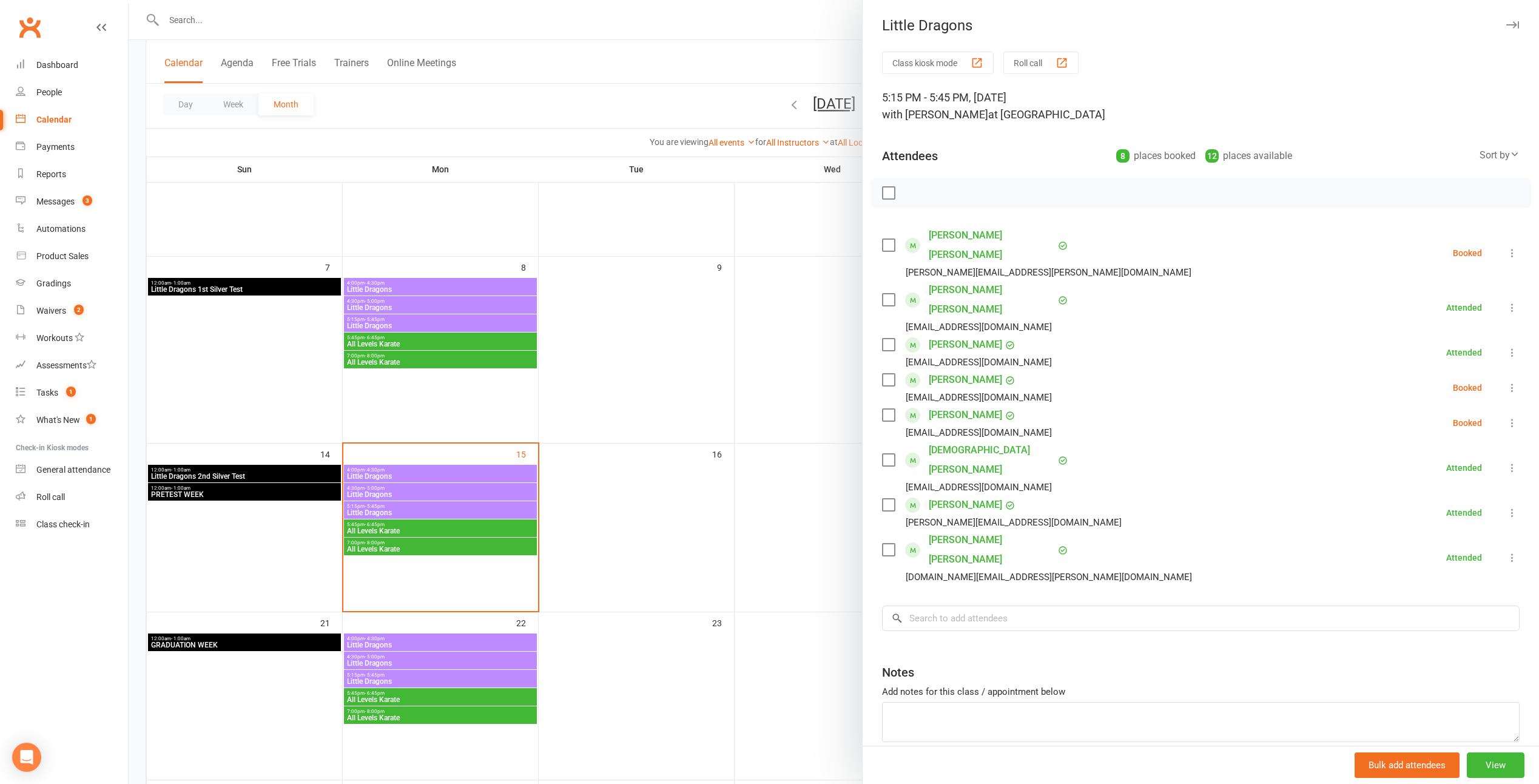
click at [626, 249] on div at bounding box center [834, 392] width 1411 height 784
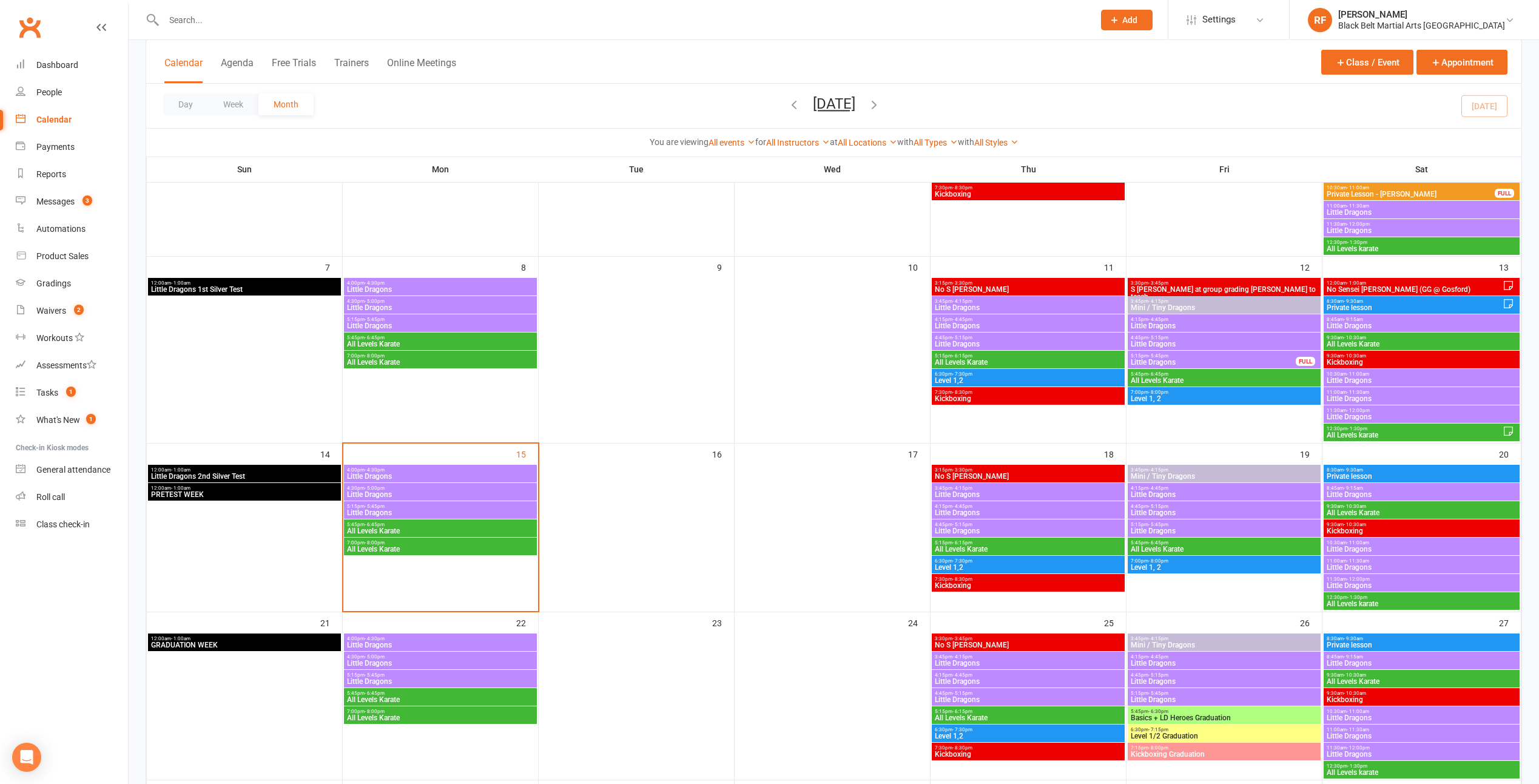
click at [513, 507] on span "5:15pm - 5:45pm" at bounding box center [440, 506] width 188 height 6
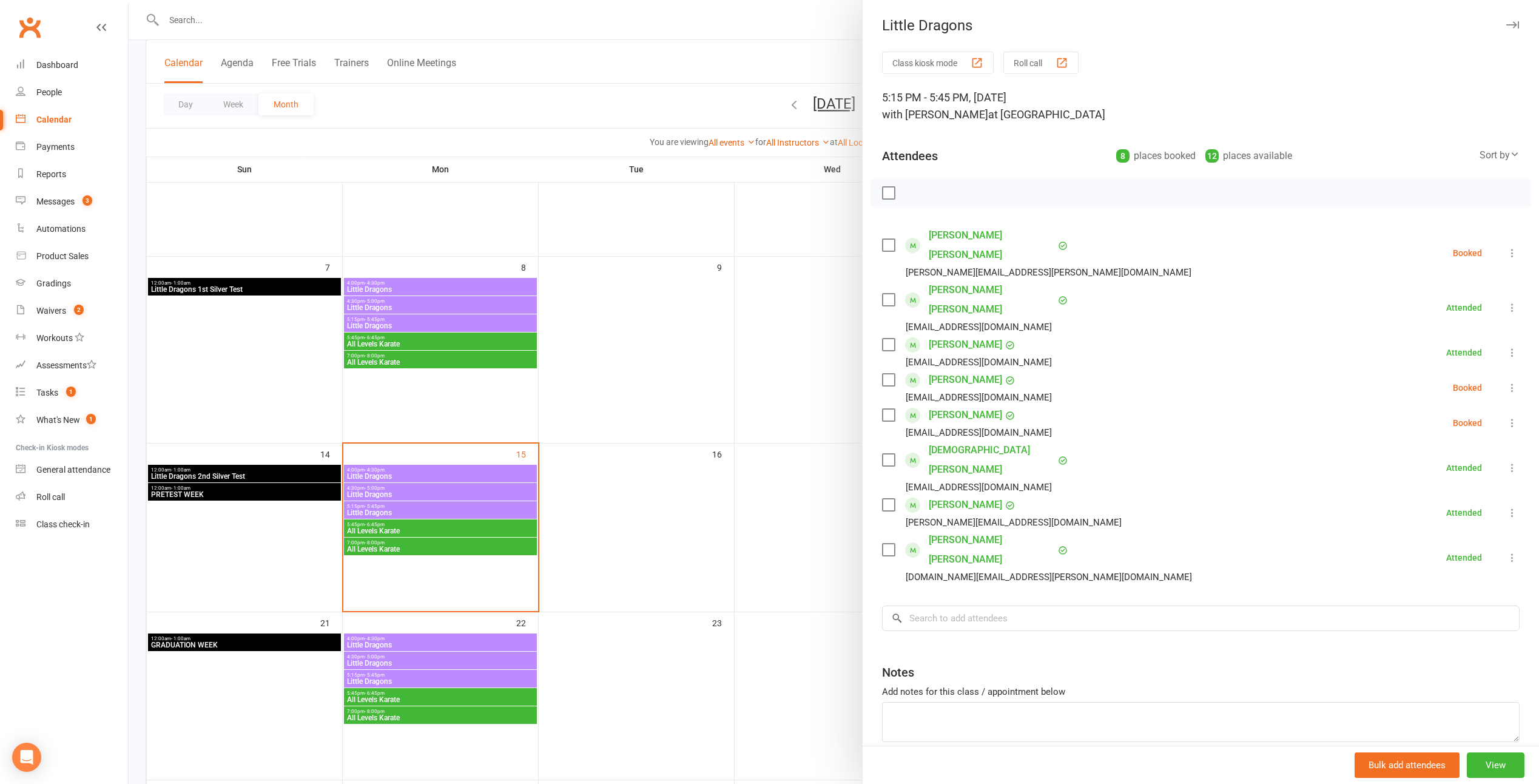
click at [532, 468] on div at bounding box center [834, 392] width 1411 height 784
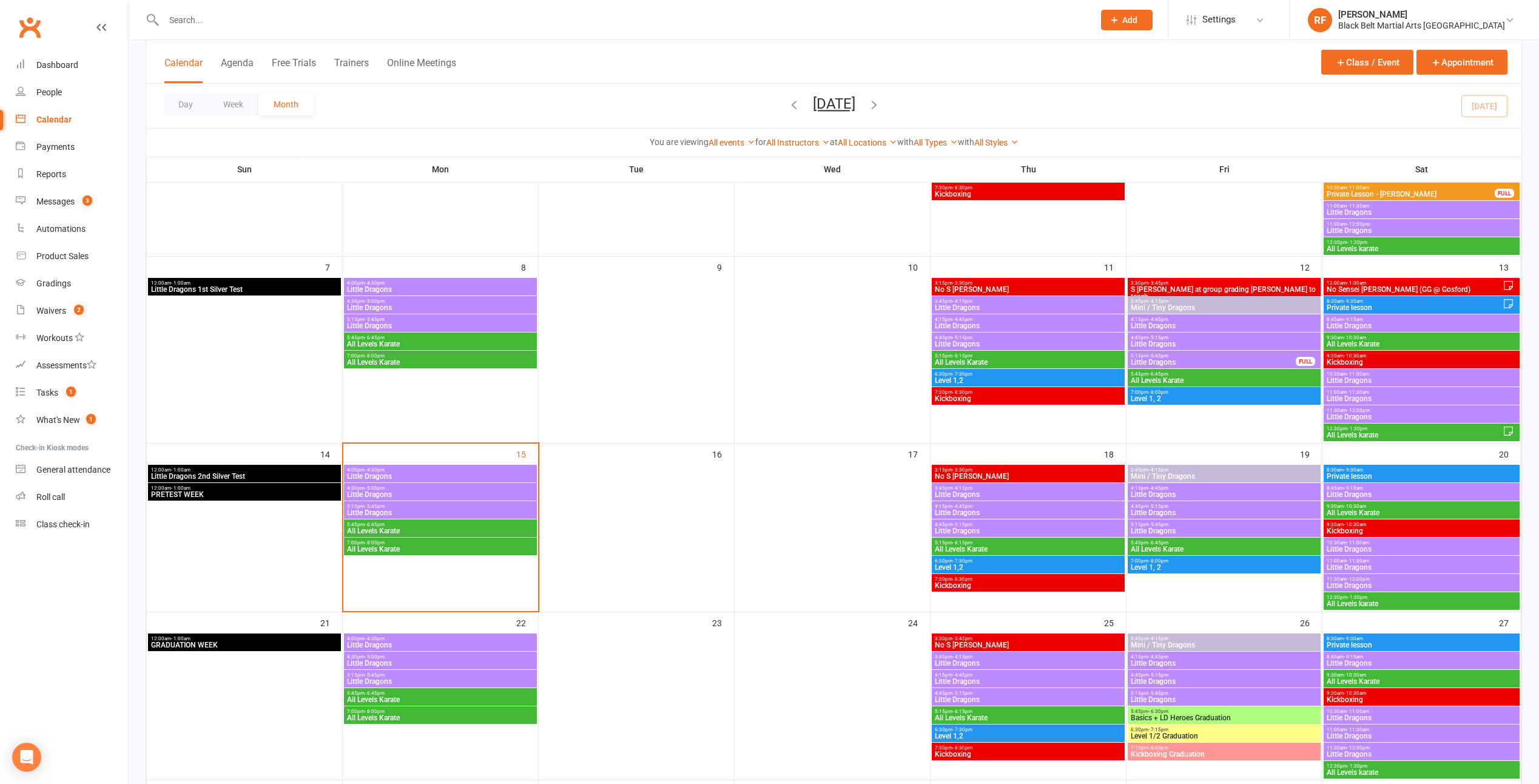
click at [520, 469] on span "4:00pm - 4:30pm" at bounding box center [440, 470] width 188 height 6
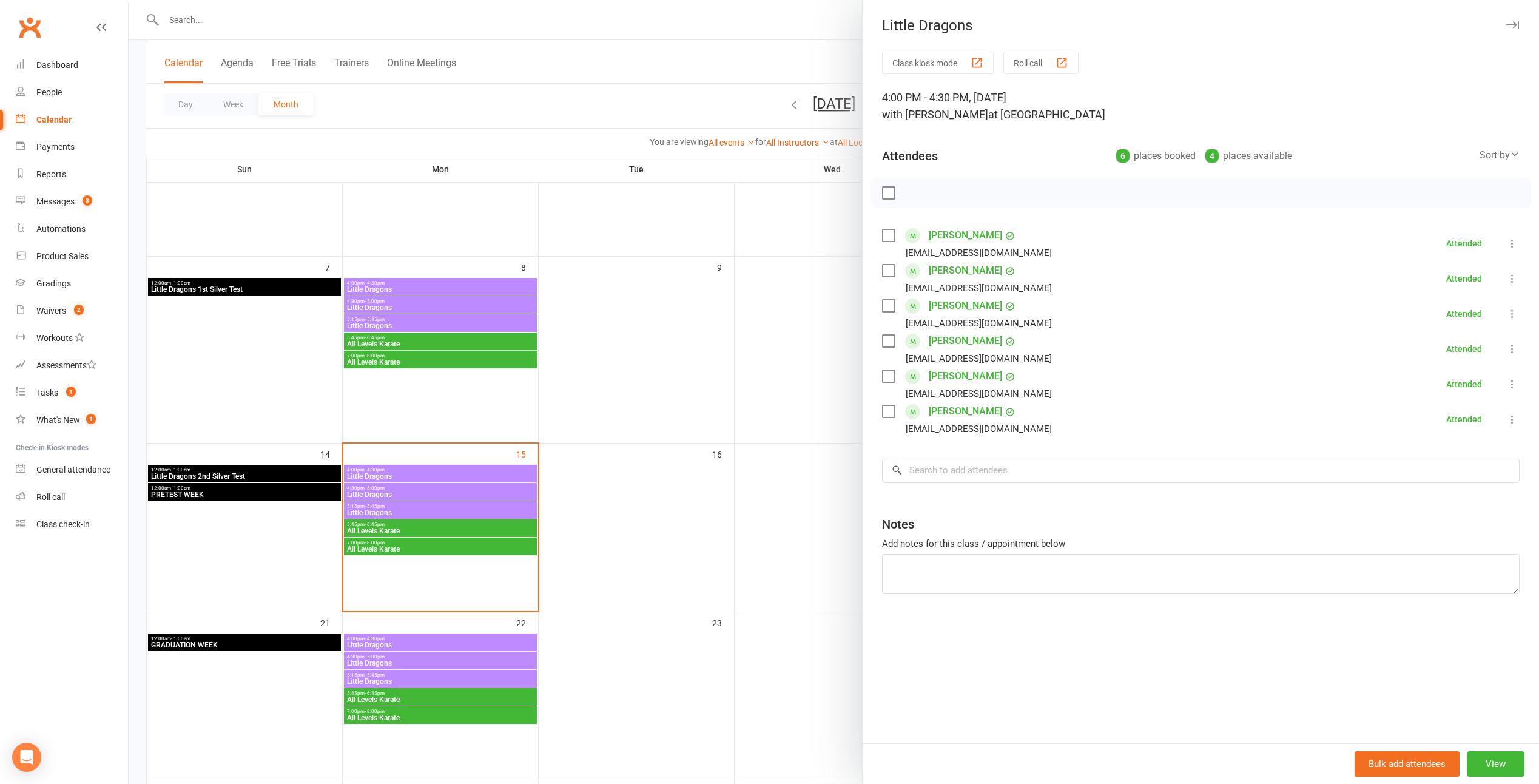
drag, startPoint x: 787, startPoint y: 443, endPoint x: 693, endPoint y: 472, distance: 98.4
click at [758, 443] on div at bounding box center [834, 392] width 1411 height 784
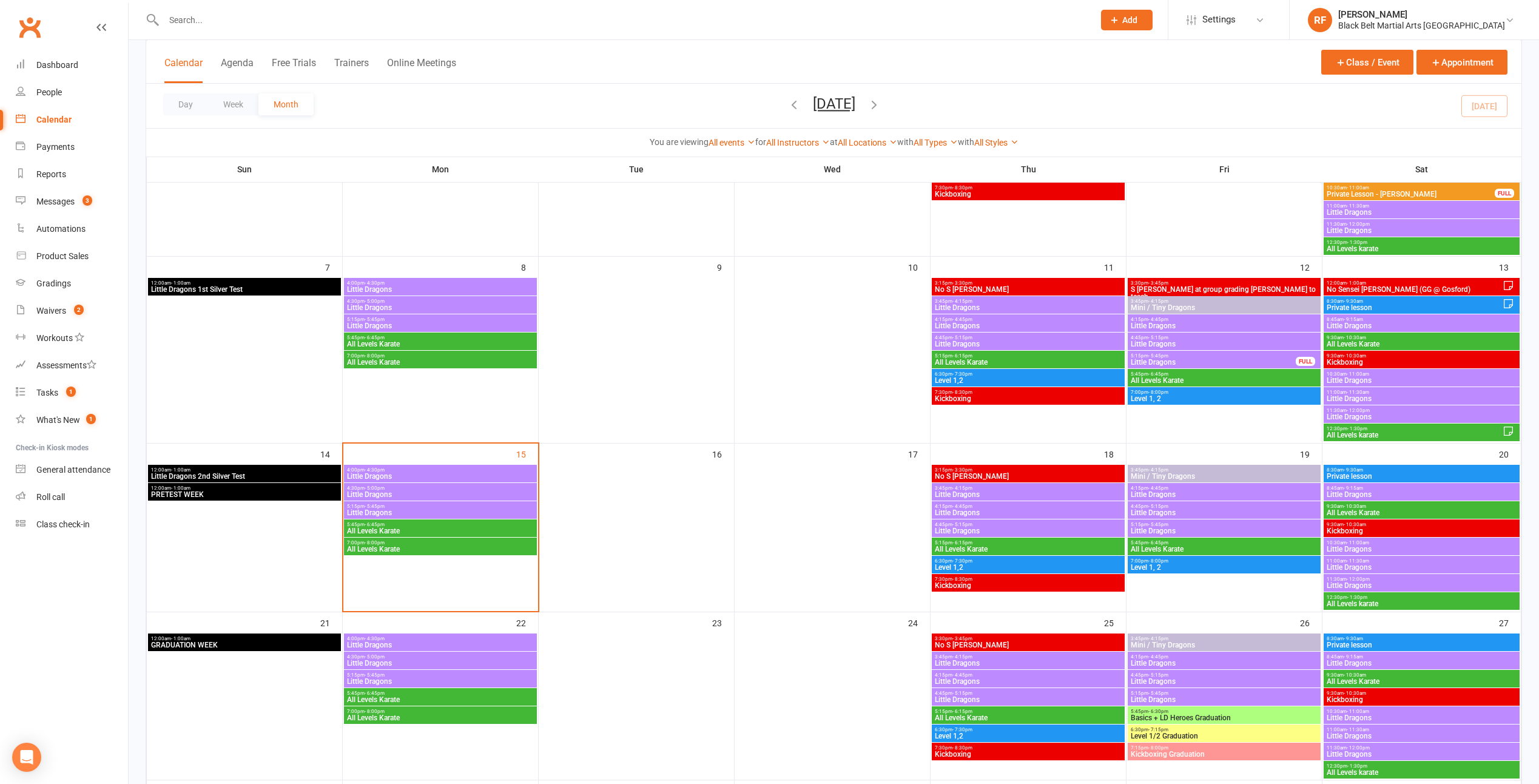
click at [515, 492] on span "Little Dragons" at bounding box center [440, 494] width 188 height 8
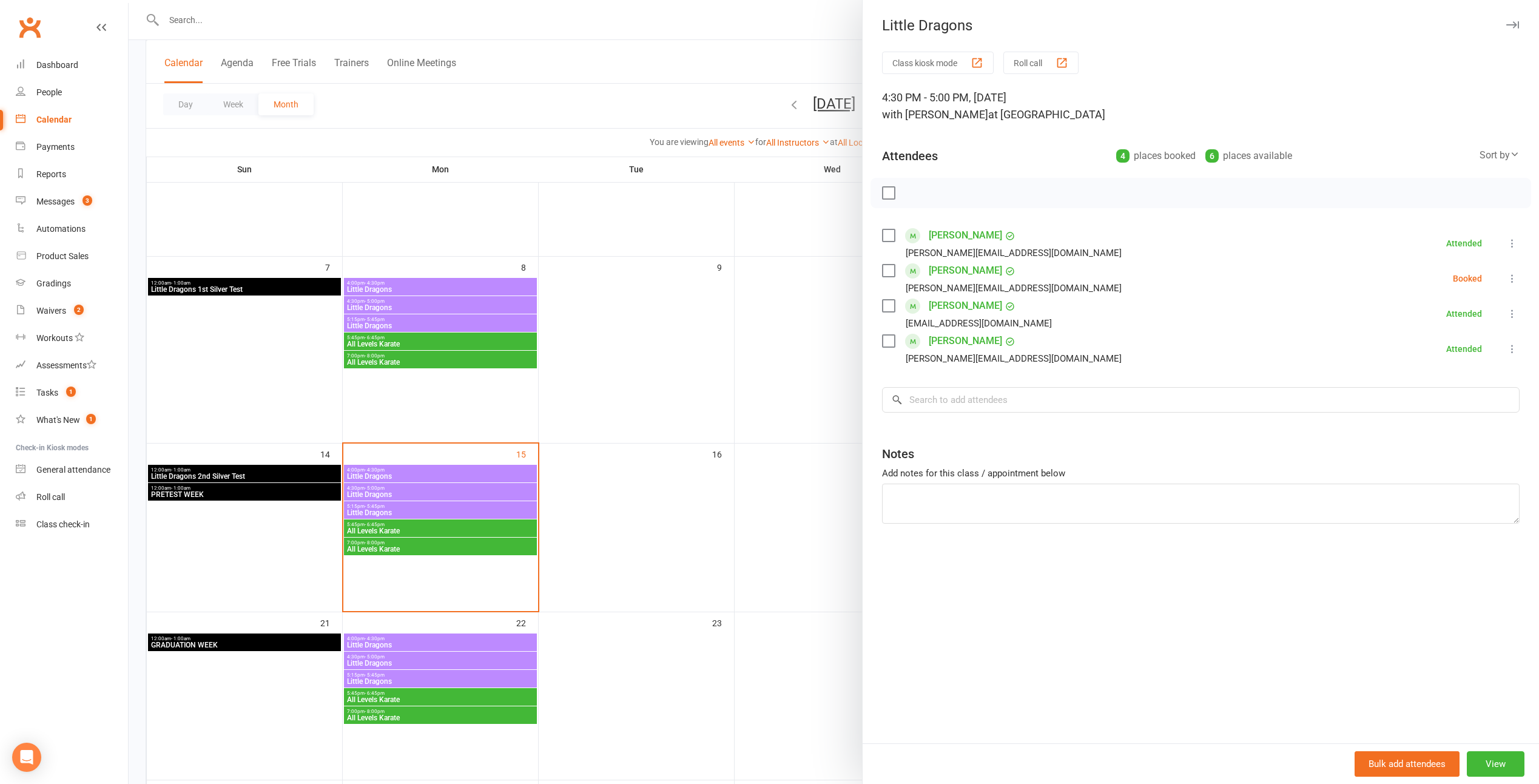
click at [704, 428] on div at bounding box center [834, 392] width 1411 height 784
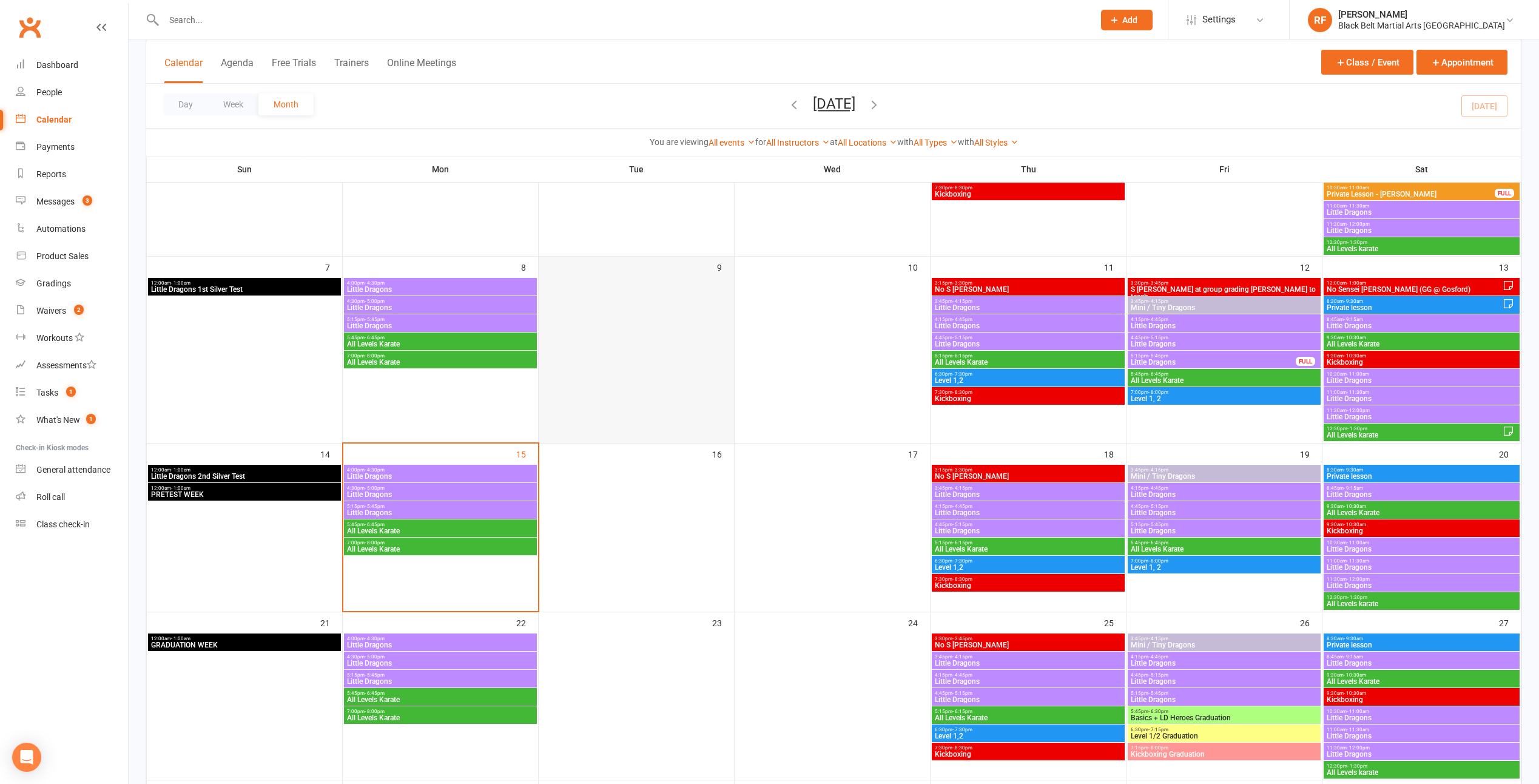
click at [717, 426] on div at bounding box center [636, 360] width 193 height 164
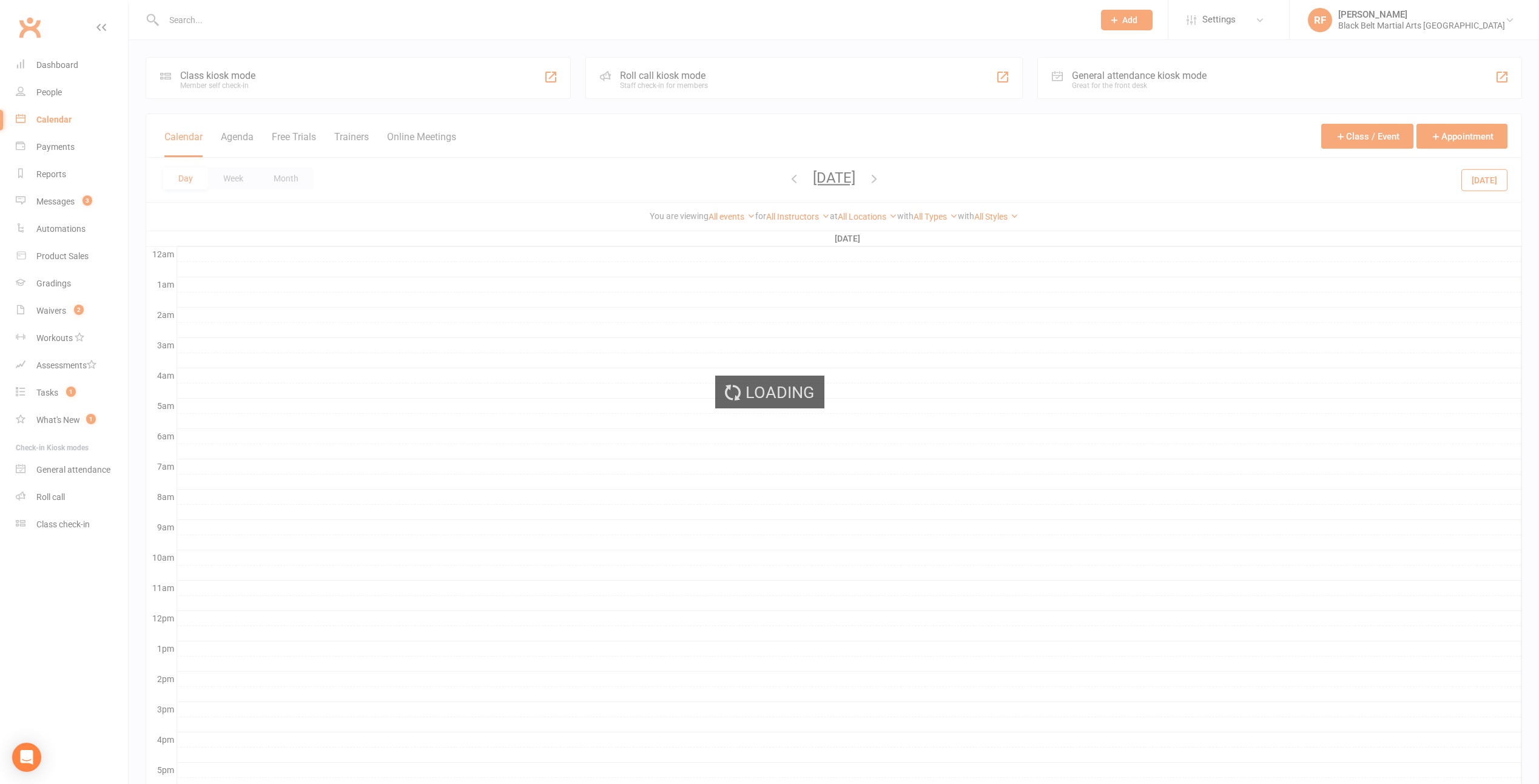
select select "100"
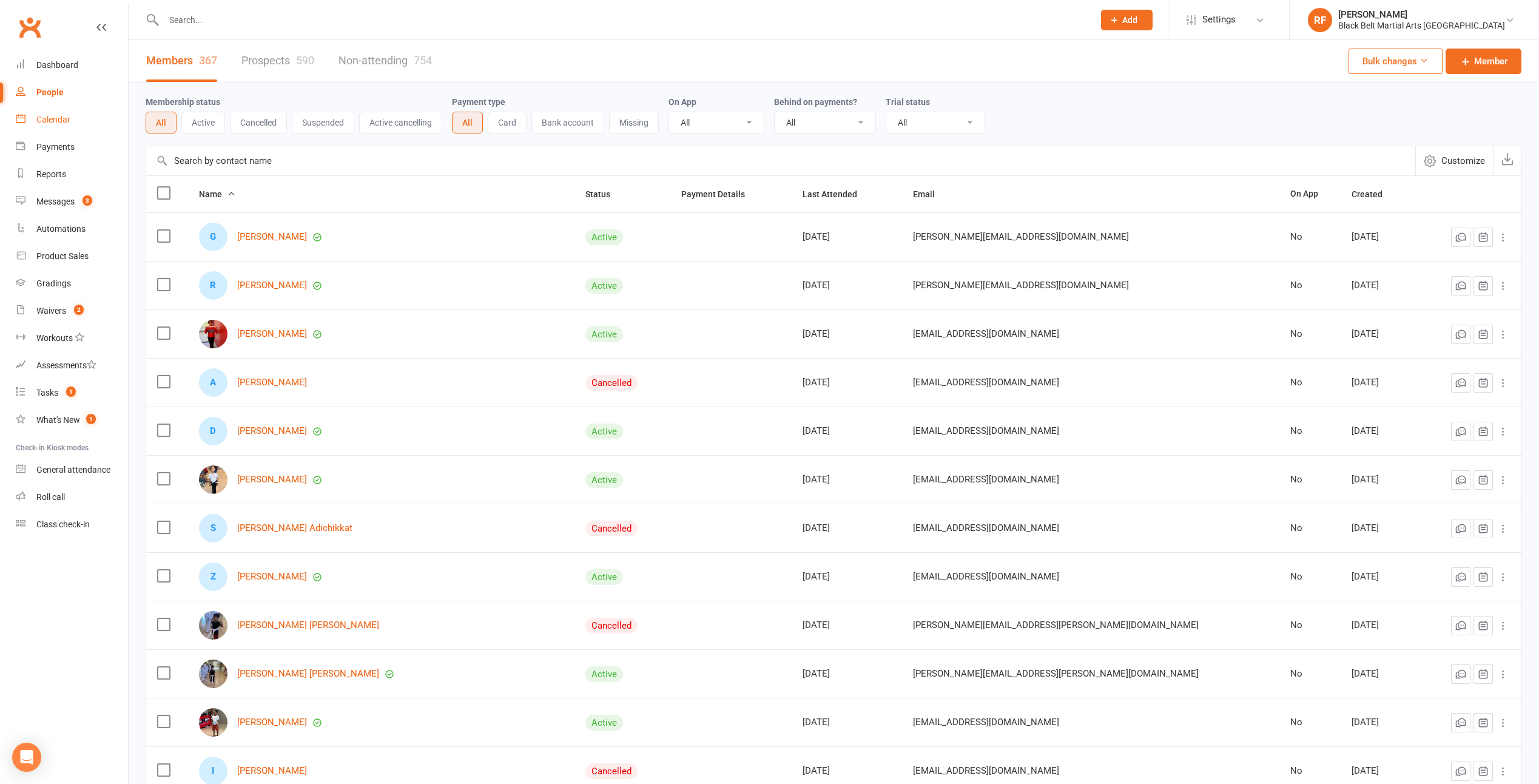
click at [56, 115] on div "Calendar" at bounding box center [54, 119] width 34 height 9
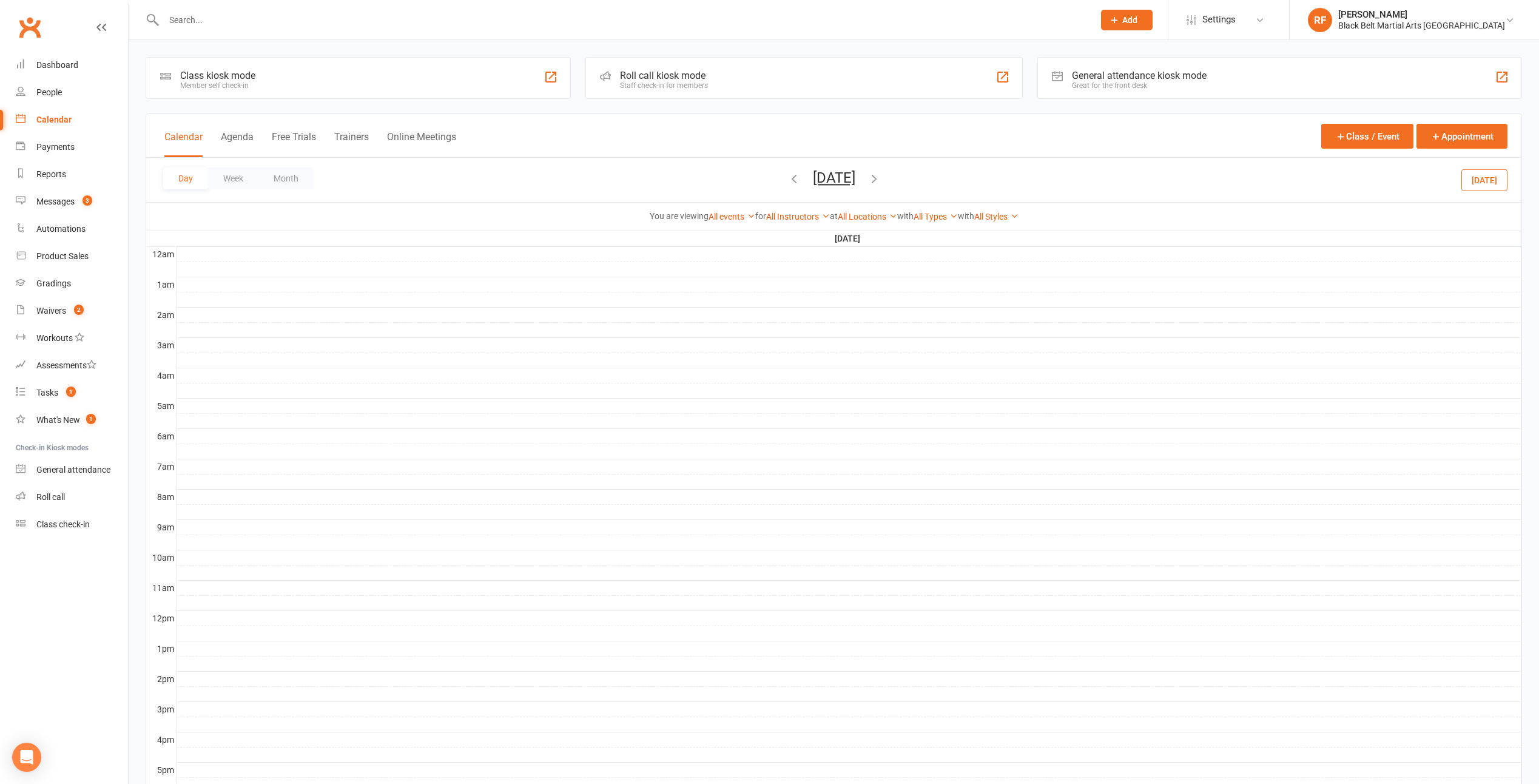
drag, startPoint x: 234, startPoint y: 167, endPoint x: 233, endPoint y: 177, distance: 10.0
click at [234, 168] on button "Week" at bounding box center [233, 178] width 50 height 22
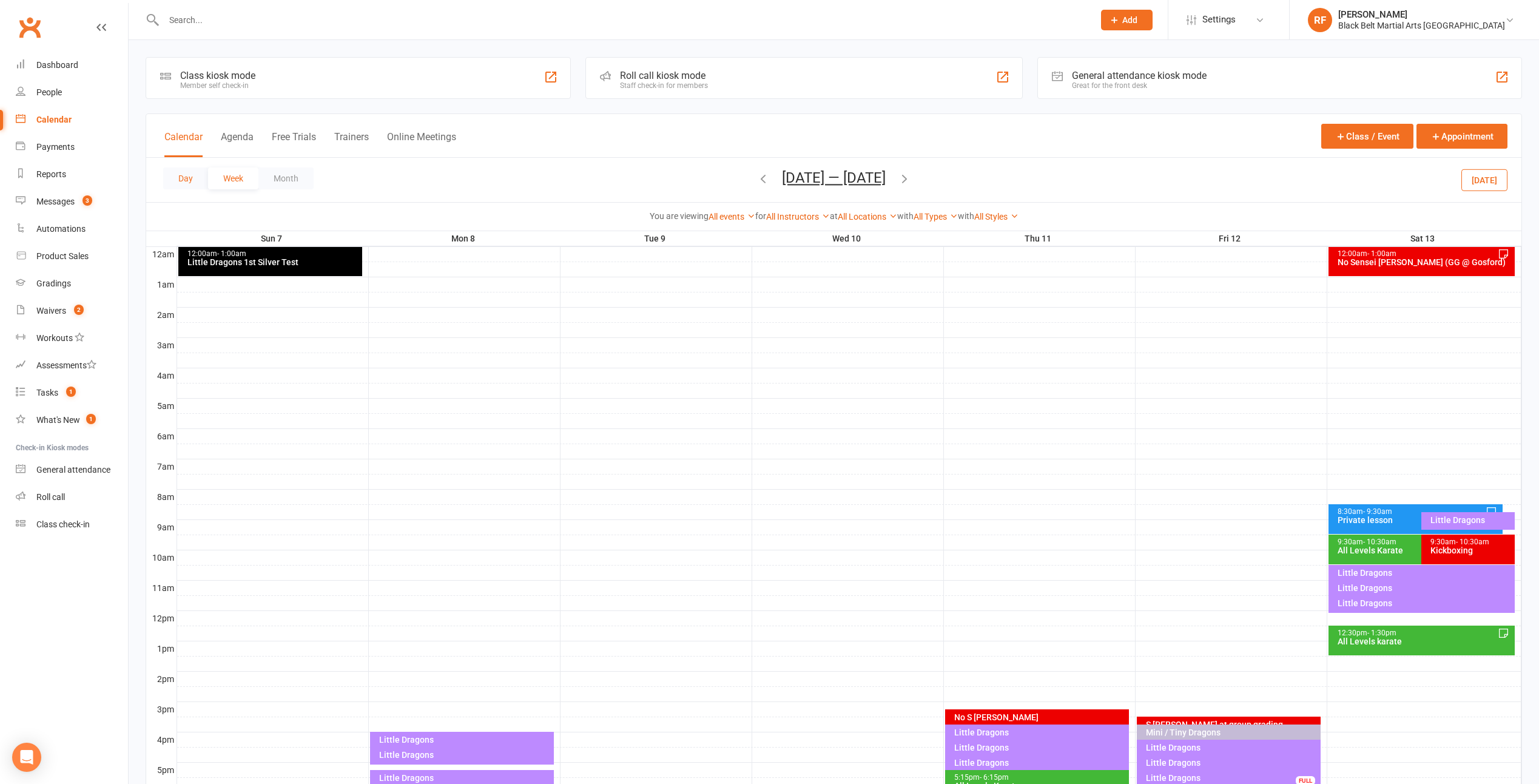
click at [193, 182] on button "Day" at bounding box center [185, 178] width 45 height 22
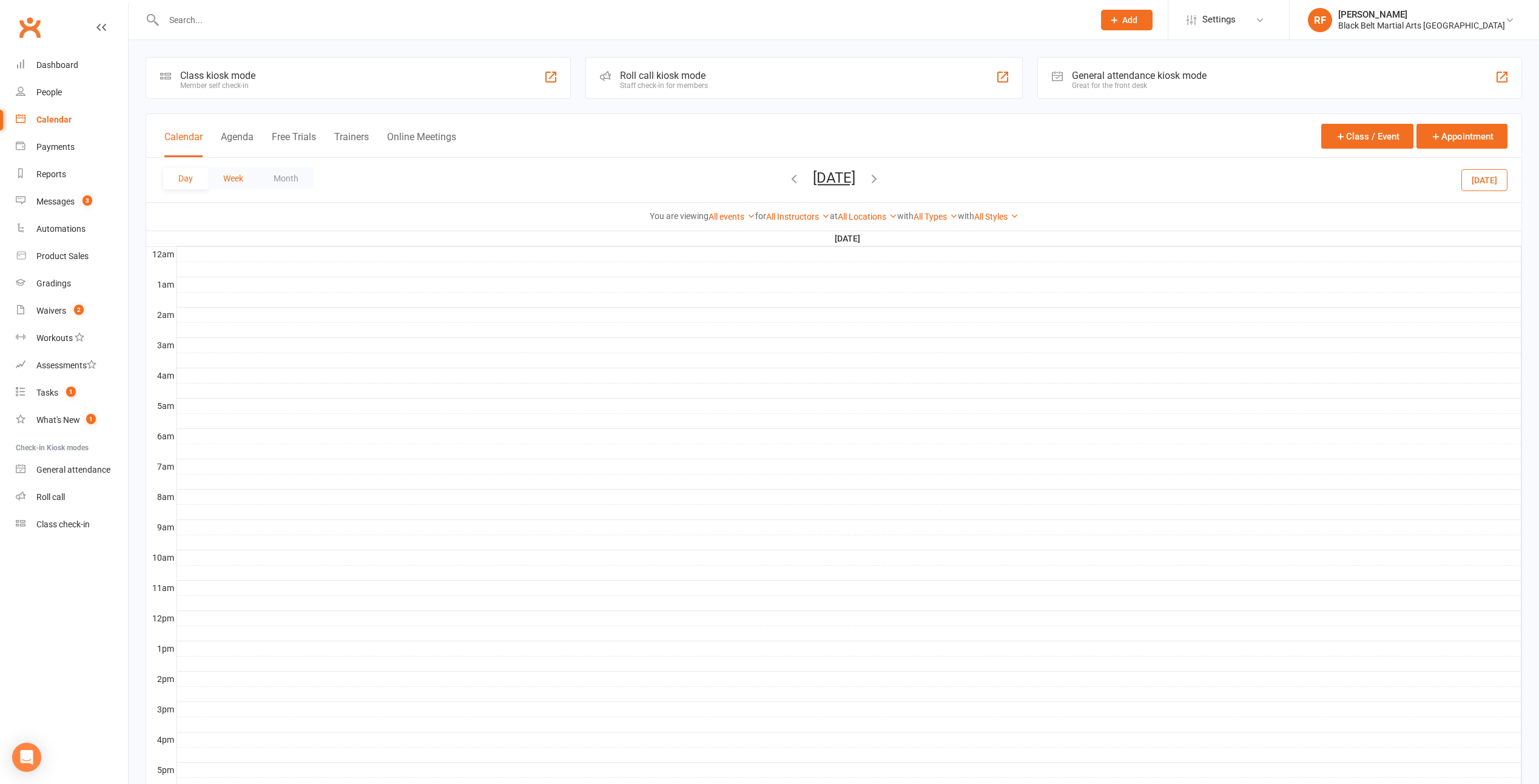
click at [233, 182] on button "Week" at bounding box center [233, 178] width 50 height 22
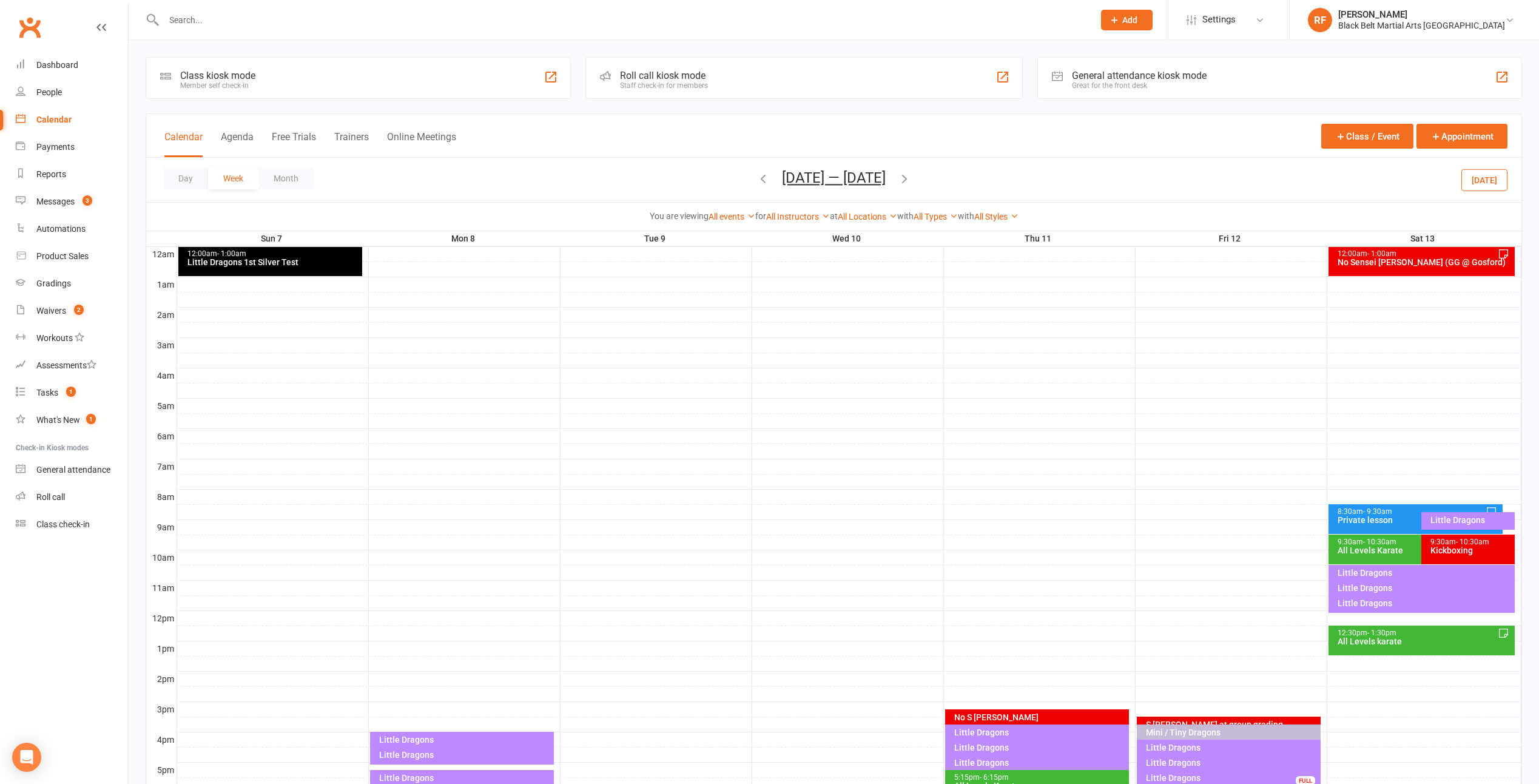
click at [286, 193] on div "Day Week Month Sep 7 — 13 2025 September 2025 Sun Mon Tue Wed Thu Fri Sat 31 01…" at bounding box center [834, 180] width 1376 height 44
click at [288, 178] on button "Month" at bounding box center [286, 178] width 56 height 22
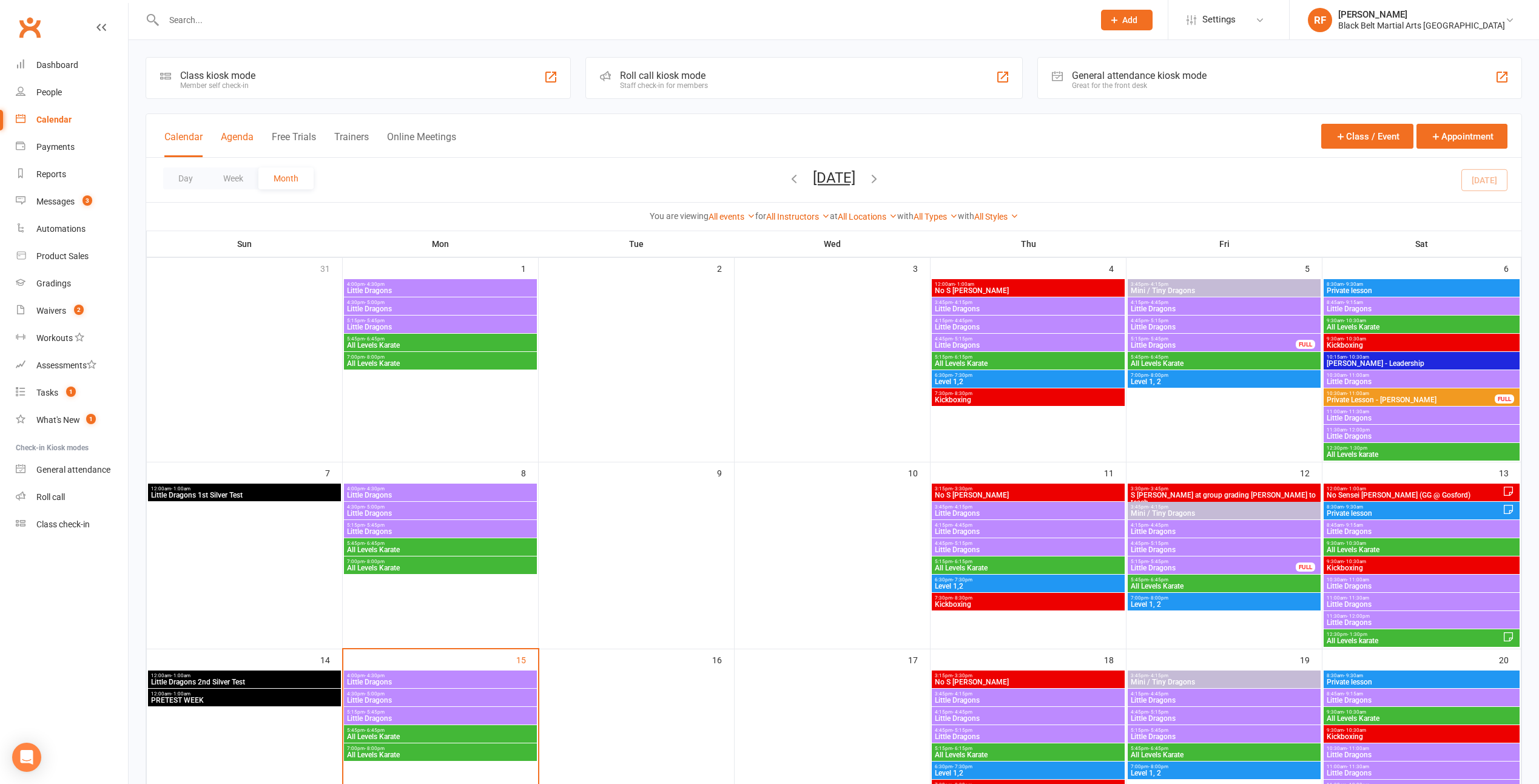
click at [242, 136] on button "Agenda" at bounding box center [237, 144] width 33 height 26
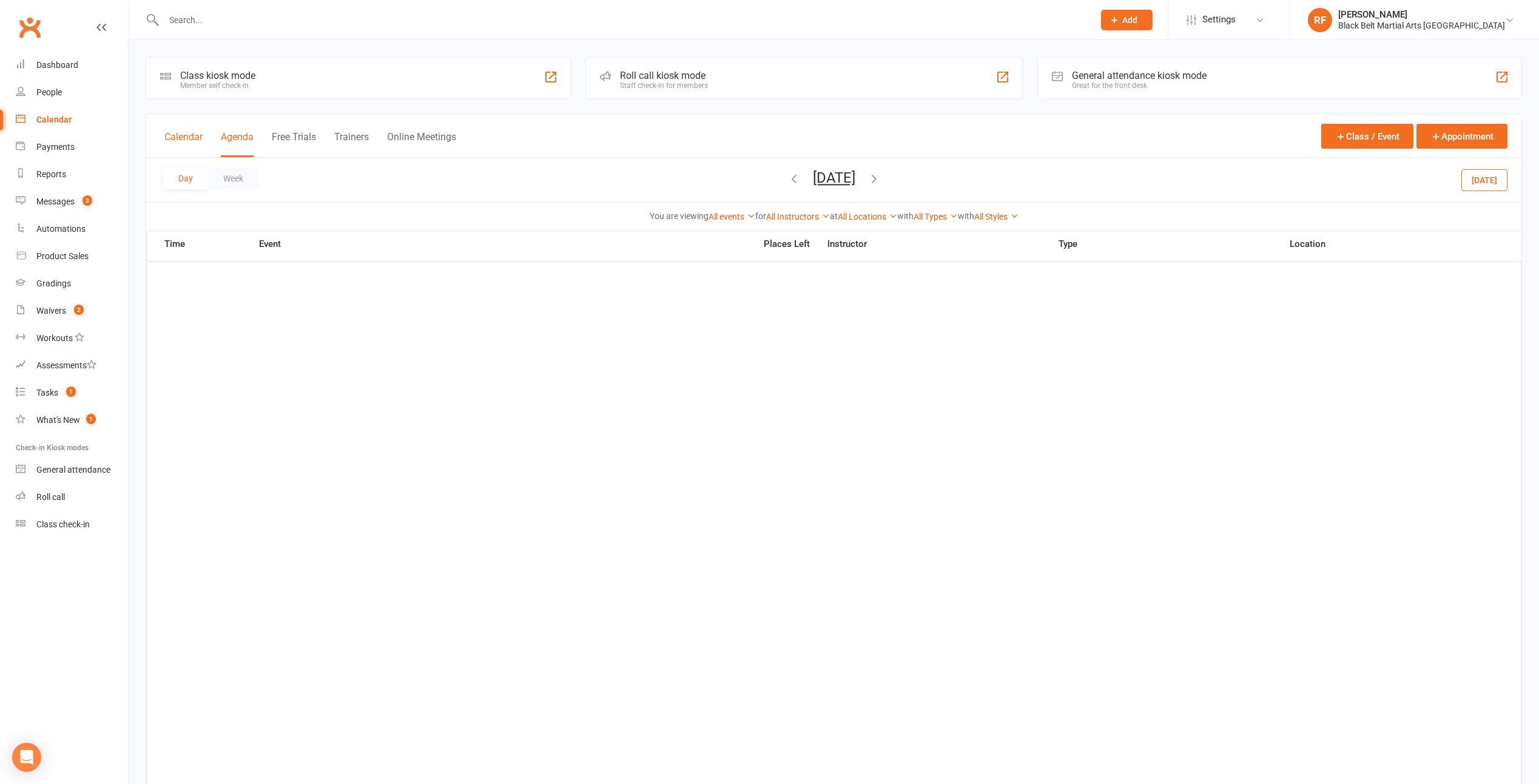
click at [194, 136] on button "Calendar" at bounding box center [184, 144] width 38 height 26
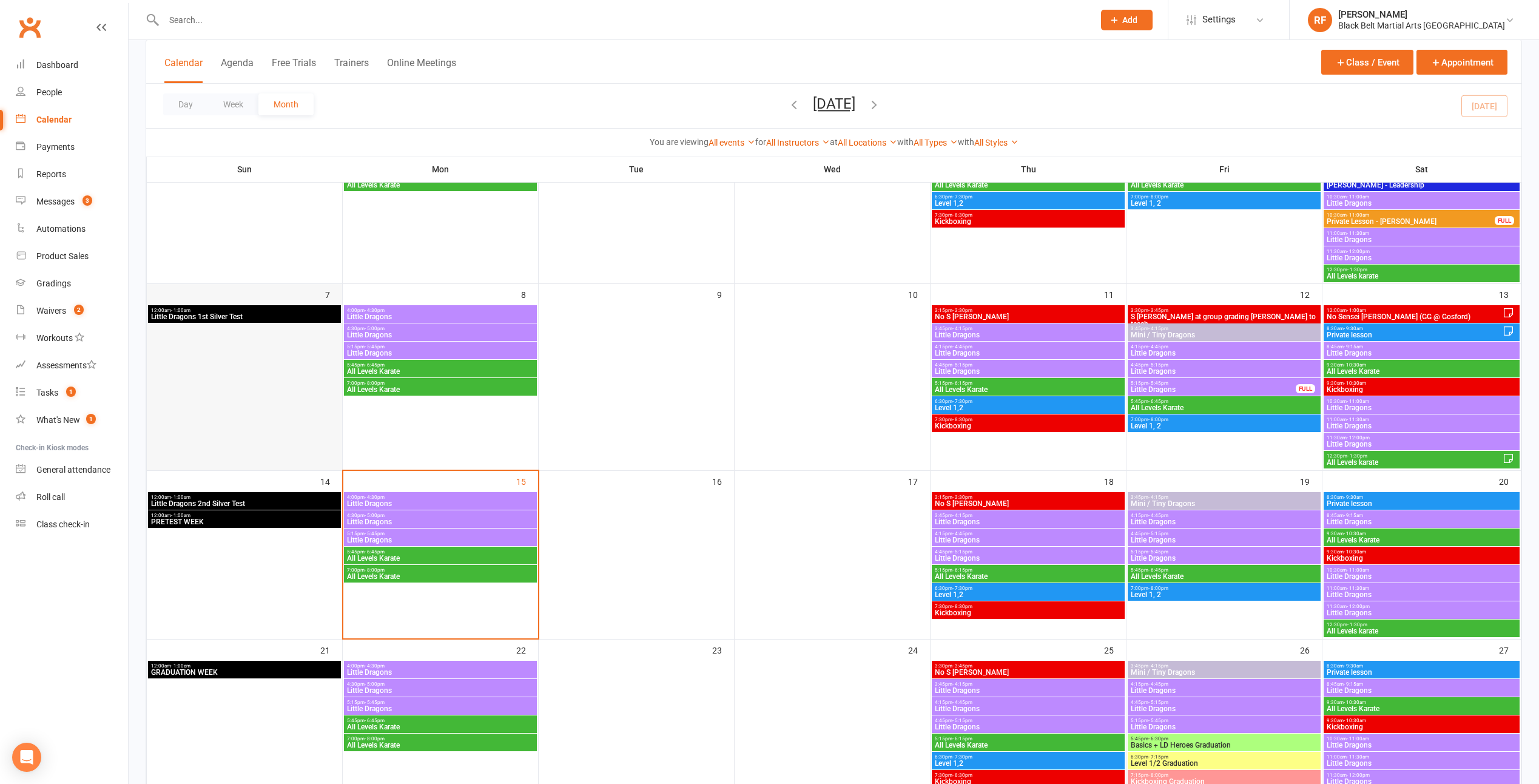
scroll to position [182, 0]
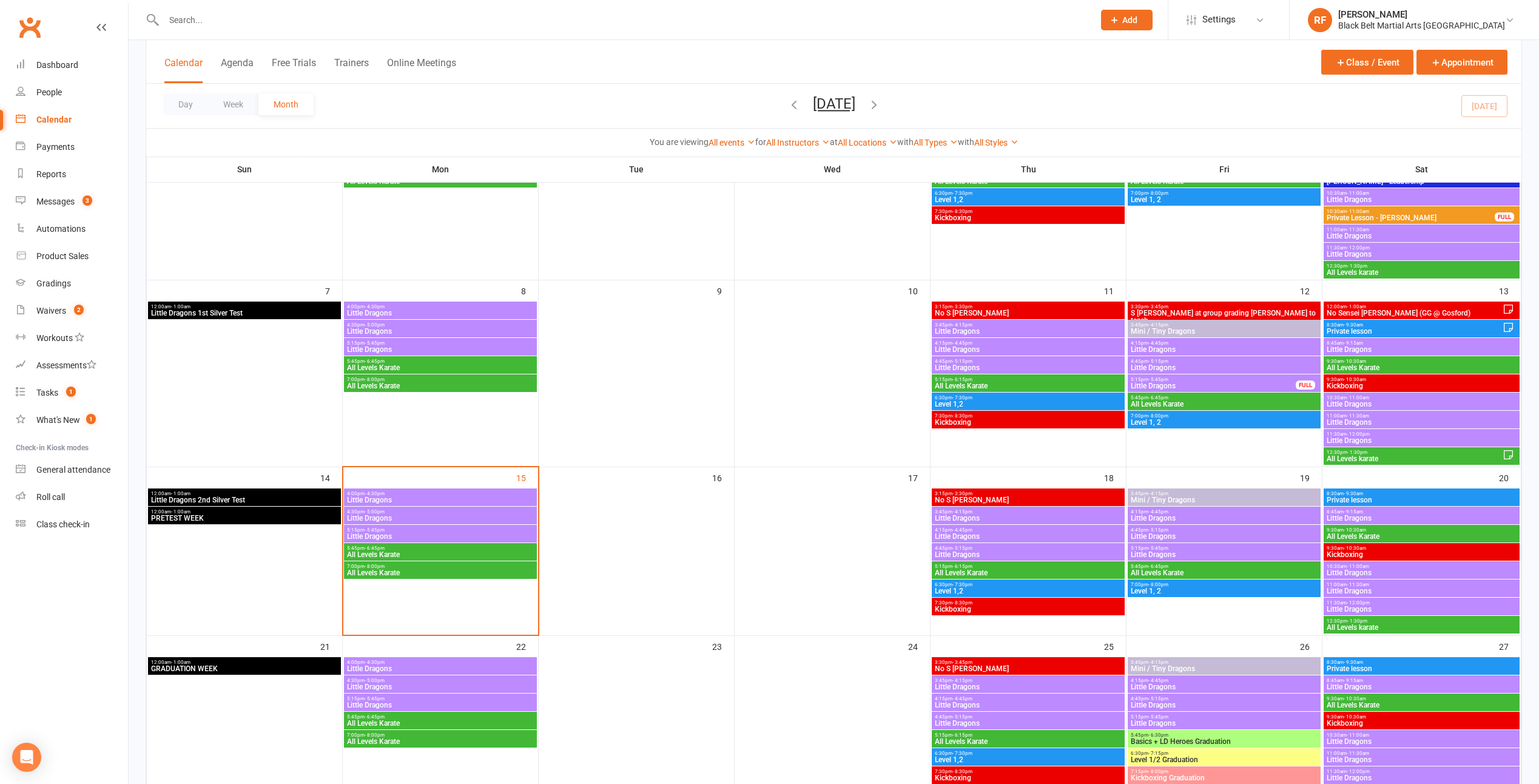
click at [387, 525] on div "5:15pm - 5:45pm Little Dragons" at bounding box center [440, 534] width 193 height 18
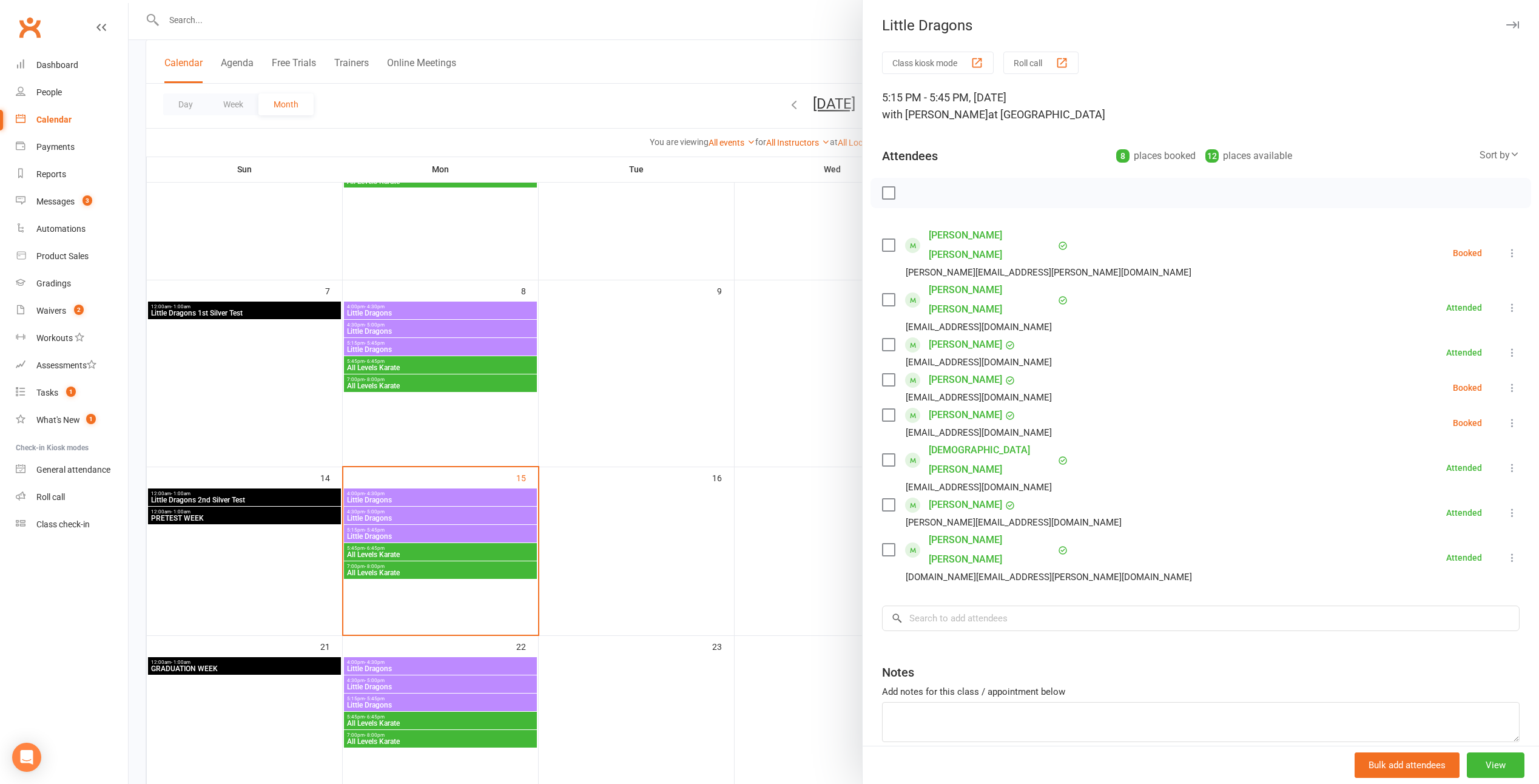
click at [641, 453] on div at bounding box center [834, 392] width 1411 height 784
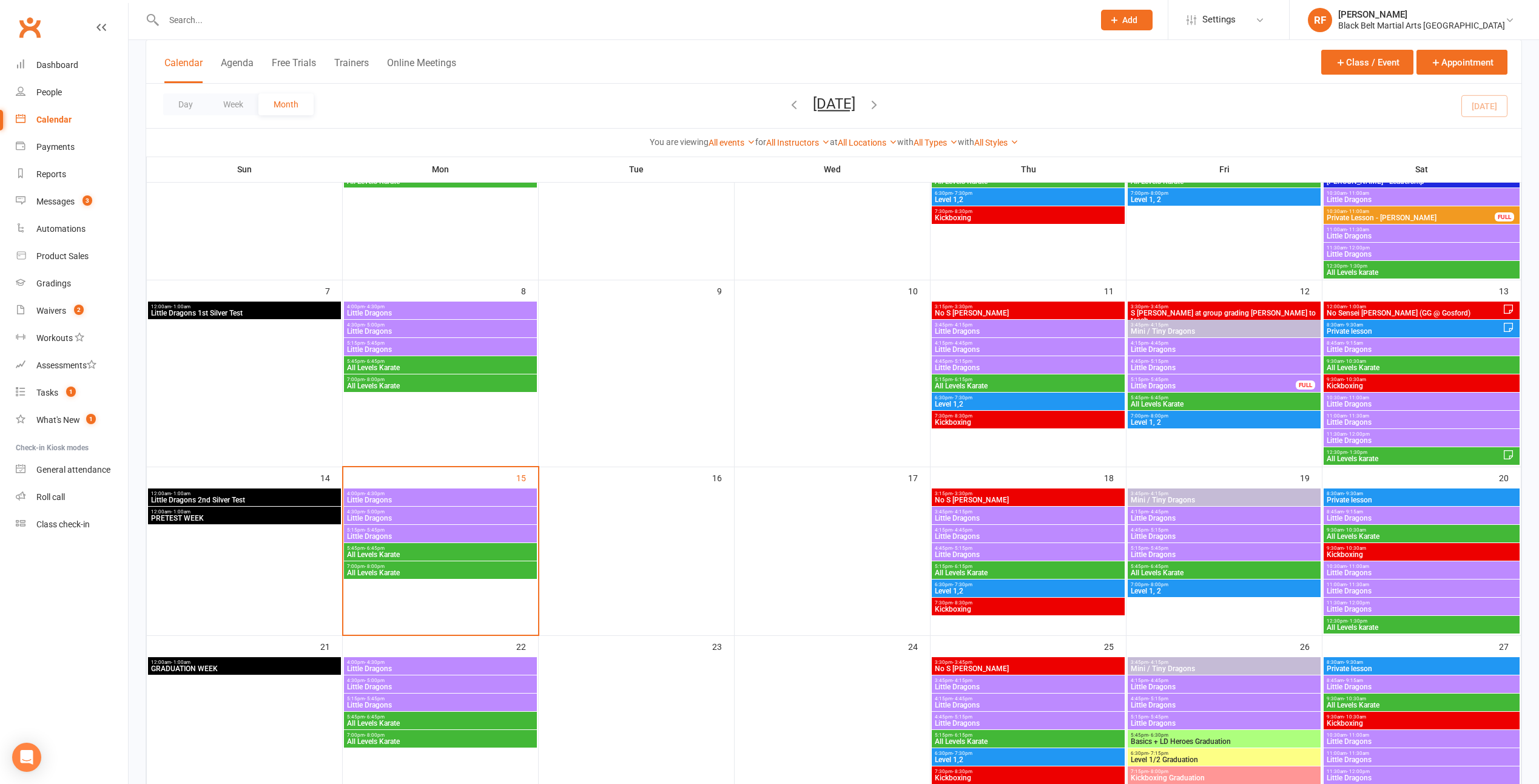
click at [758, 530] on span "9:30am - 10:30am" at bounding box center [1422, 530] width 191 height 6
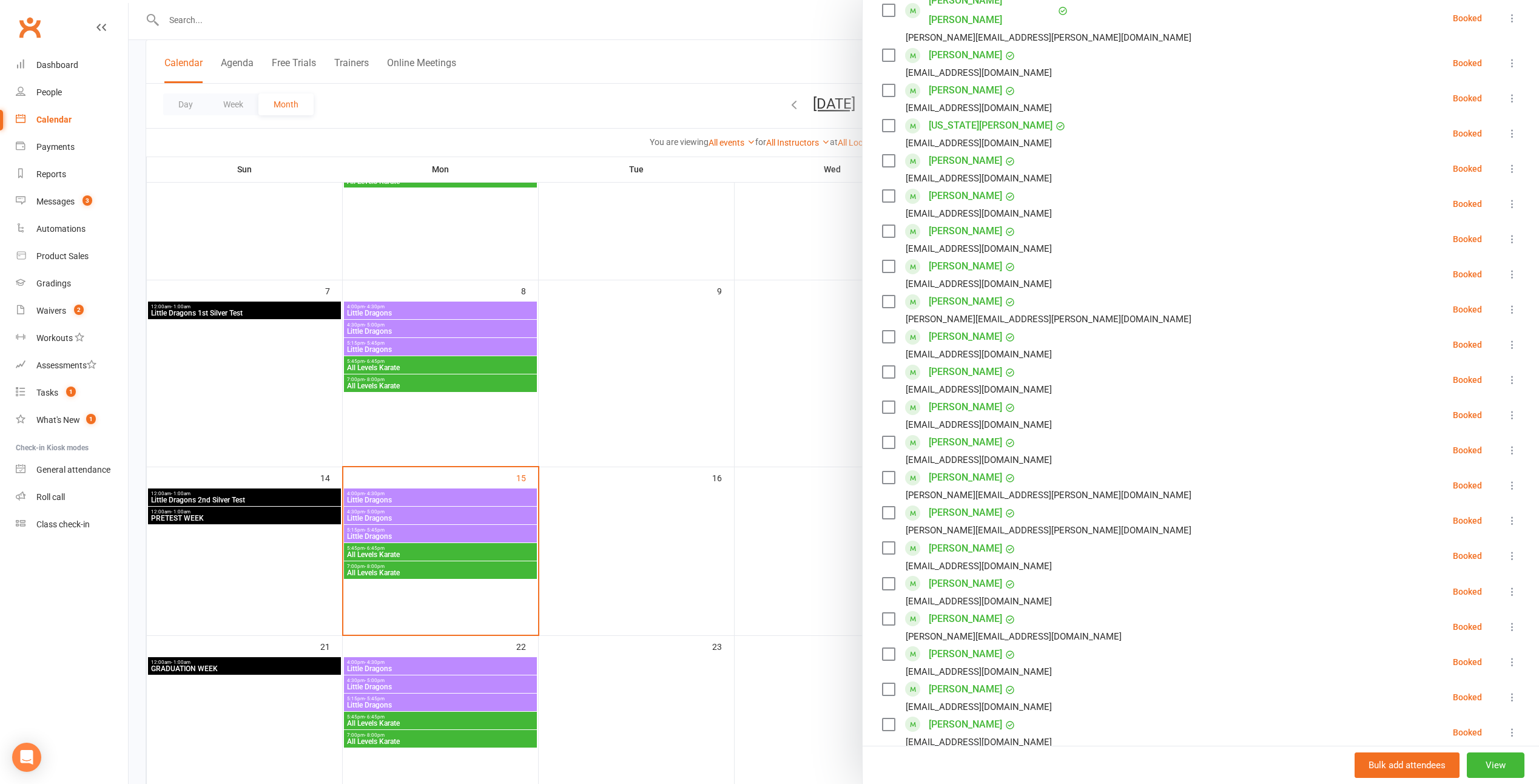
scroll to position [364, 0]
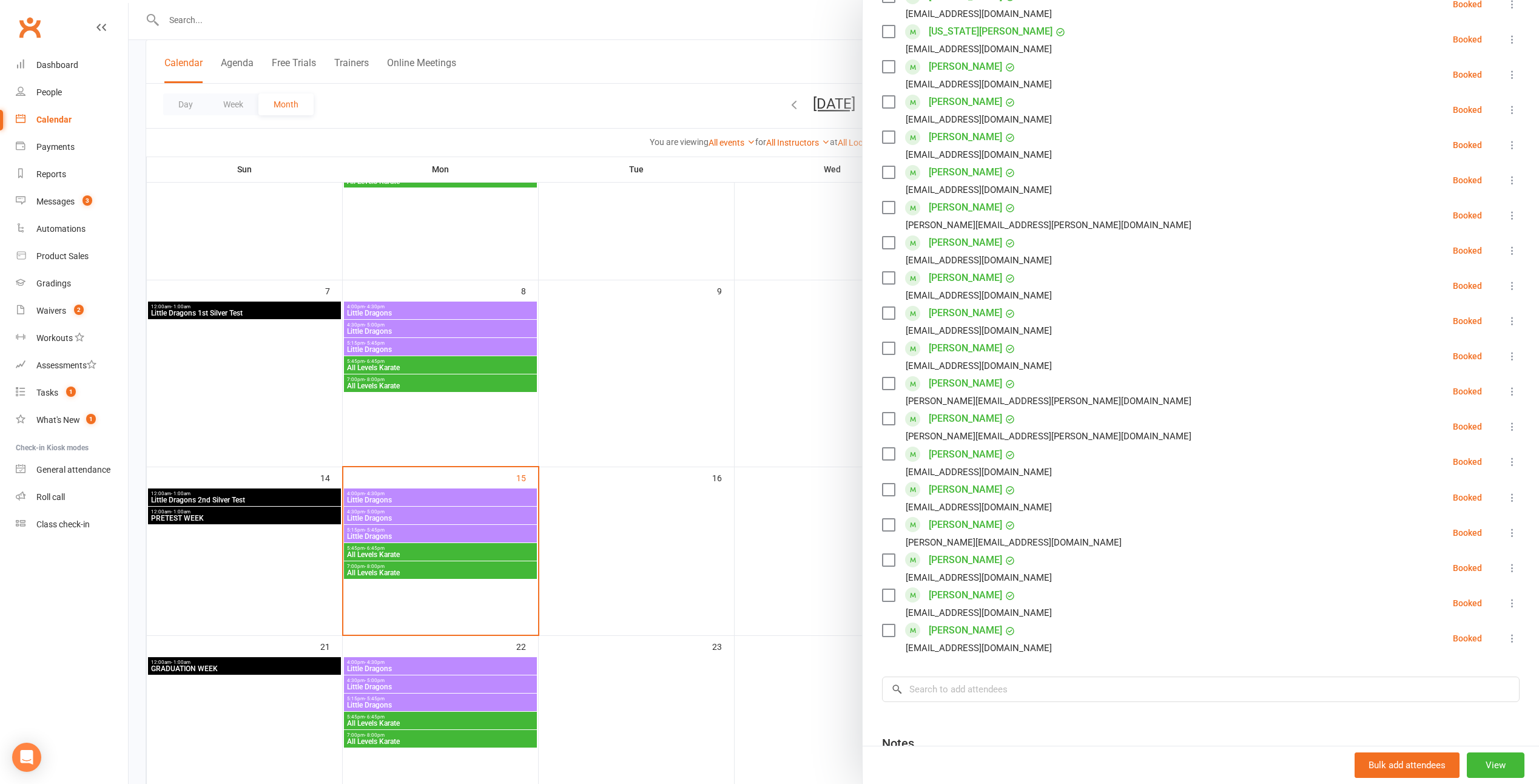
click at [756, 454] on div at bounding box center [834, 392] width 1411 height 784
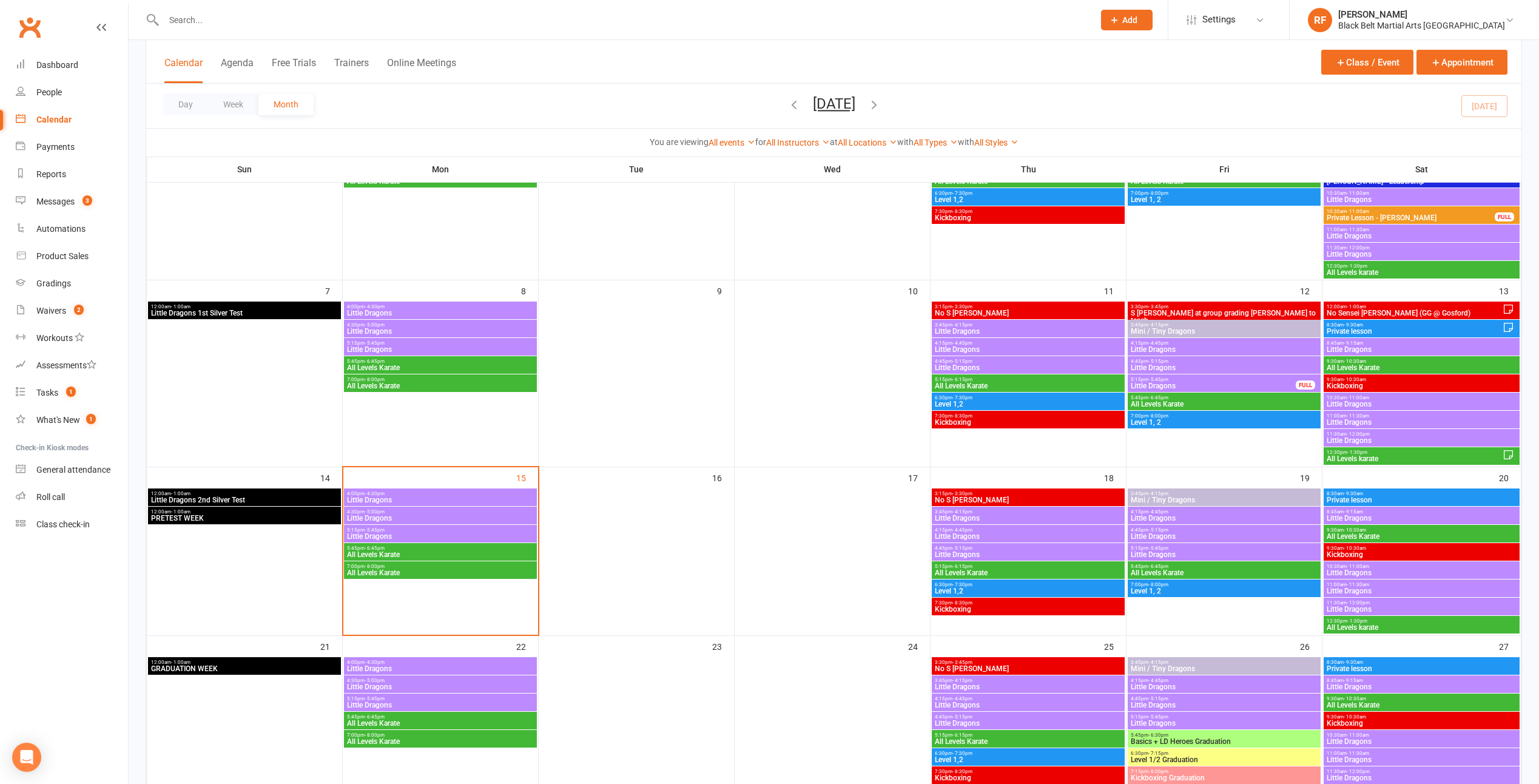
click at [758, 621] on span "12:30pm - 1:30pm" at bounding box center [1422, 621] width 191 height 6
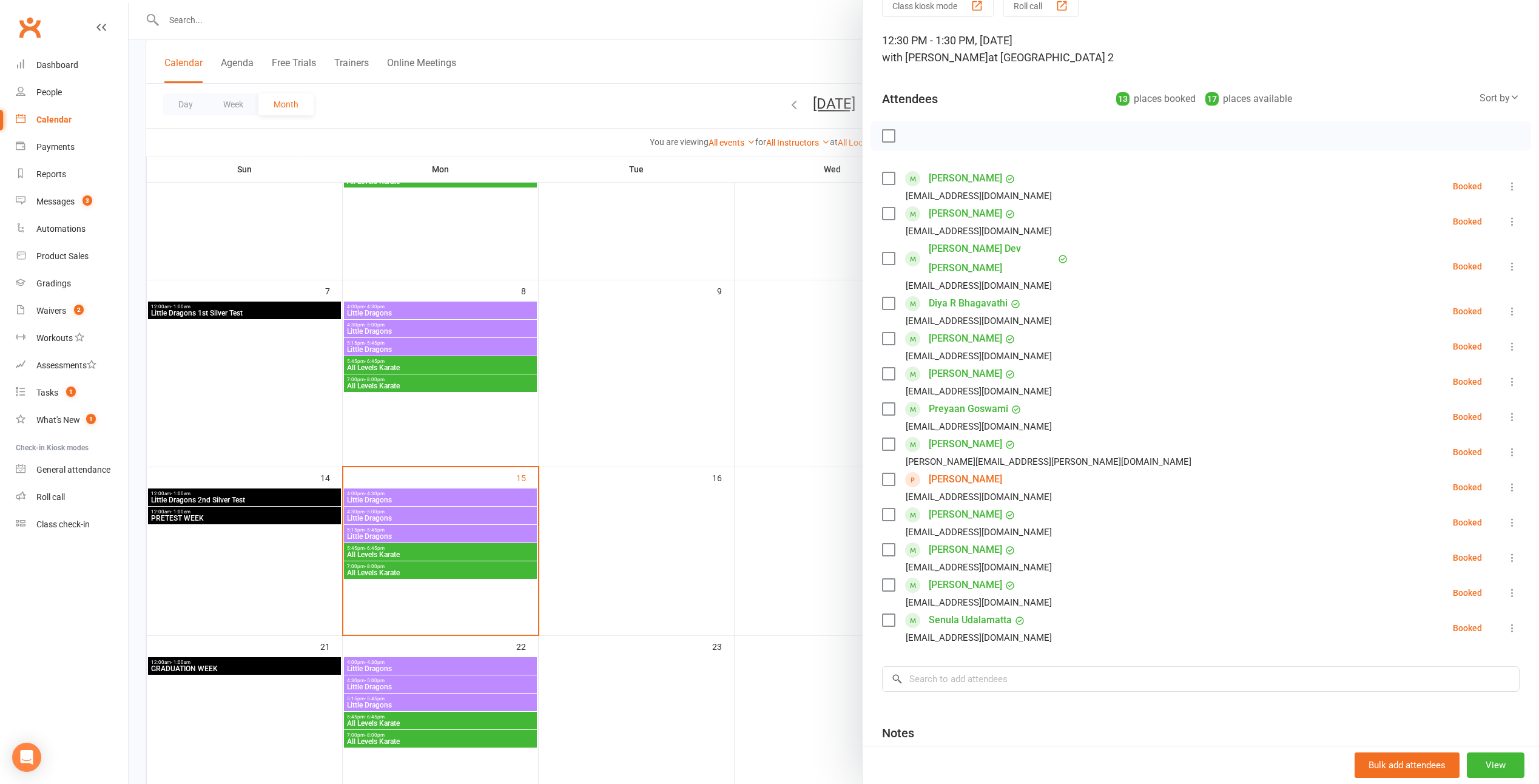
scroll to position [61, 0]
click at [758, 338] on div at bounding box center [834, 392] width 1411 height 784
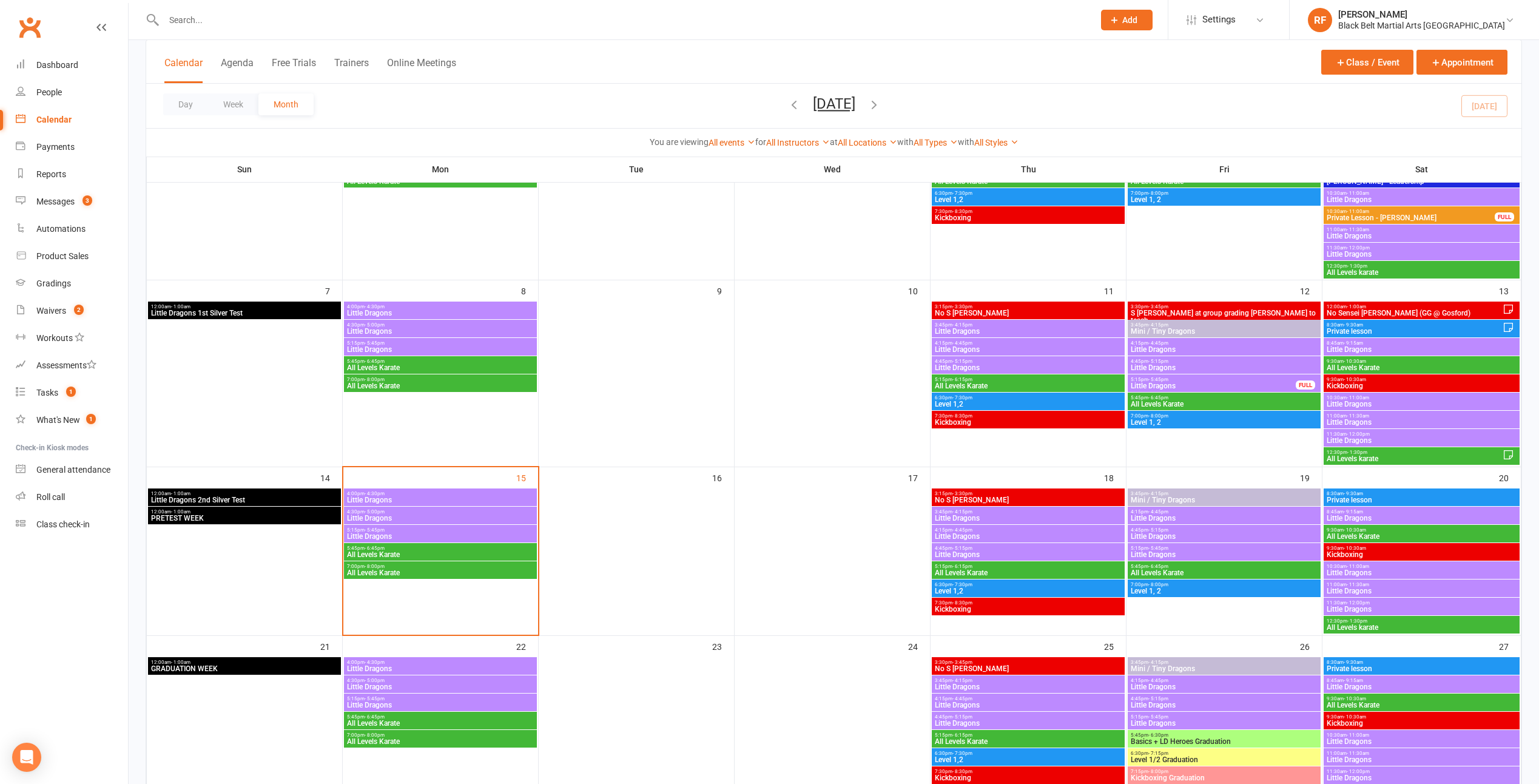
click at [758, 363] on span "- 10:30am" at bounding box center [1355, 361] width 23 height 6
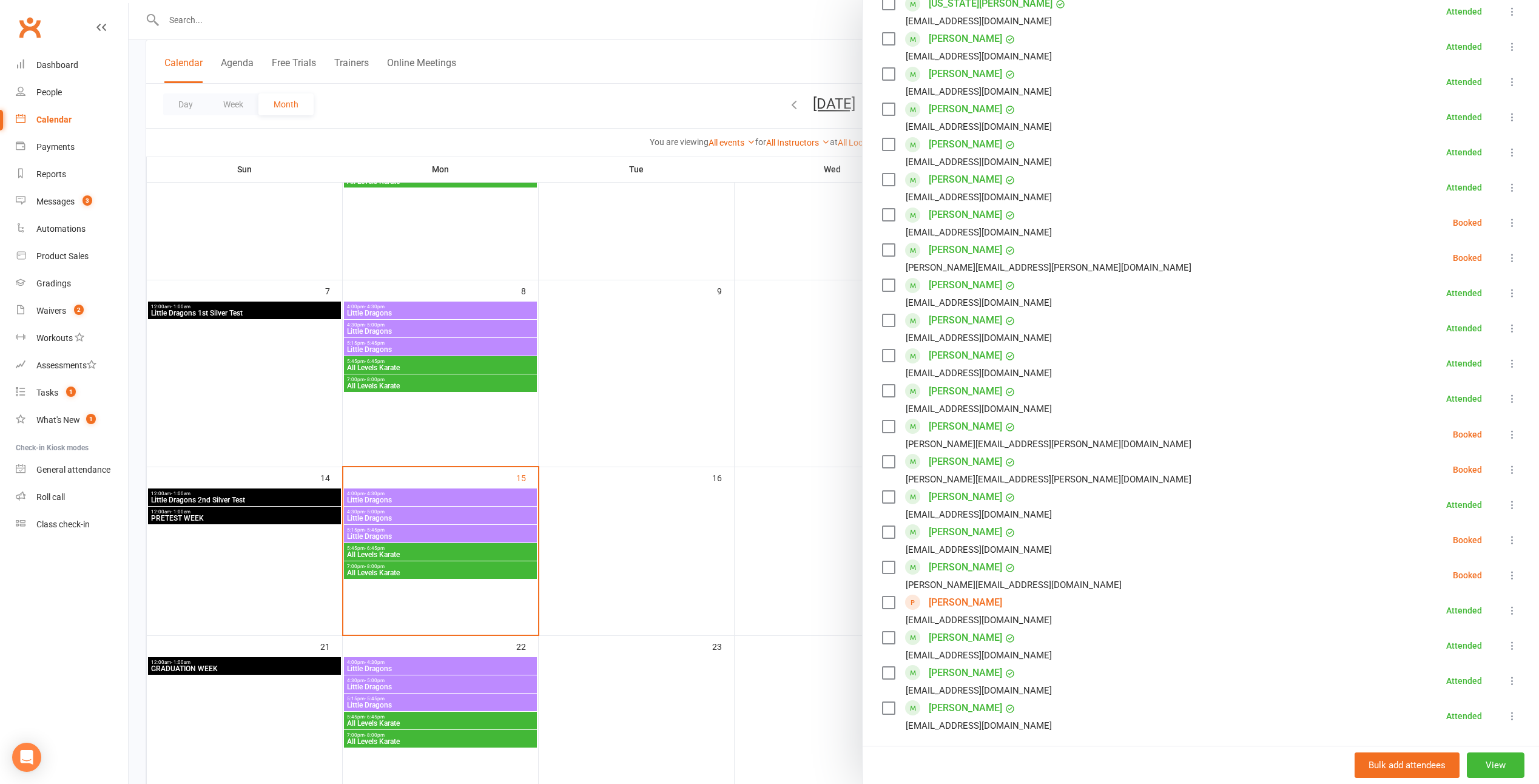
scroll to position [486, 0]
drag, startPoint x: 665, startPoint y: 423, endPoint x: 710, endPoint y: 420, distance: 45.1
click at [665, 423] on div at bounding box center [834, 392] width 1411 height 784
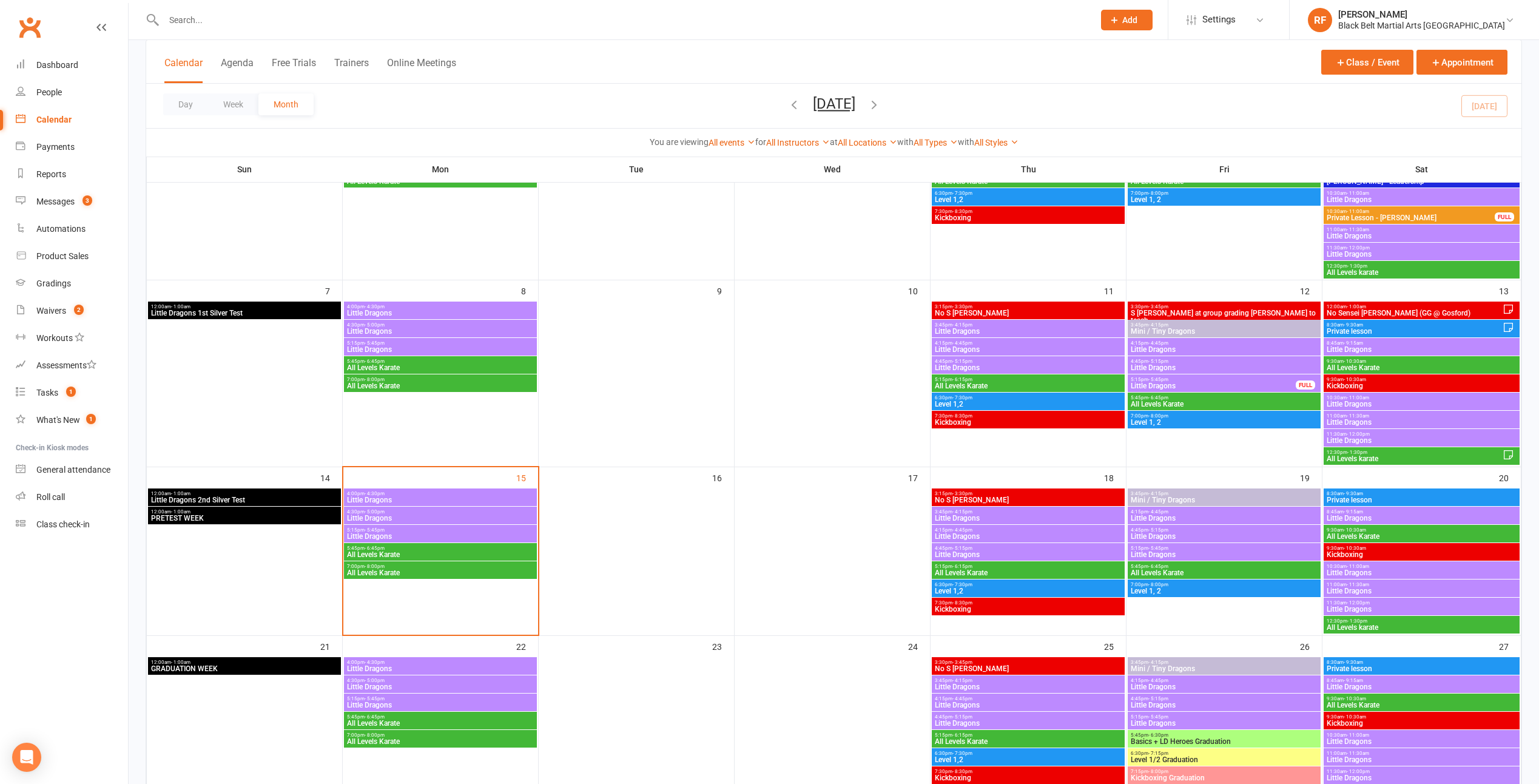
click at [758, 452] on span "12:30pm - 1:30pm" at bounding box center [1415, 452] width 177 height 6
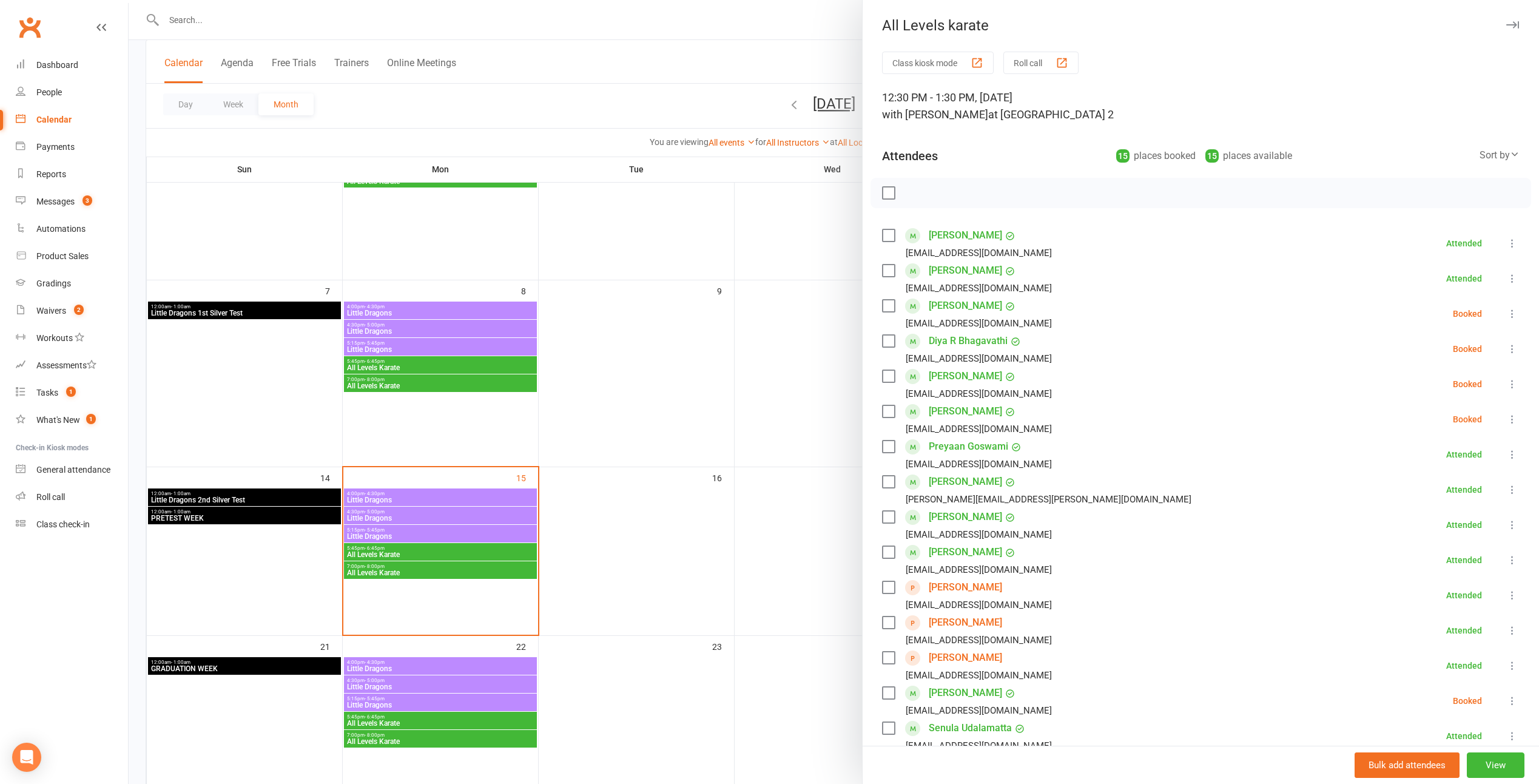
click at [653, 365] on div at bounding box center [834, 392] width 1411 height 784
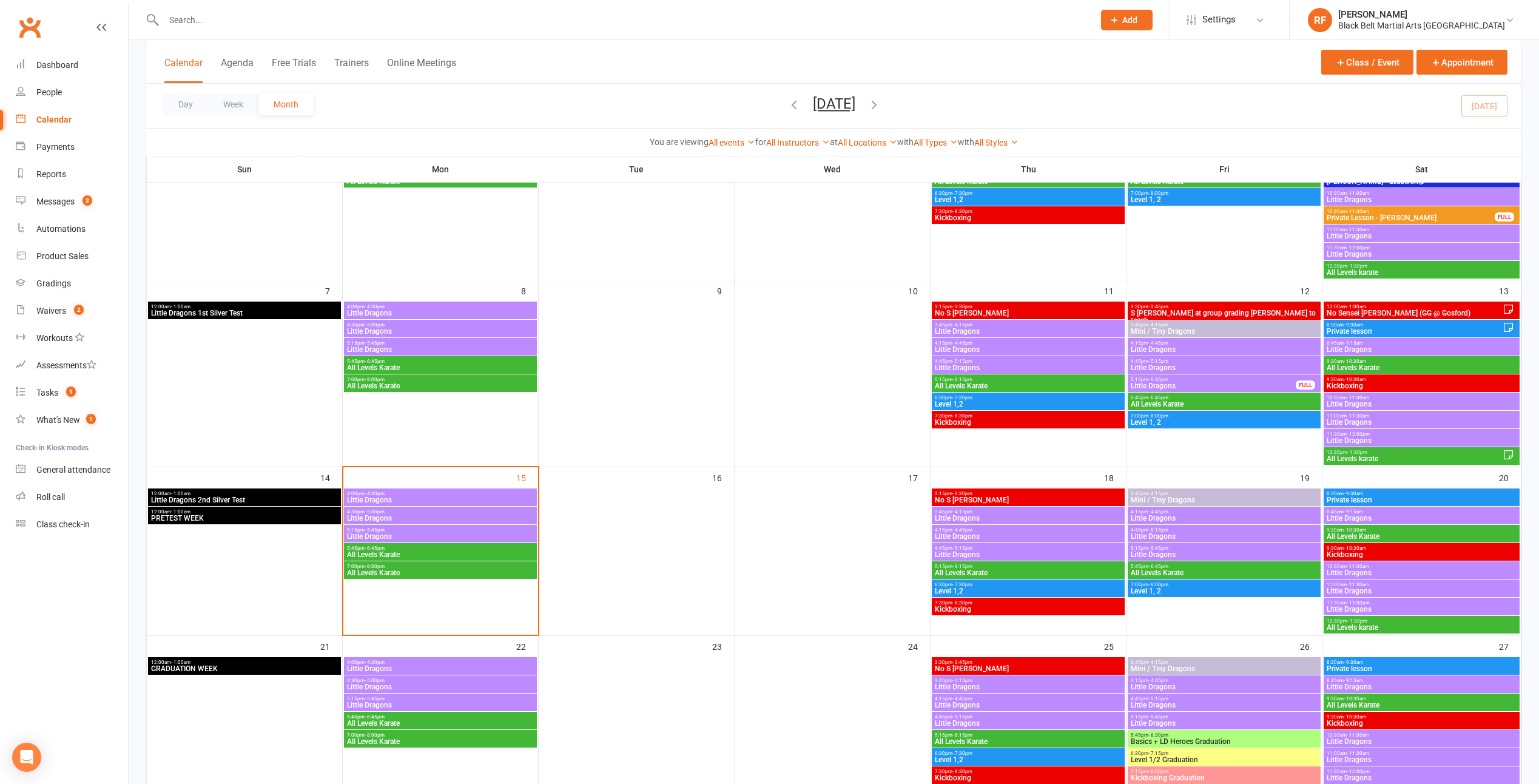
click at [503, 548] on span "5:45pm - 6:45pm" at bounding box center [440, 548] width 188 height 6
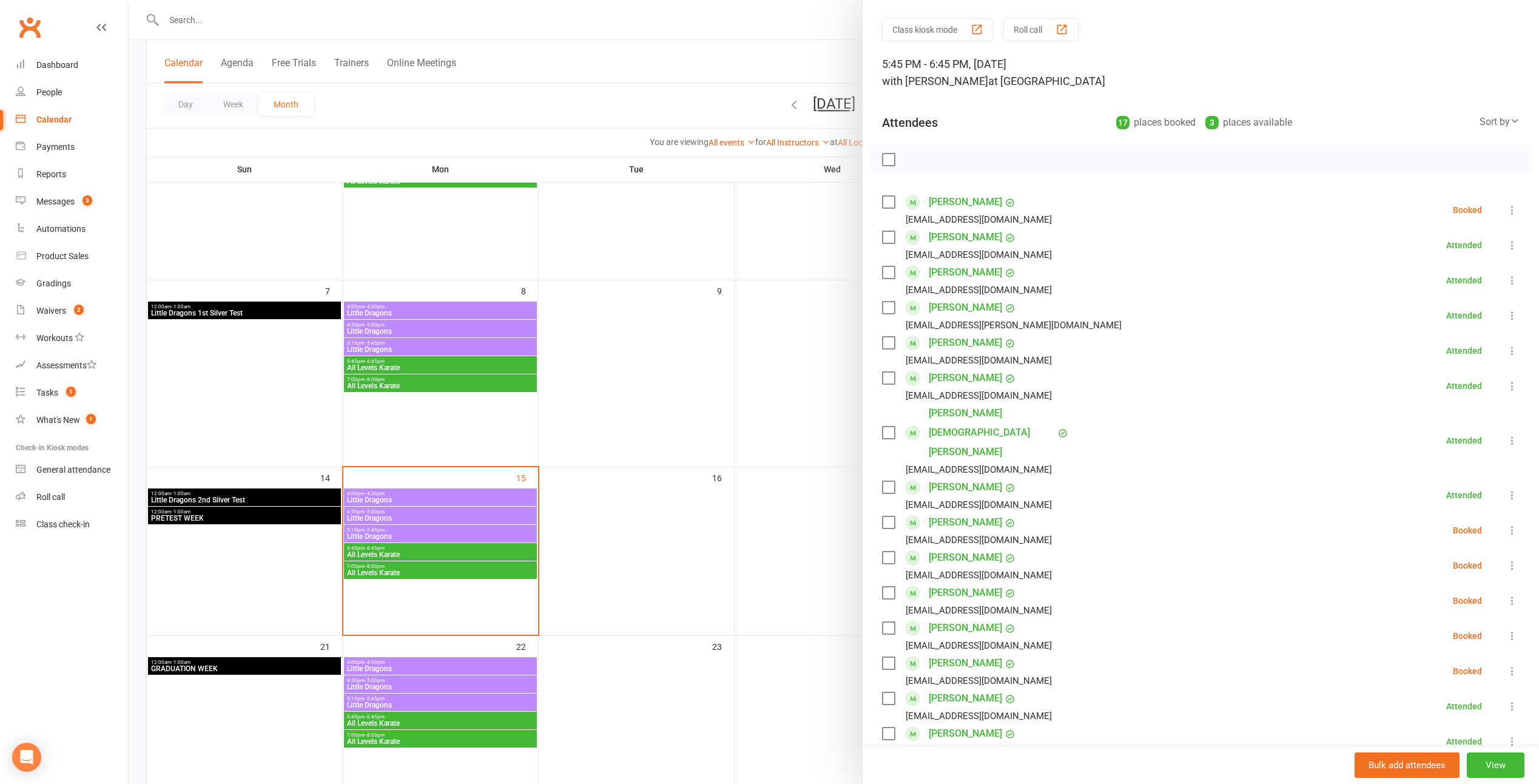
scroll to position [296, 0]
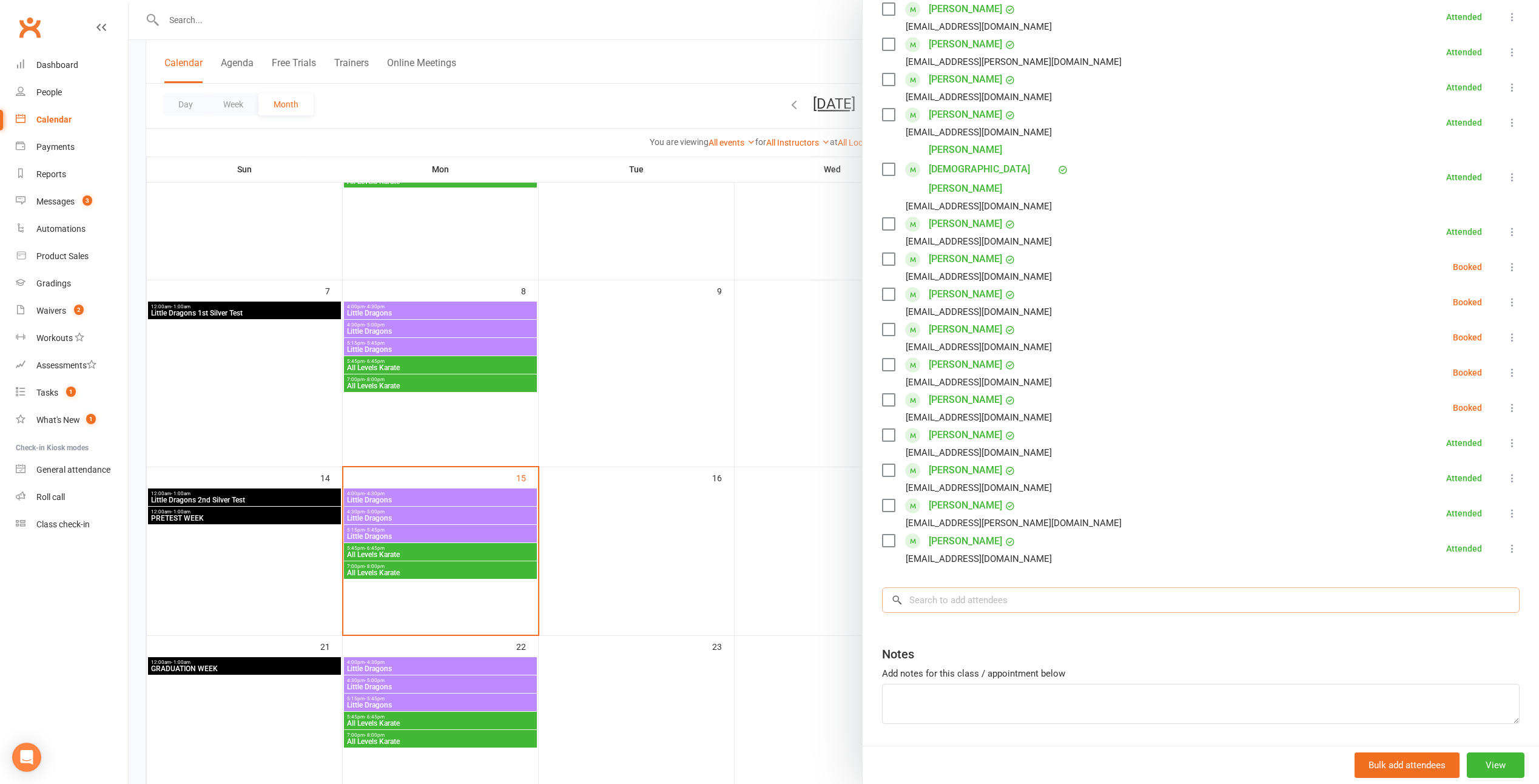
click at [758, 587] on input "search" at bounding box center [1201, 600] width 638 height 25
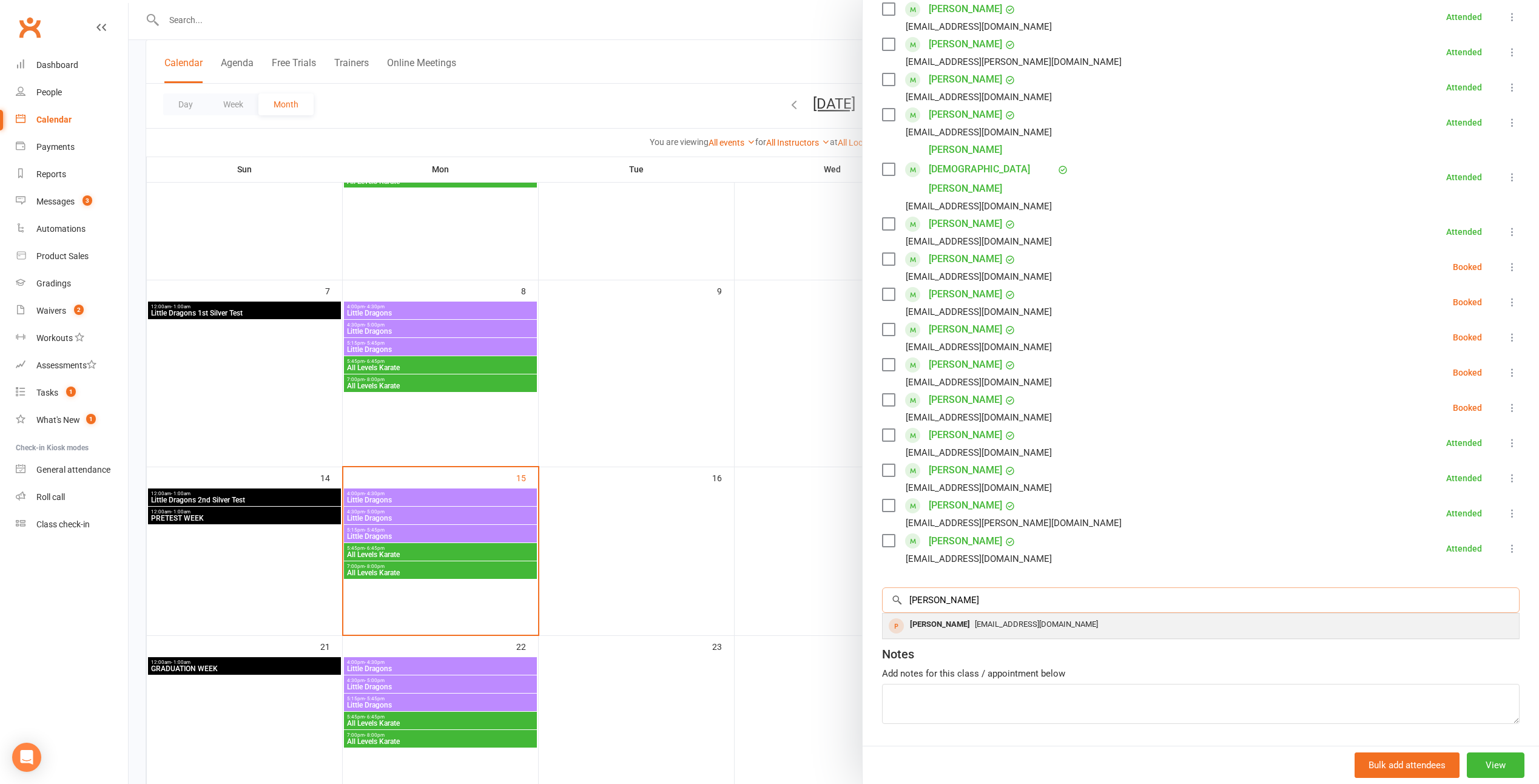
type input "damian"
click at [758, 616] on div "Damian Smith" at bounding box center [940, 624] width 70 height 18
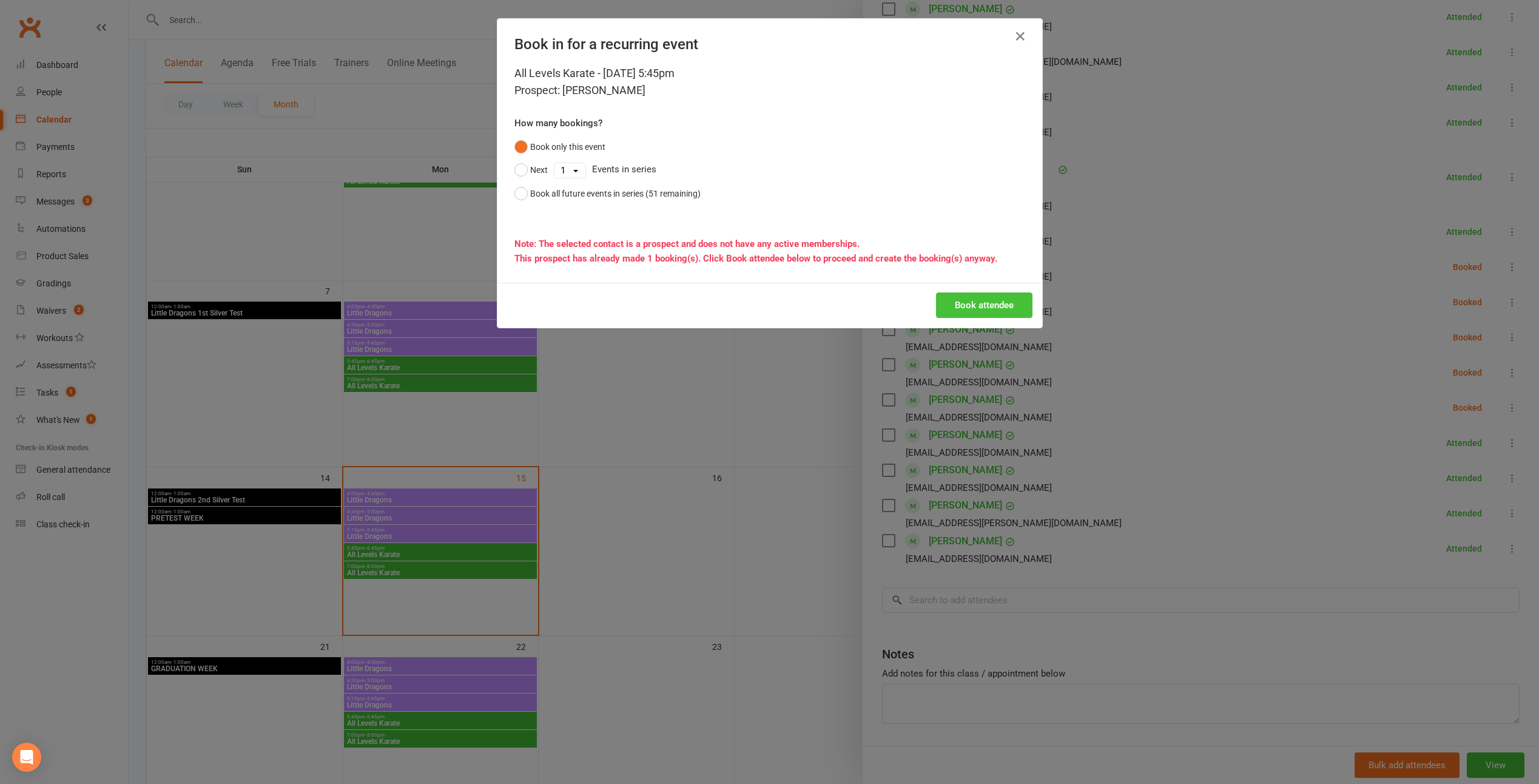
click at [758, 306] on button "Book attendee" at bounding box center [984, 305] width 97 height 25
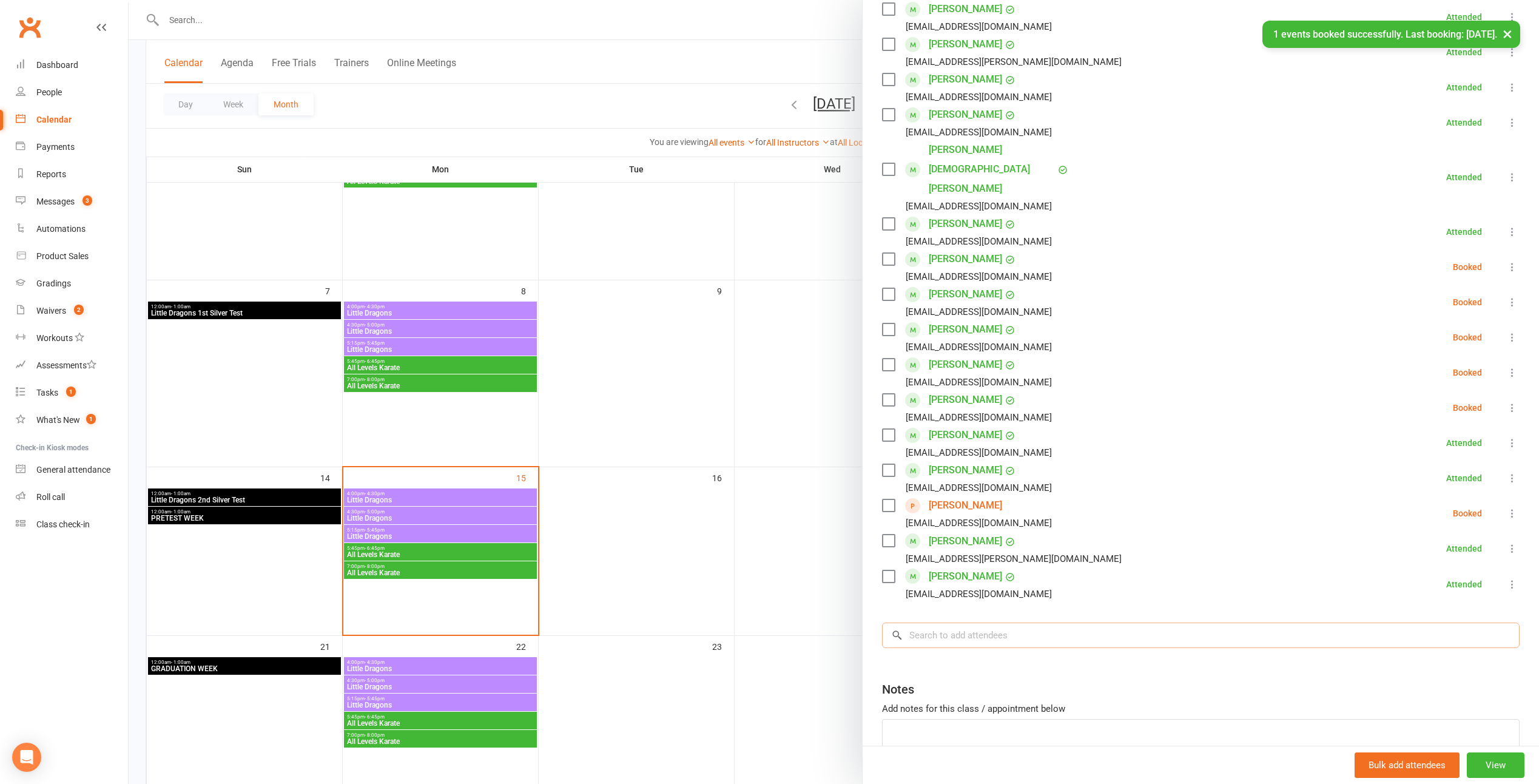
click at [758, 623] on input "search" at bounding box center [1201, 635] width 638 height 25
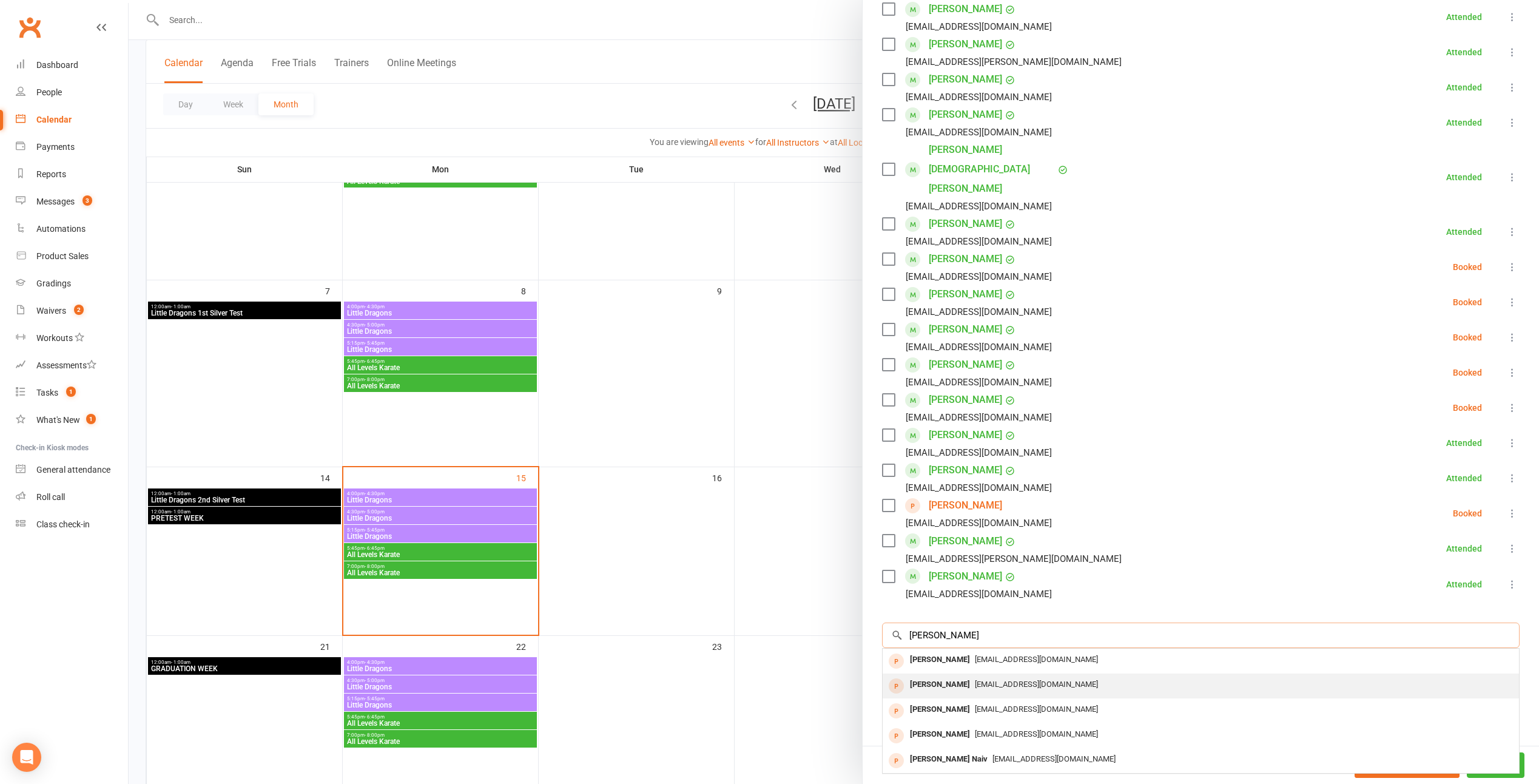
type input "smith"
click at [758, 676] on div "Owen Smith" at bounding box center [940, 685] width 70 height 18
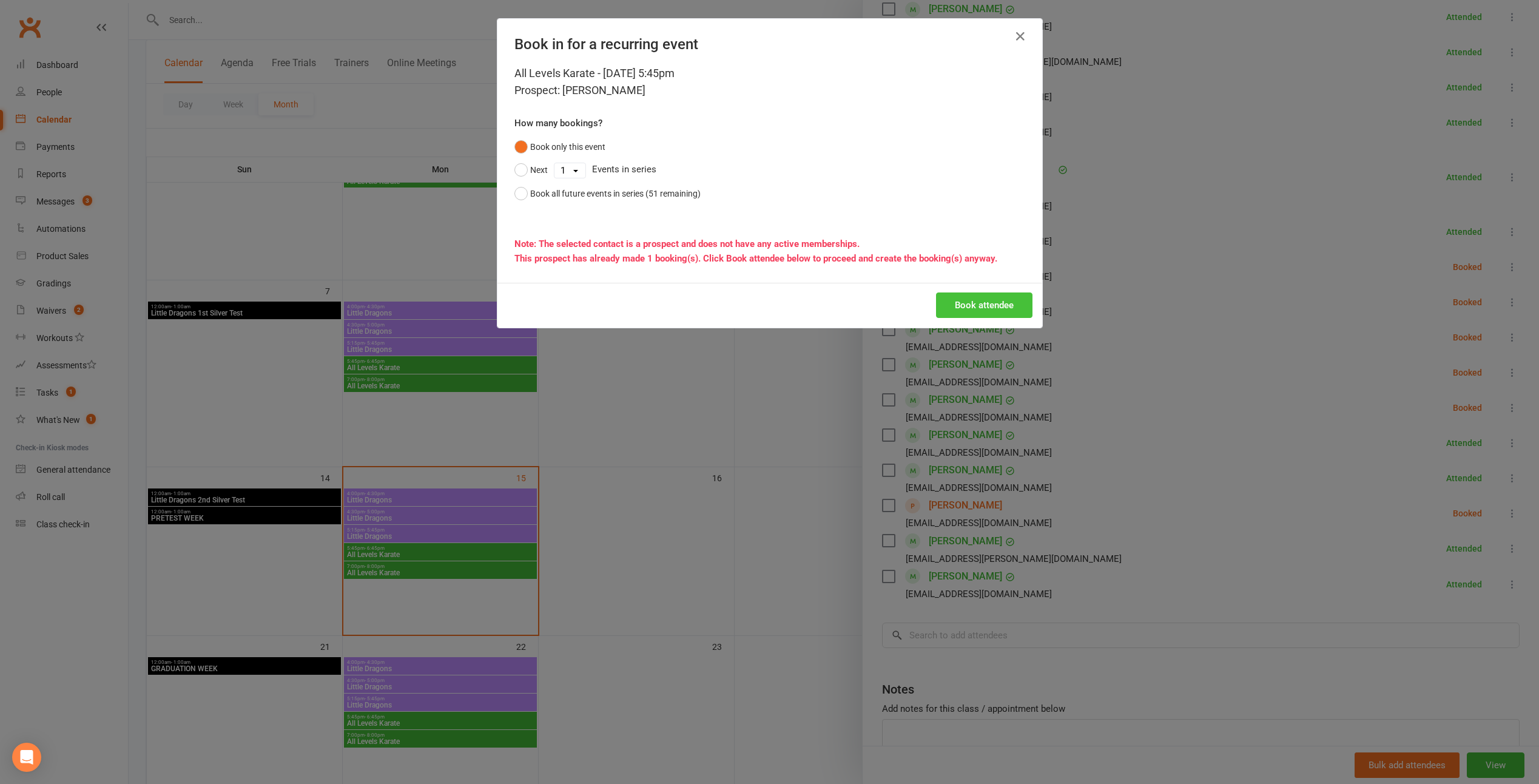
click at [758, 307] on button "Book attendee" at bounding box center [984, 305] width 97 height 25
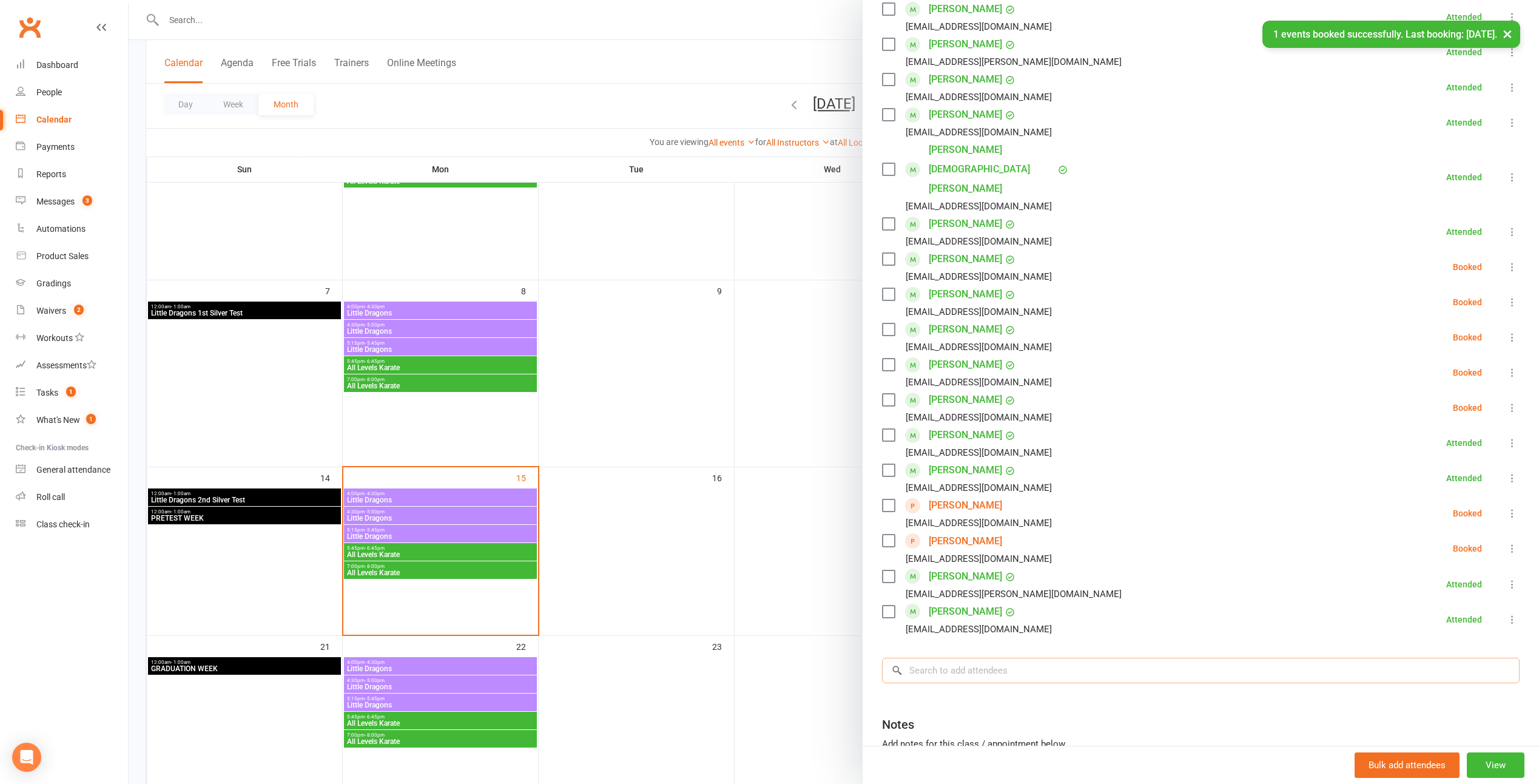
click at [758, 658] on input "search" at bounding box center [1201, 670] width 638 height 25
type input "gemm"
click at [758, 686] on div "[PERSON_NAME]" at bounding box center [940, 695] width 70 height 18
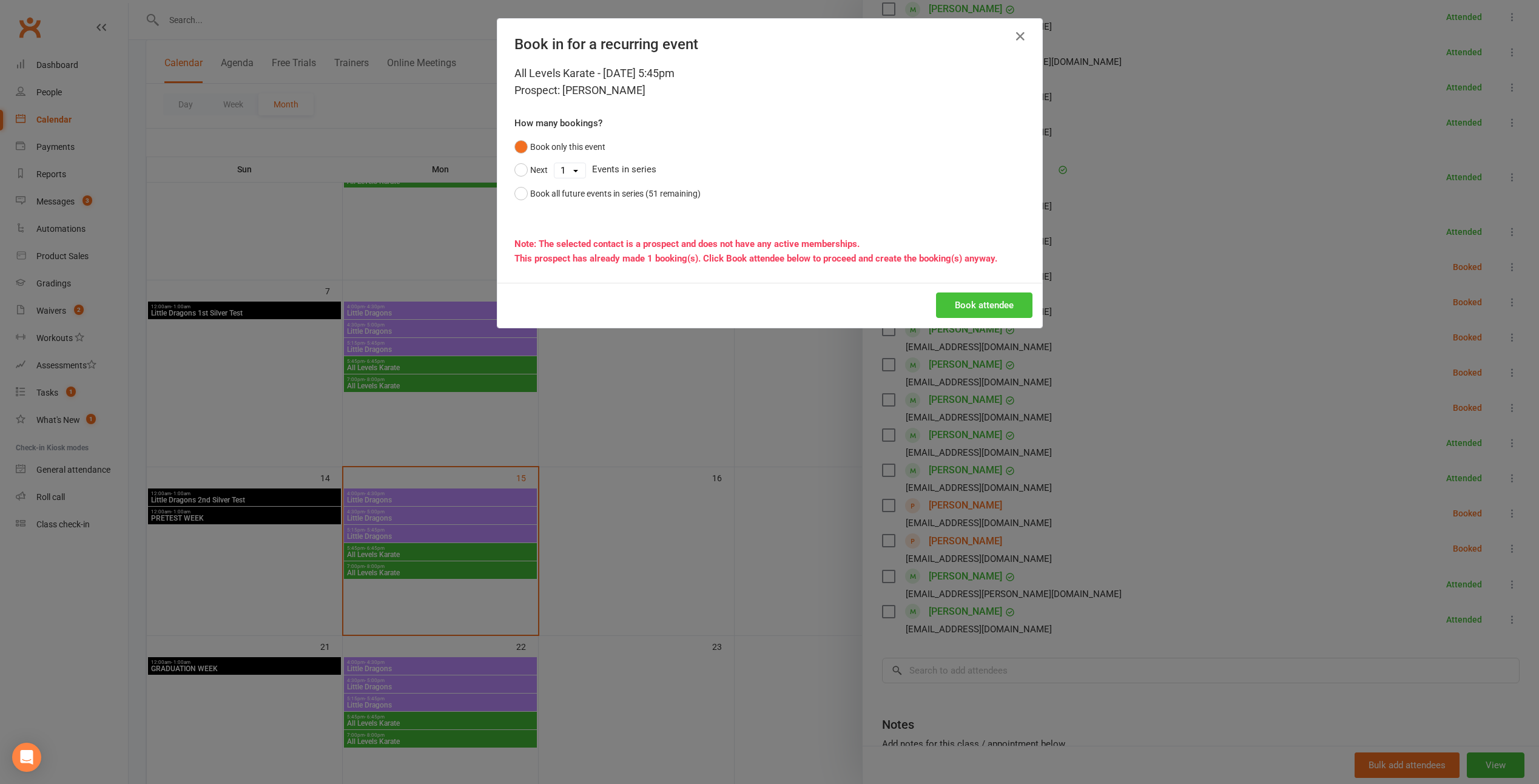
click at [758, 301] on button "Book attendee" at bounding box center [984, 305] width 97 height 25
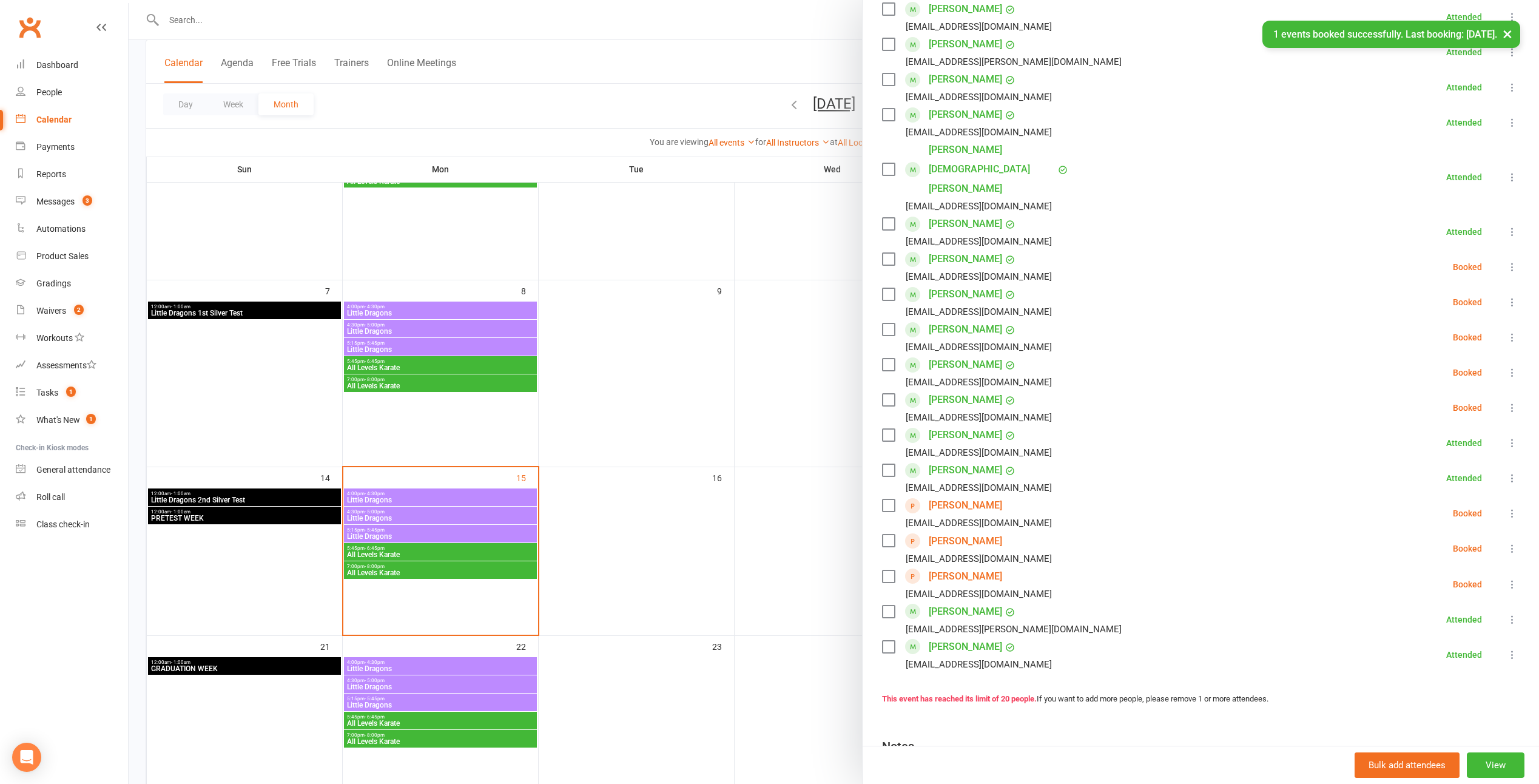
click at [758, 500] on label at bounding box center [888, 505] width 12 height 12
click at [758, 534] on label at bounding box center [888, 540] width 12 height 12
click at [758, 570] on label at bounding box center [888, 576] width 12 height 12
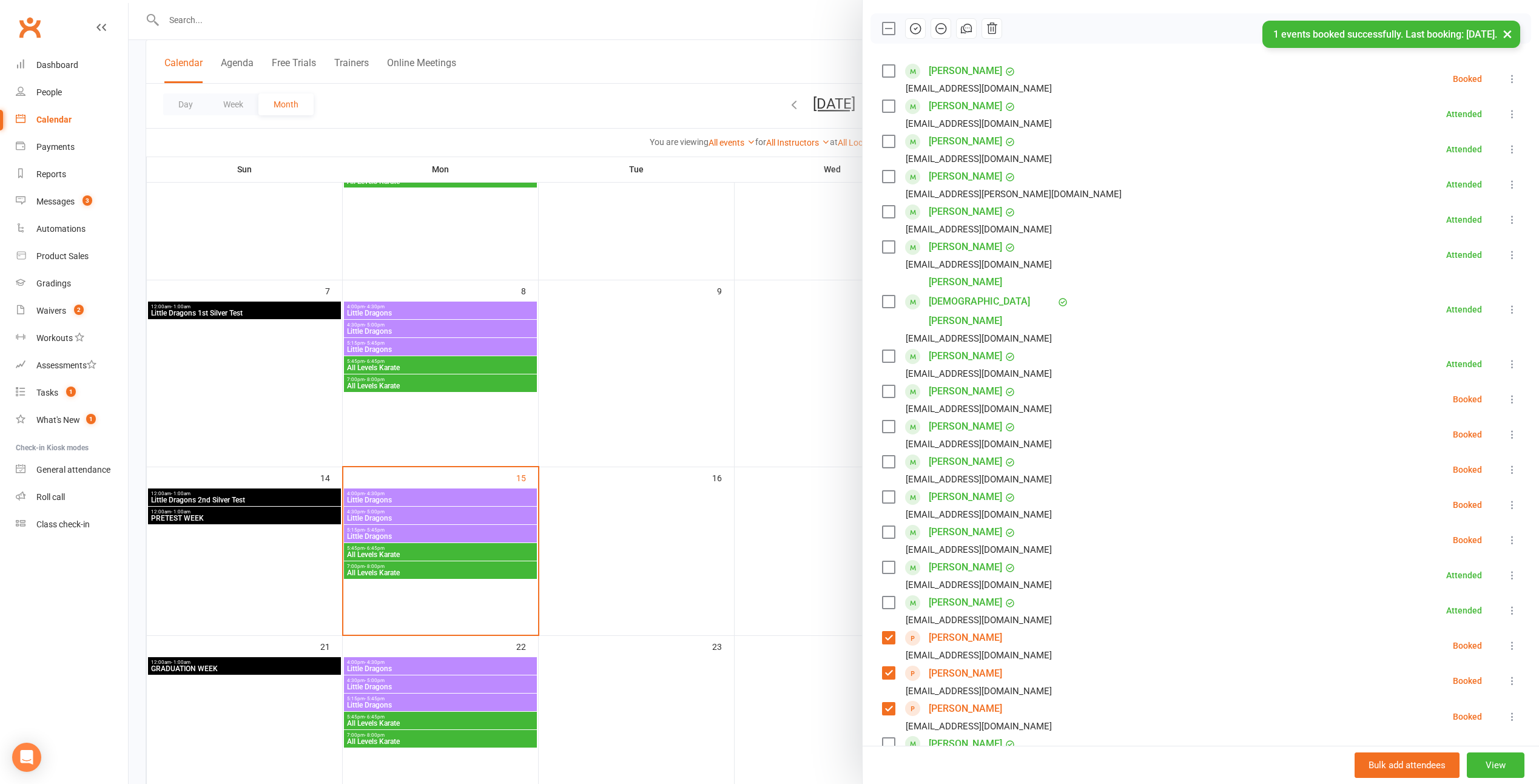
scroll to position [0, 0]
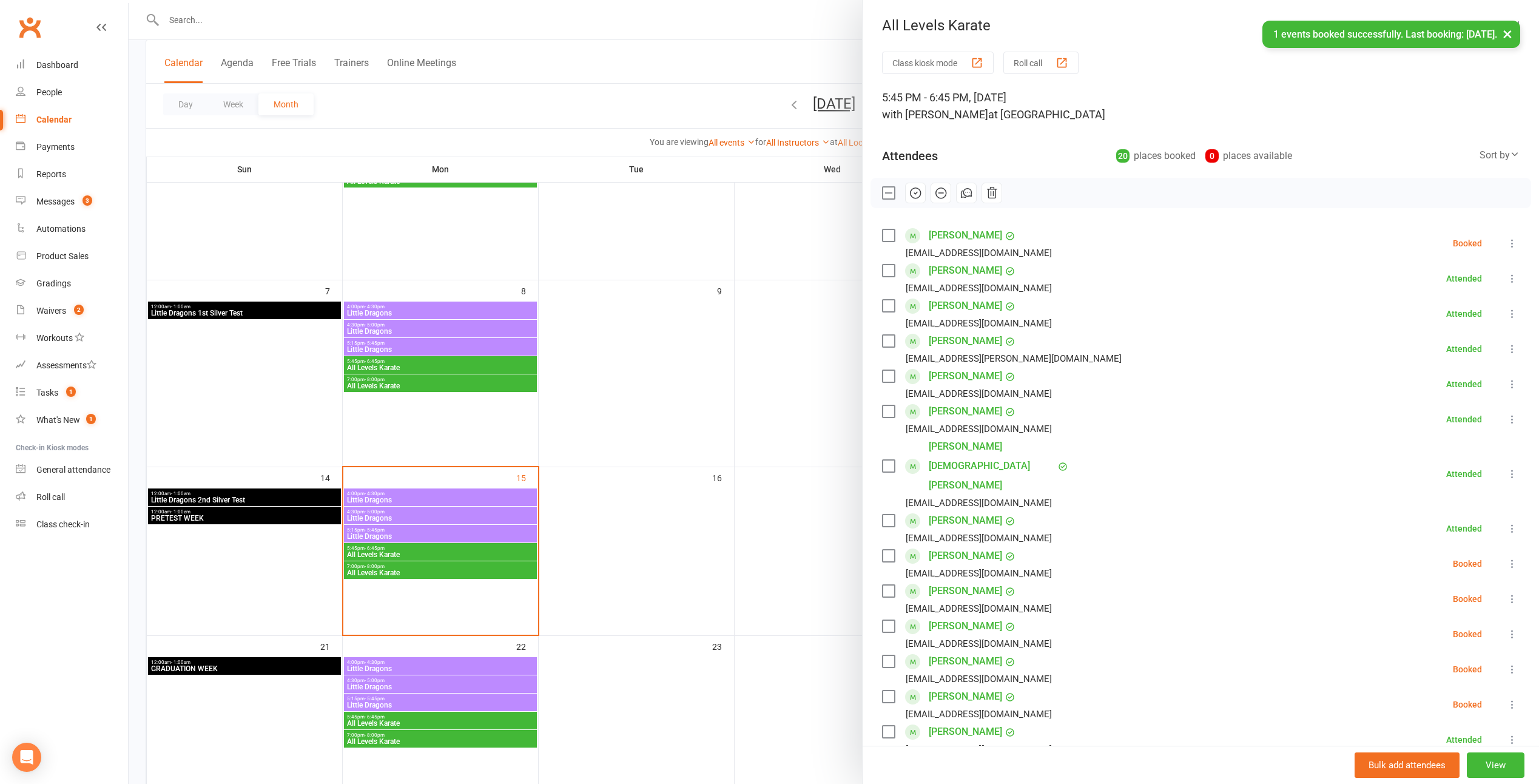
click at [758, 188] on icon "button" at bounding box center [915, 192] width 13 height 13
